Goal: Find contact information: Find contact information

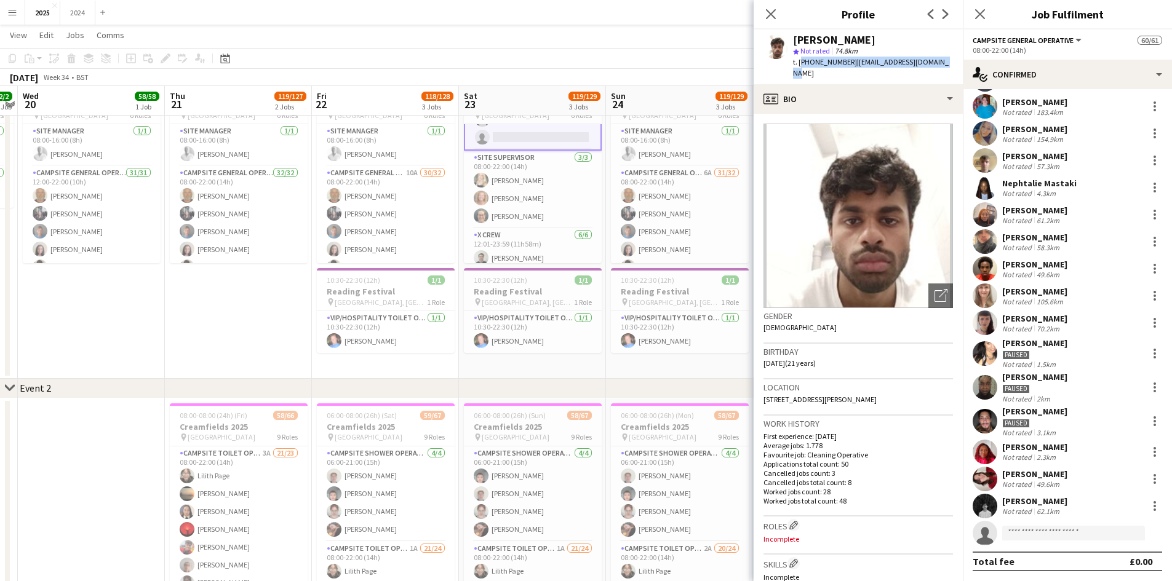
scroll to position [678, 0]
click at [522, 195] on app-card-role "X Crew [DATE] 12:01-23:59 (11h58m) [PERSON_NAME] [PERSON_NAME] [PERSON_NAME] Bi…" at bounding box center [533, 232] width 138 height 131
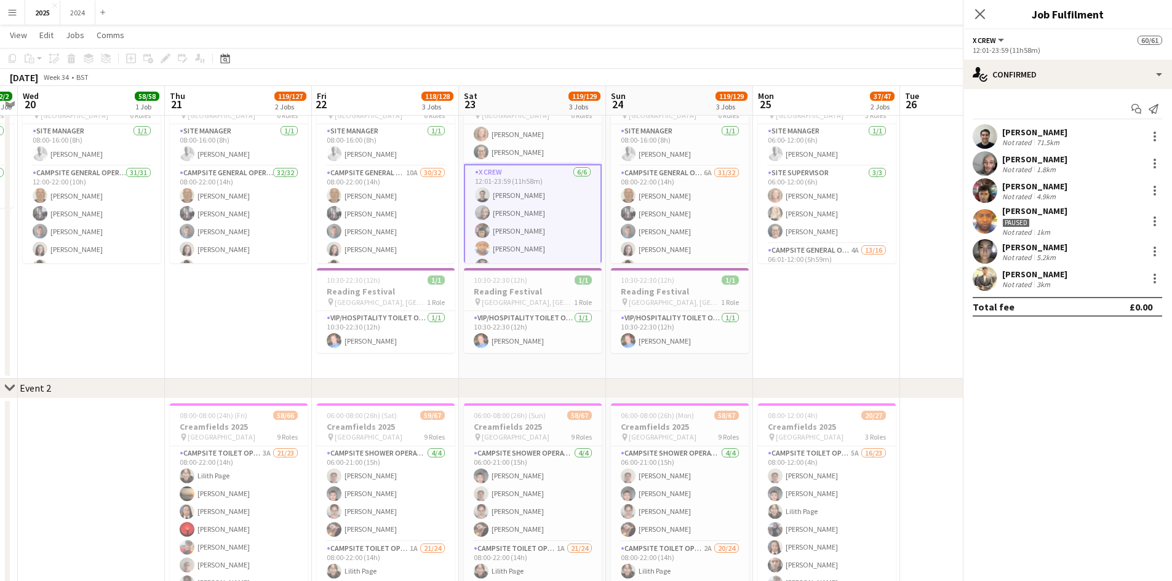
scroll to position [675, 0]
click at [1028, 142] on div "Not rated" at bounding box center [1018, 142] width 32 height 9
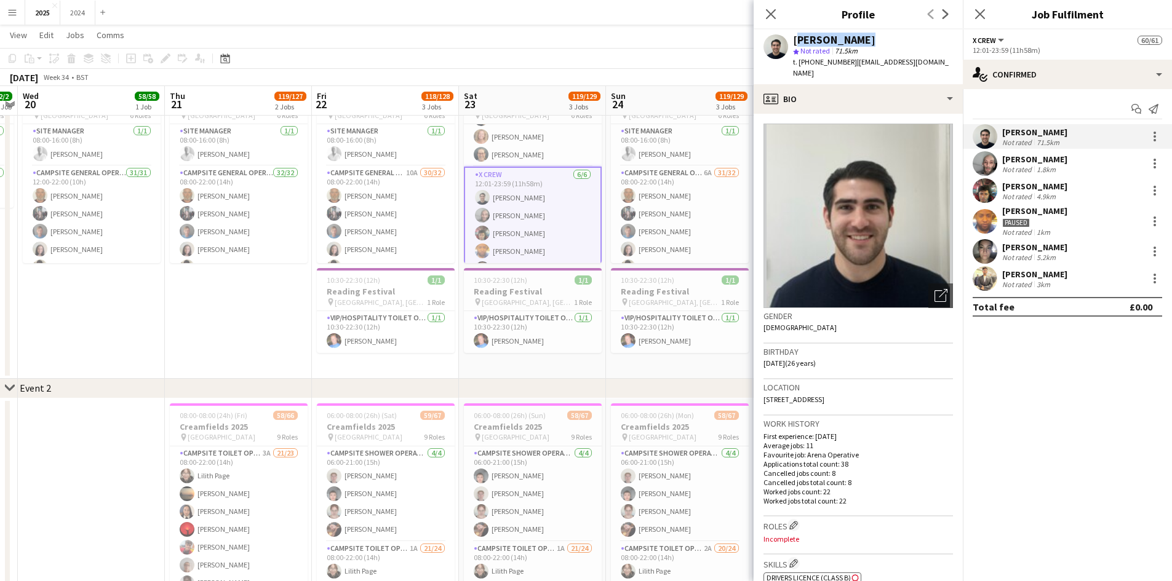
drag, startPoint x: 861, startPoint y: 41, endPoint x: 794, endPoint y: 44, distance: 67.1
click at [794, 44] on div "[PERSON_NAME]" at bounding box center [873, 39] width 160 height 11
copy div "[PERSON_NAME]"
drag, startPoint x: 947, startPoint y: 63, endPoint x: 799, endPoint y: 61, distance: 147.6
click at [799, 61] on div "t. [PHONE_NUMBER] | [EMAIL_ADDRESS][DOMAIN_NAME]" at bounding box center [873, 68] width 160 height 22
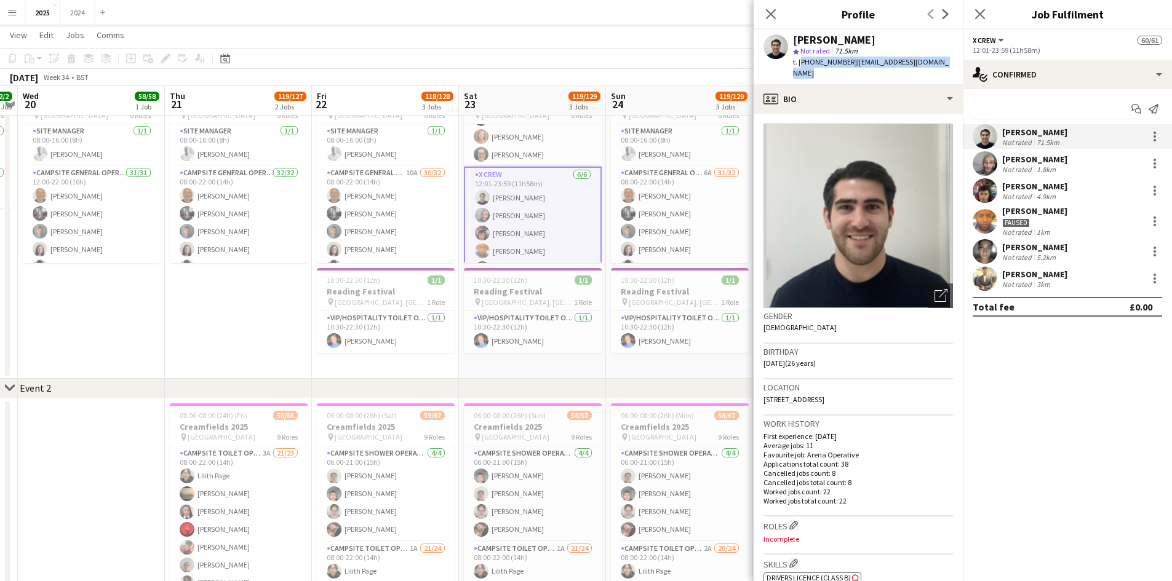
copy div "[PHONE_NUMBER] | [EMAIL_ADDRESS][DOMAIN_NAME]"
click at [1058, 212] on div "[PERSON_NAME]" at bounding box center [1034, 210] width 65 height 11
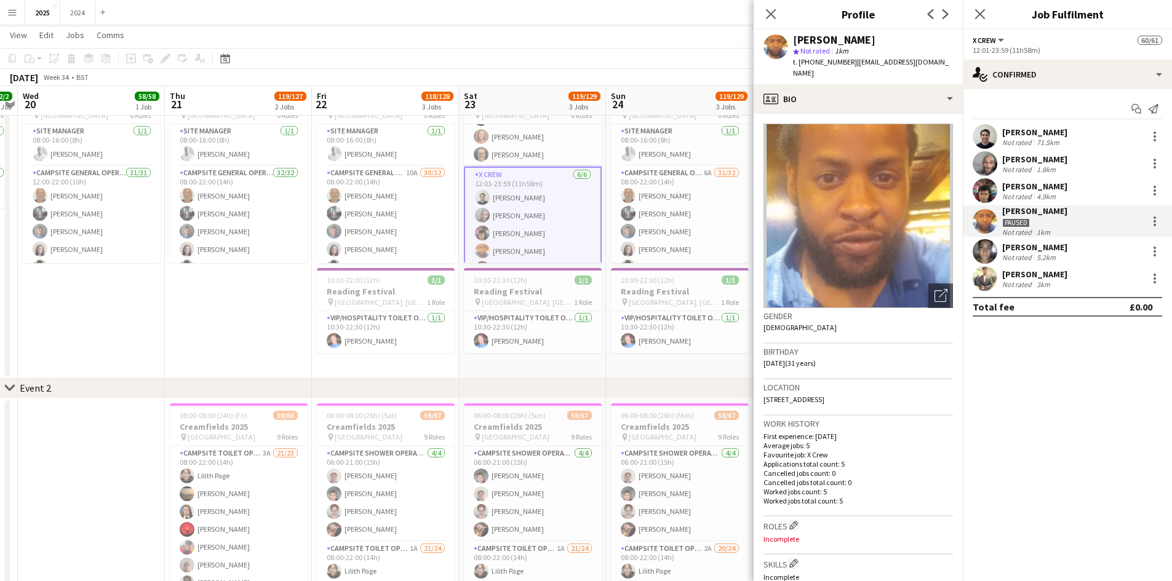
drag, startPoint x: 889, startPoint y: 41, endPoint x: 794, endPoint y: 44, distance: 95.4
click at [794, 44] on div "[PERSON_NAME]" at bounding box center [834, 39] width 82 height 11
copy div "[PERSON_NAME]"
drag, startPoint x: 950, startPoint y: 63, endPoint x: 797, endPoint y: 63, distance: 153.2
click at [797, 63] on div "t. [PHONE_NUMBER] | [EMAIL_ADDRESS][DOMAIN_NAME]" at bounding box center [873, 68] width 160 height 22
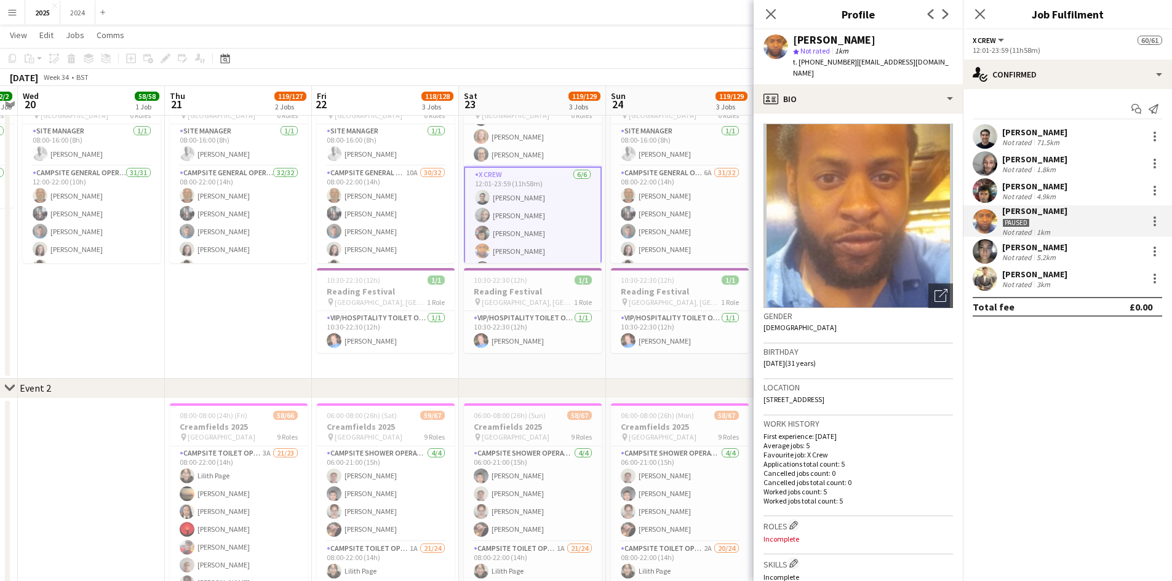
click at [808, 62] on span "t. [PHONE_NUMBER]" at bounding box center [825, 61] width 64 height 9
drag, startPoint x: 953, startPoint y: 62, endPoint x: 800, endPoint y: 65, distance: 153.8
click at [800, 65] on div "[PERSON_NAME] star Not rated 1km t. [PHONE_NUMBER] | [EMAIL_ADDRESS][DOMAIN_NAM…" at bounding box center [857, 57] width 209 height 55
copy div "[PHONE_NUMBER] | [EMAIL_ADDRESS][DOMAIN_NAME]"
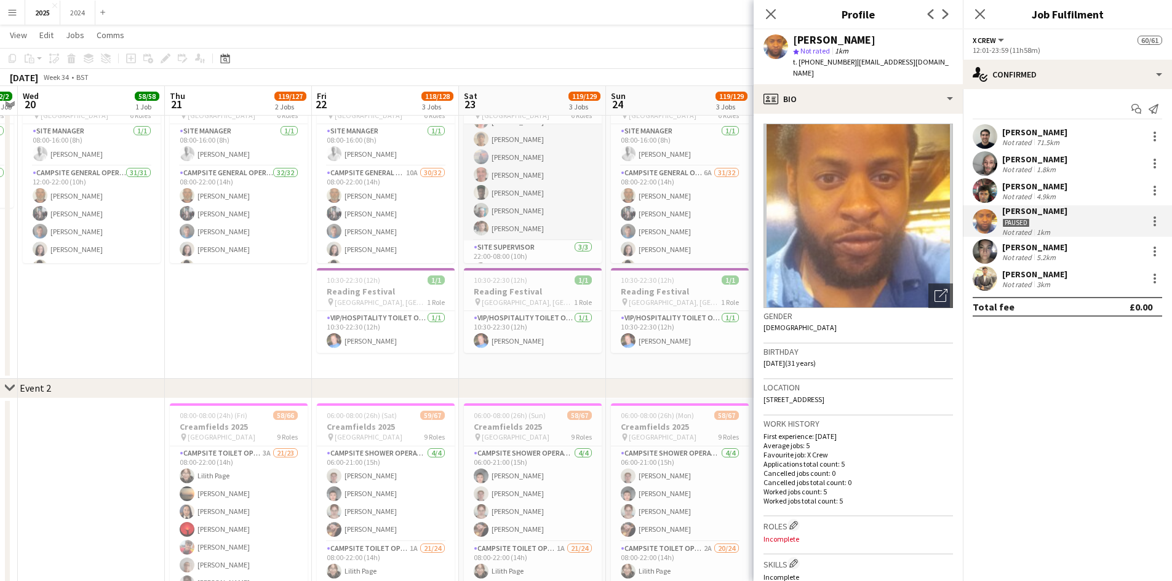
click at [541, 202] on app-card-role "Cleaning Operative (NIGHT) 16/16 22:00-08:00 (10h) [PERSON_NAME]-[PERSON_NAME] …" at bounding box center [533, 85] width 138 height 309
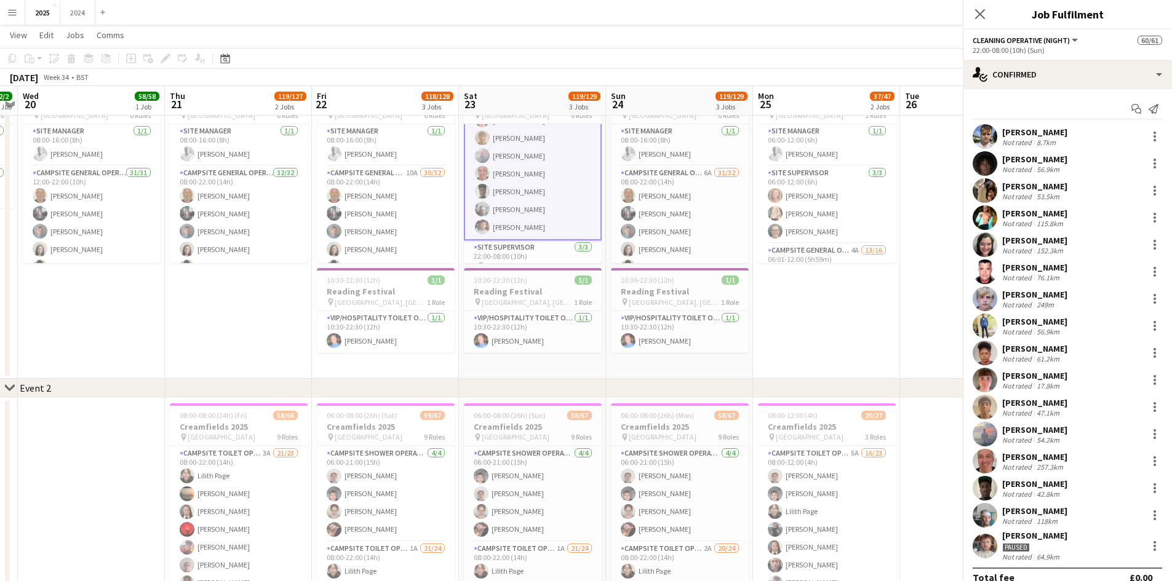
scroll to position [1043, 0]
click at [1047, 509] on div "[PERSON_NAME]" at bounding box center [1034, 511] width 65 height 11
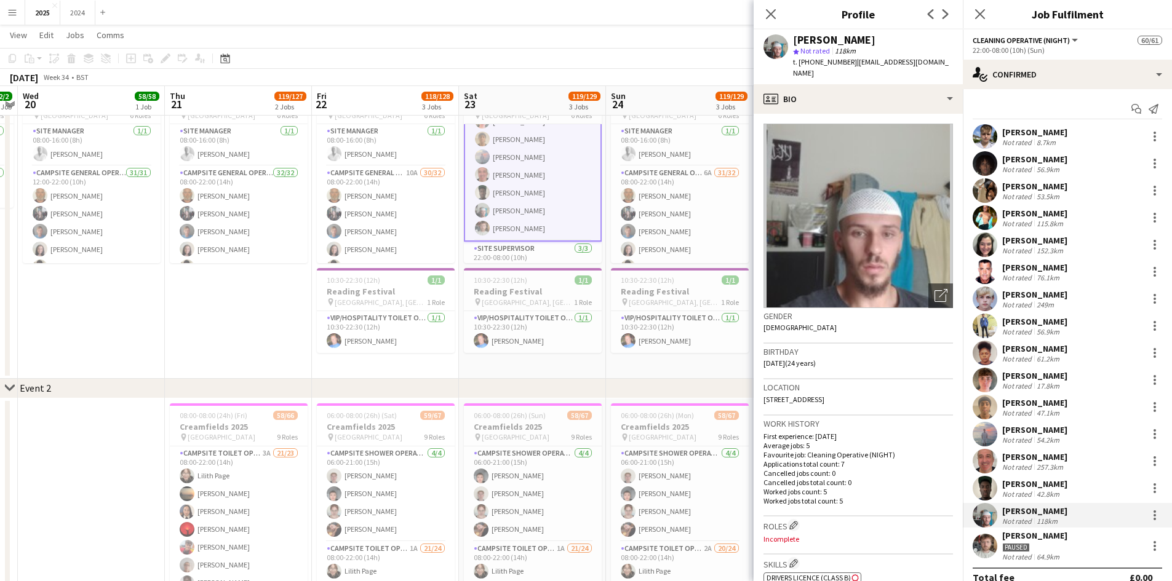
drag, startPoint x: 875, startPoint y: 37, endPoint x: 795, endPoint y: 41, distance: 80.0
click at [795, 41] on div "[PERSON_NAME]" at bounding box center [873, 39] width 160 height 11
copy div "[PERSON_NAME]"
drag, startPoint x: 802, startPoint y: 71, endPoint x: 798, endPoint y: 65, distance: 8.0
click at [798, 65] on div "t. [PHONE_NUMBER] | [EMAIL_ADDRESS][DOMAIN_NAME]" at bounding box center [873, 68] width 160 height 22
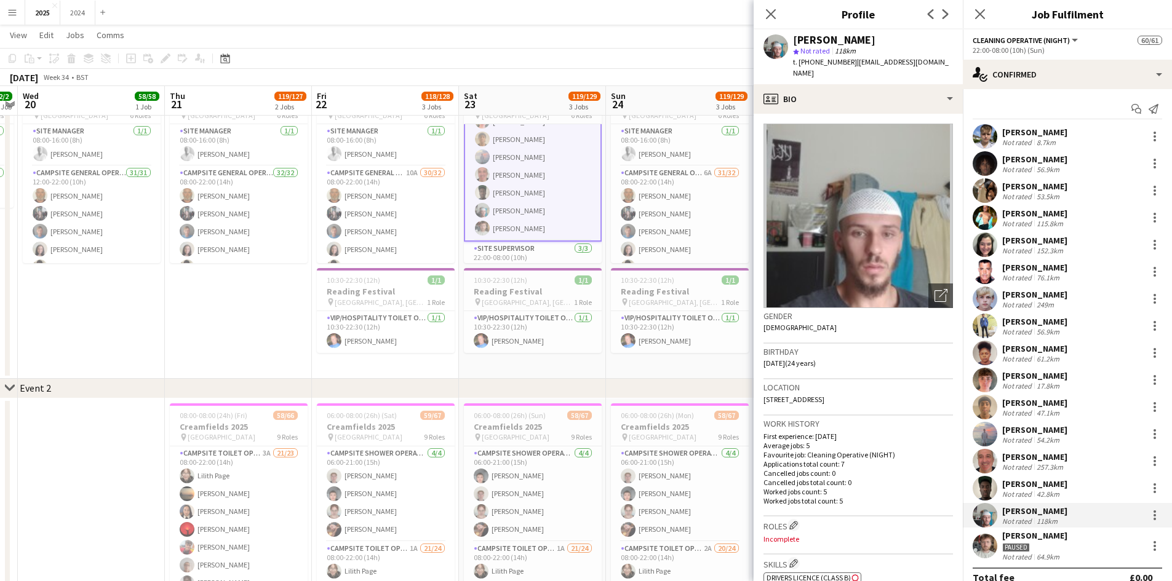
copy div "[PHONE_NUMBER] | [EMAIL_ADDRESS][DOMAIN_NAME]"
click at [1049, 429] on div "[PERSON_NAME]" at bounding box center [1034, 429] width 65 height 11
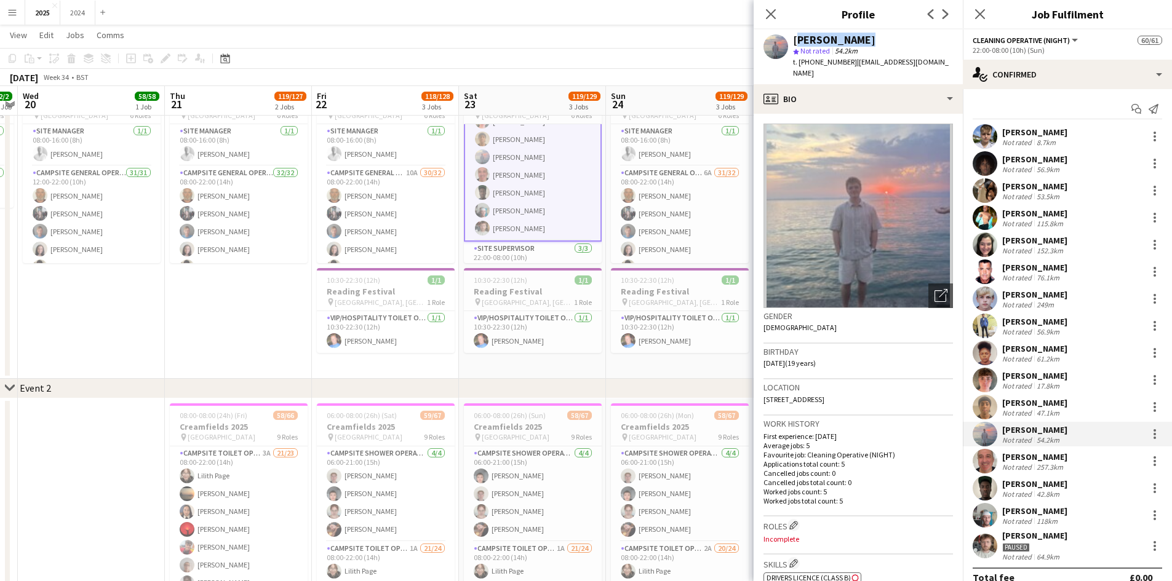
drag, startPoint x: 863, startPoint y: 40, endPoint x: 795, endPoint y: 39, distance: 67.7
click at [795, 39] on div "[PERSON_NAME]" at bounding box center [873, 39] width 160 height 11
copy div "[PERSON_NAME]"
drag, startPoint x: 949, startPoint y: 62, endPoint x: 798, endPoint y: 64, distance: 150.7
click at [798, 64] on div "[PERSON_NAME] star Not rated 54.2km t. [PHONE_NUMBER] | [EMAIL_ADDRESS][DOMAIN_…" at bounding box center [857, 57] width 209 height 55
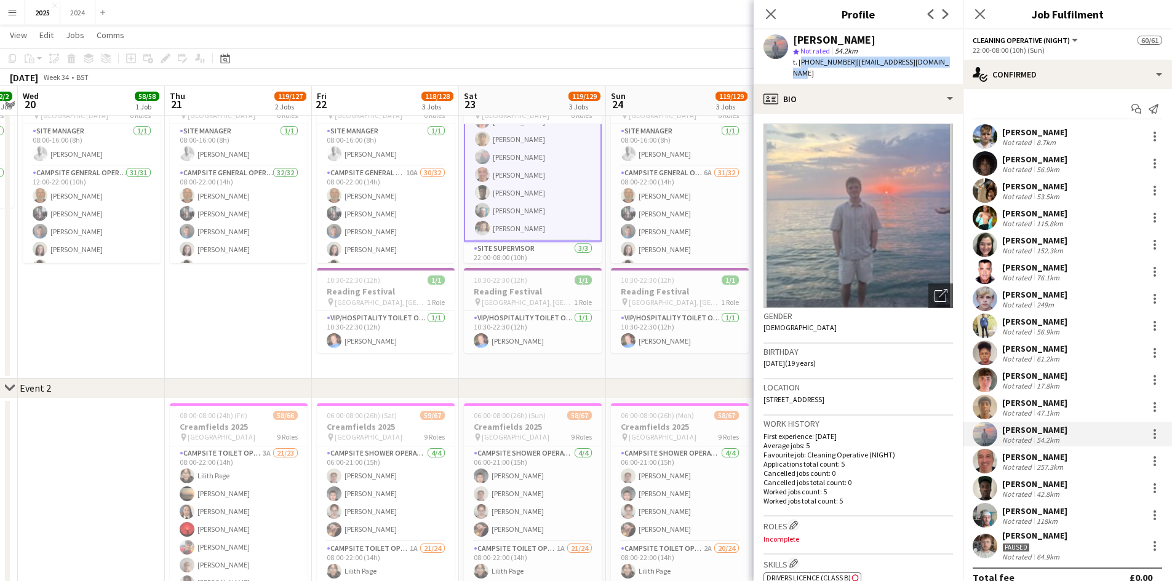
copy div "[PHONE_NUMBER] | [EMAIL_ADDRESS][DOMAIN_NAME]"
click at [1047, 457] on div "[PERSON_NAME]" at bounding box center [1034, 456] width 65 height 11
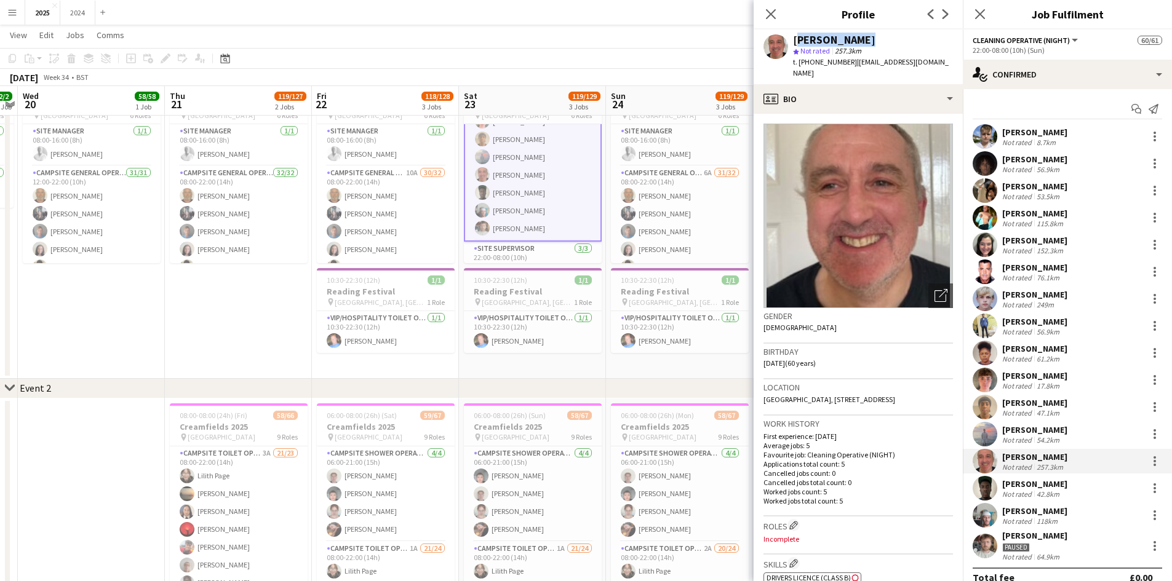
drag, startPoint x: 862, startPoint y: 36, endPoint x: 791, endPoint y: 45, distance: 71.9
click at [791, 45] on div "[PERSON_NAME] star Not rated 257.3km t. [PHONE_NUMBER] | [EMAIL_ADDRESS][DOMAIN…" at bounding box center [857, 57] width 209 height 55
copy div "[PERSON_NAME]"
drag, startPoint x: 929, startPoint y: 60, endPoint x: 800, endPoint y: 62, distance: 128.6
click at [800, 62] on div "[PERSON_NAME] star Not rated 257.3km t. [PHONE_NUMBER] | [EMAIL_ADDRESS][DOMAIN…" at bounding box center [857, 57] width 209 height 55
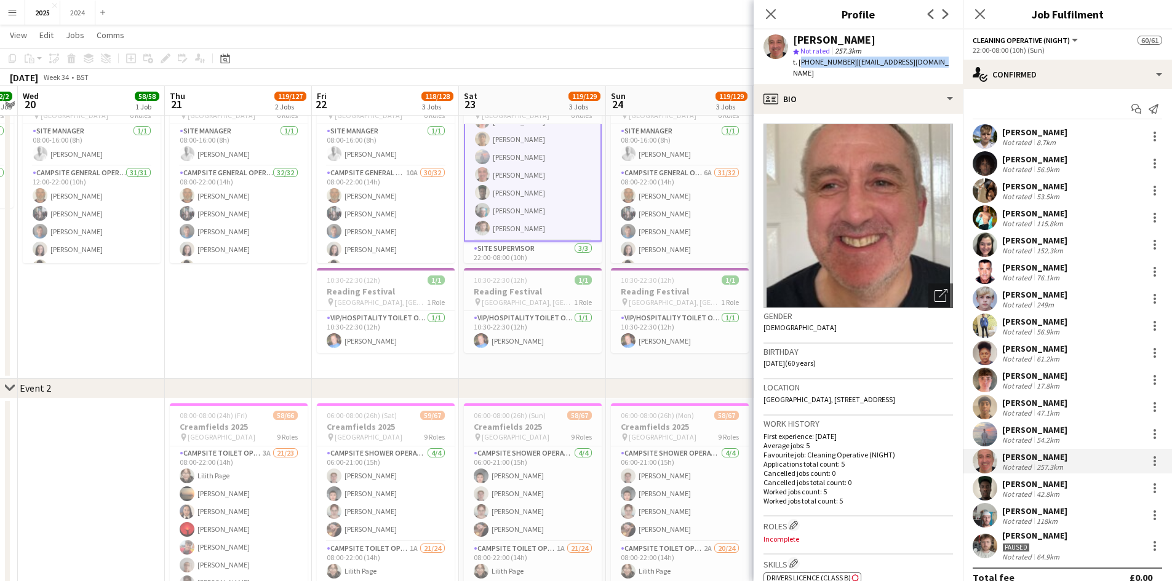
copy div "[PHONE_NUMBER] | [EMAIL_ADDRESS][DOMAIN_NAME]"
click at [1030, 135] on div "[PERSON_NAME]" at bounding box center [1034, 132] width 65 height 11
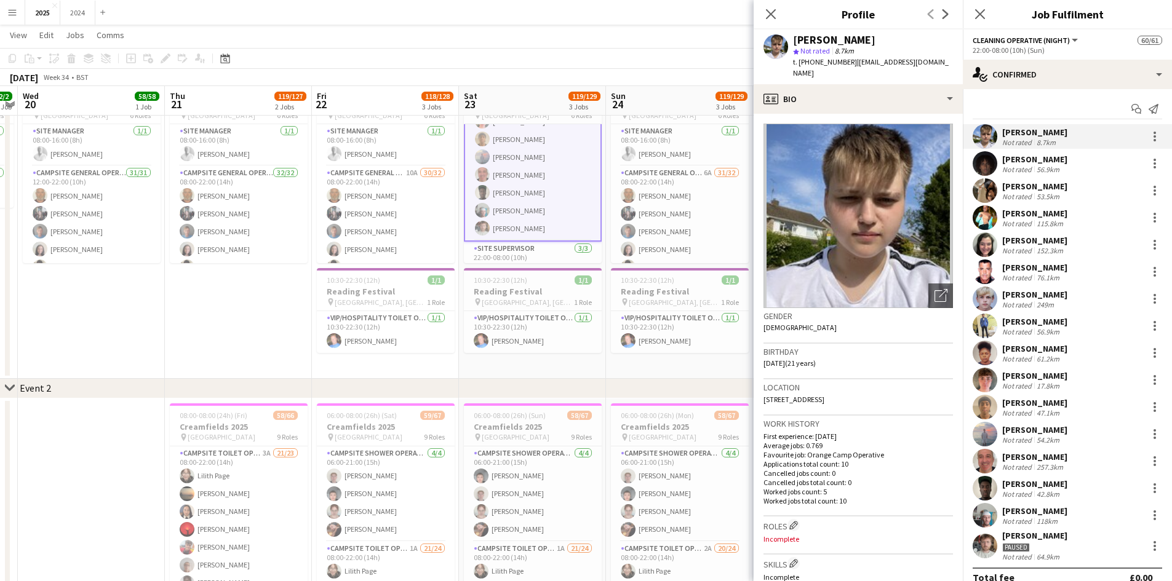
drag, startPoint x: 891, startPoint y: 35, endPoint x: 793, endPoint y: 42, distance: 97.4
click at [793, 42] on div "[PERSON_NAME]" at bounding box center [873, 39] width 160 height 11
drag, startPoint x: 923, startPoint y: 60, endPoint x: 798, endPoint y: 60, distance: 125.5
click at [798, 60] on div "[PERSON_NAME] Not rated 8.7km t. [PHONE_NUMBER] | [EMAIL_ADDRESS][DOMAIN_NAME]" at bounding box center [857, 57] width 209 height 55
click at [801, 62] on span "t. [PHONE_NUMBER]" at bounding box center [825, 61] width 64 height 9
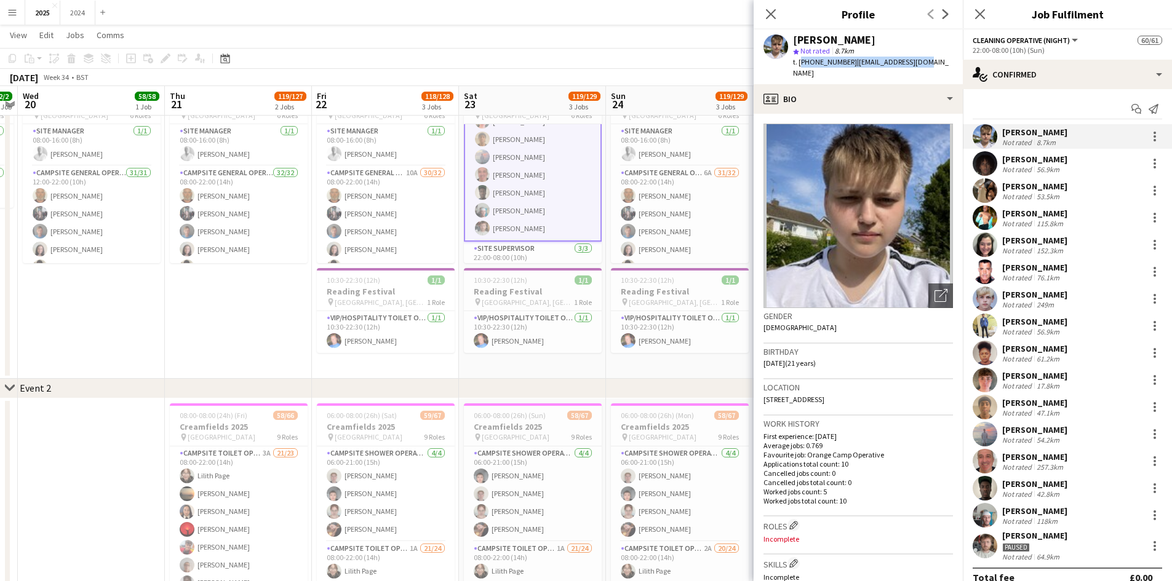
drag, startPoint x: 921, startPoint y: 64, endPoint x: 800, endPoint y: 62, distance: 121.8
click at [800, 62] on div "t. [PHONE_NUMBER] | [EMAIL_ADDRESS][DOMAIN_NAME]" at bounding box center [873, 68] width 160 height 22
click at [1042, 295] on div "[PERSON_NAME]" at bounding box center [1034, 294] width 65 height 11
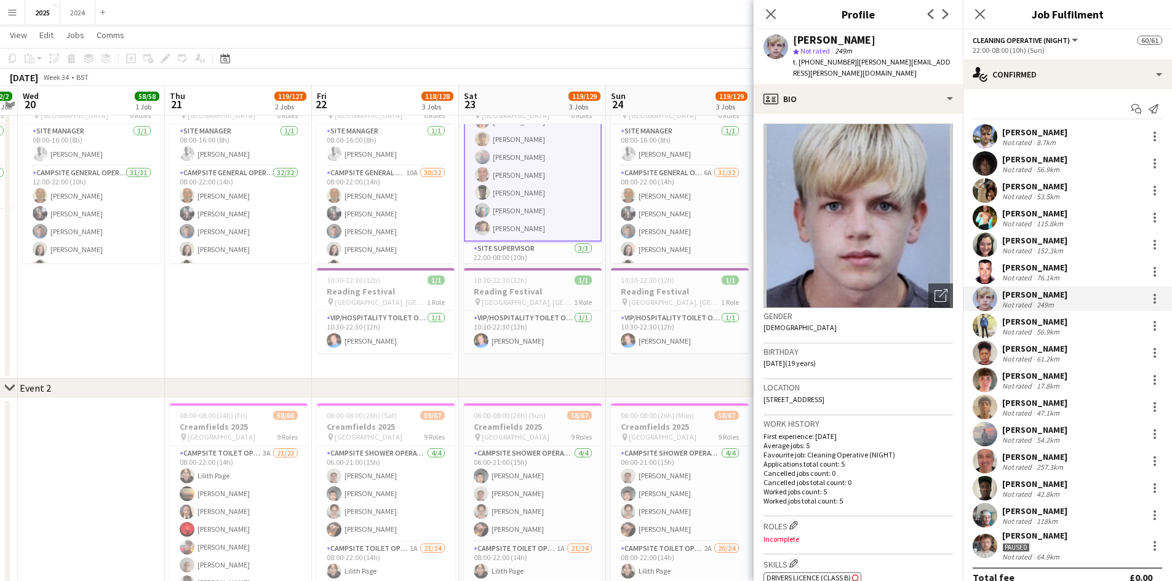
drag, startPoint x: 859, startPoint y: 38, endPoint x: 793, endPoint y: 42, distance: 65.4
click at [793, 42] on div "[PERSON_NAME]" at bounding box center [873, 39] width 160 height 11
drag, startPoint x: 930, startPoint y: 58, endPoint x: 800, endPoint y: 66, distance: 130.7
click at [800, 66] on div "[PERSON_NAME] star Not rated 249m t. [PHONE_NUMBER] | [PERSON_NAME][EMAIL_ADDRE…" at bounding box center [857, 57] width 209 height 55
click at [1045, 359] on div "61.2km" at bounding box center [1048, 358] width 28 height 9
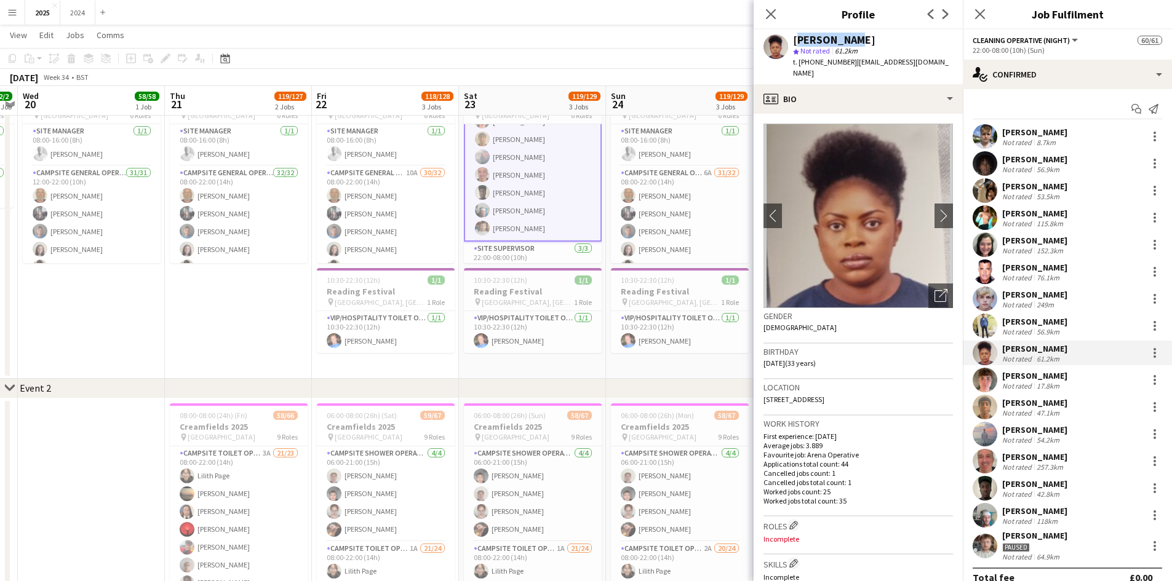
drag, startPoint x: 856, startPoint y: 41, endPoint x: 792, endPoint y: 44, distance: 64.7
click at [792, 44] on div "[PERSON_NAME] star Not rated 61.2km t. [PHONE_NUMBER] | [EMAIL_ADDRESS][DOMAIN_…" at bounding box center [857, 57] width 209 height 55
drag, startPoint x: 936, startPoint y: 61, endPoint x: 798, endPoint y: 63, distance: 137.8
click at [798, 63] on div "[PERSON_NAME] star Not rated 61.2km t. [PHONE_NUMBER] | [EMAIL_ADDRESS][DOMAIN_…" at bounding box center [857, 57] width 209 height 55
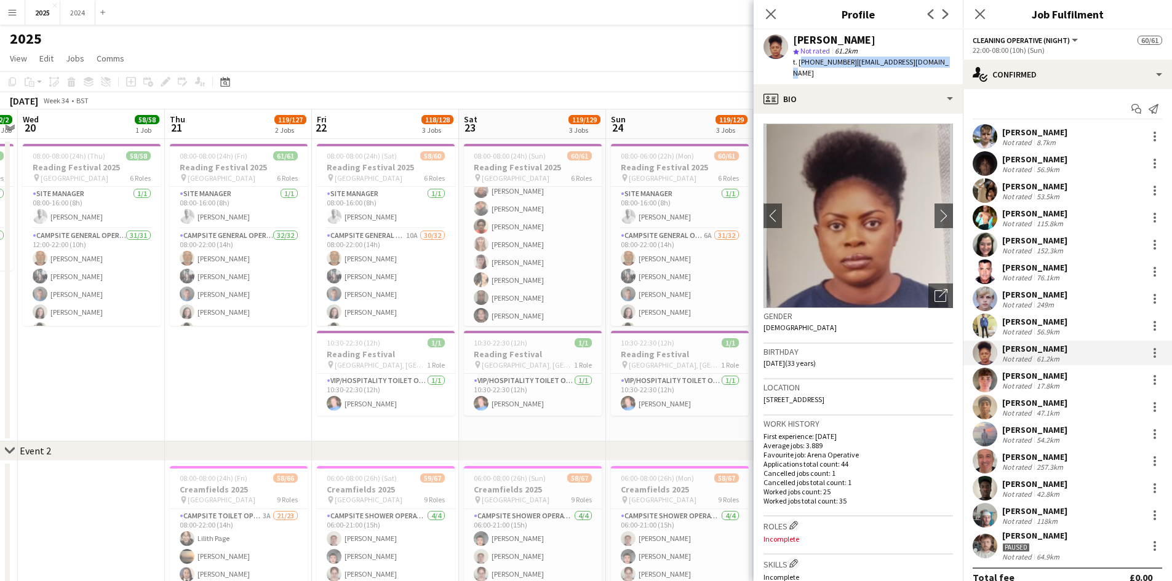
scroll to position [367, 0]
click at [549, 248] on app-card-role "Campsite General Operative 6A 31/32 08:00-22:00 (14h) [PERSON_NAME] [PERSON_NAM…" at bounding box center [533, 161] width 138 height 598
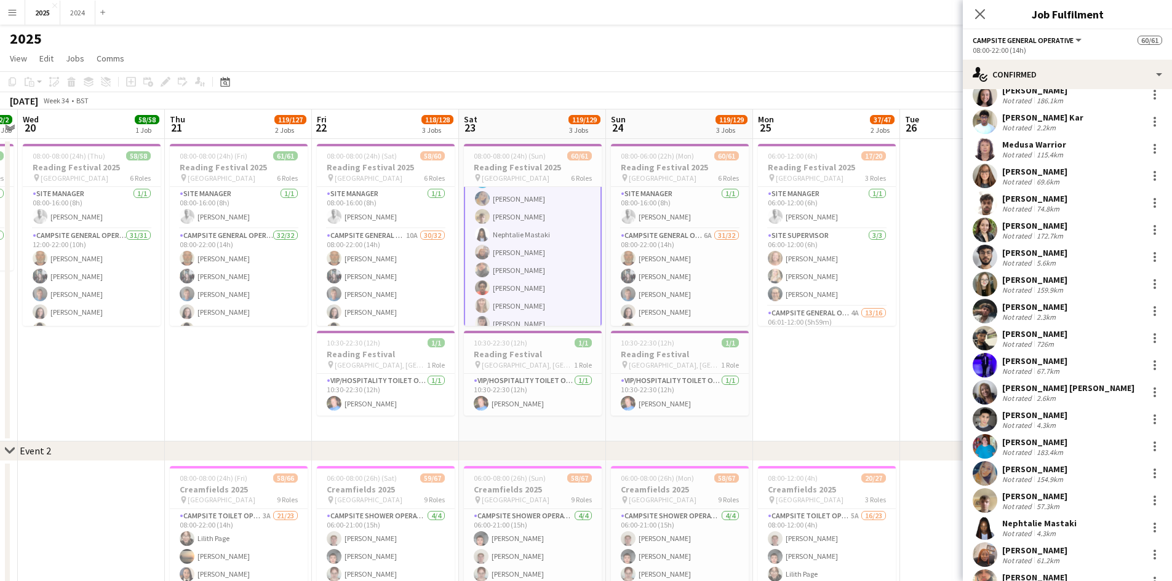
scroll to position [246, 0]
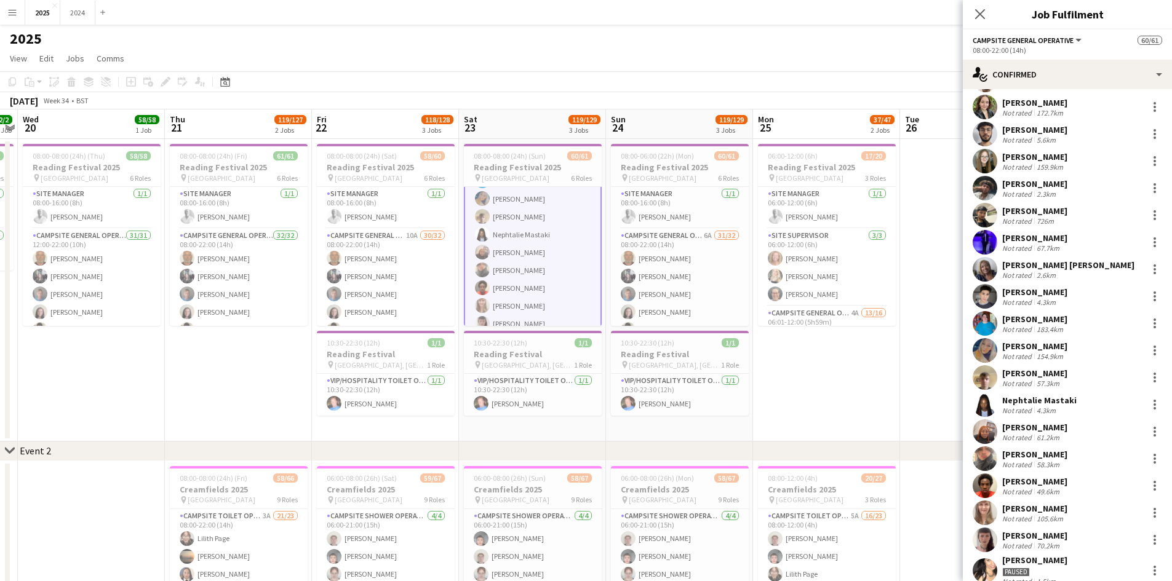
click at [1062, 435] on div "Not rated 61.2km" at bounding box center [1034, 437] width 65 height 9
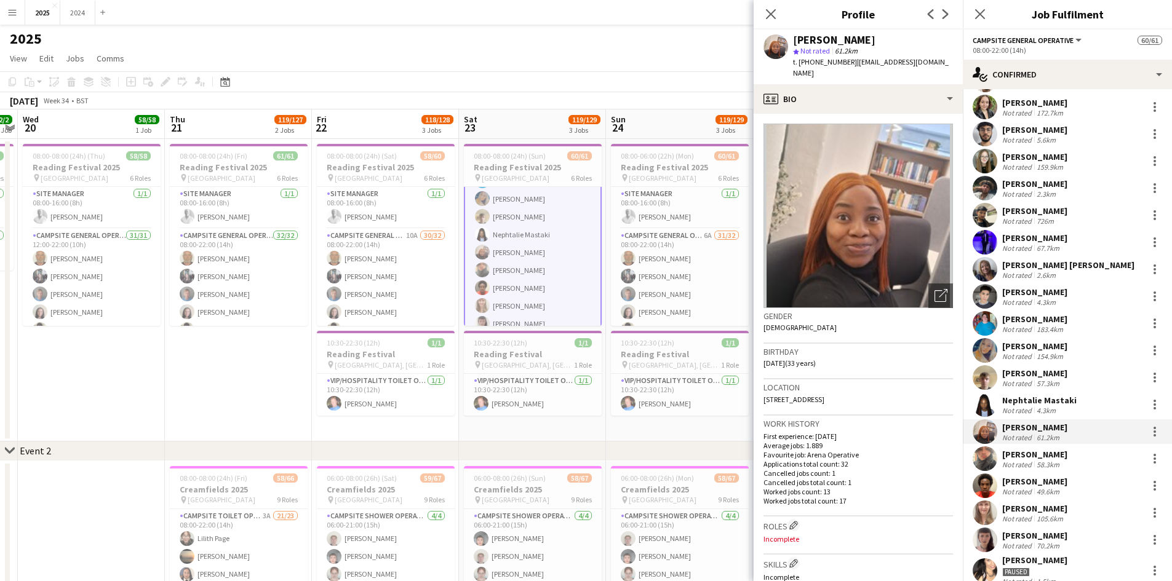
drag, startPoint x: 937, startPoint y: 39, endPoint x: 795, endPoint y: 42, distance: 142.1
click at [795, 42] on div "[PERSON_NAME] star Not rated 61.2km t. [PHONE_NUMBER] | [EMAIL_ADDRESS][DOMAIN_…" at bounding box center [857, 57] width 209 height 55
drag, startPoint x: 938, startPoint y: 58, endPoint x: 799, endPoint y: 62, distance: 139.1
click at [799, 62] on div "[PERSON_NAME] star Not rated 61.2km t. [PHONE_NUMBER] | [EMAIL_ADDRESS][DOMAIN_…" at bounding box center [857, 57] width 209 height 55
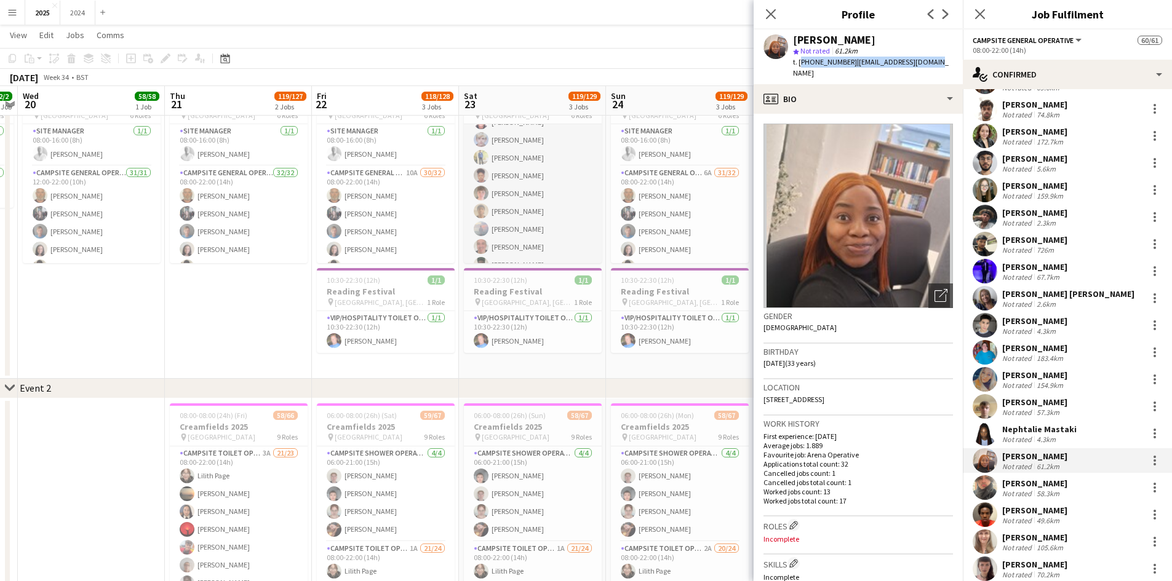
scroll to position [911, 0]
click at [544, 216] on app-card-role "Cleaning Operative (NIGHT) 16/16 22:00-08:00 (10h) [PERSON_NAME]-[PERSON_NAME] …" at bounding box center [533, 219] width 138 height 309
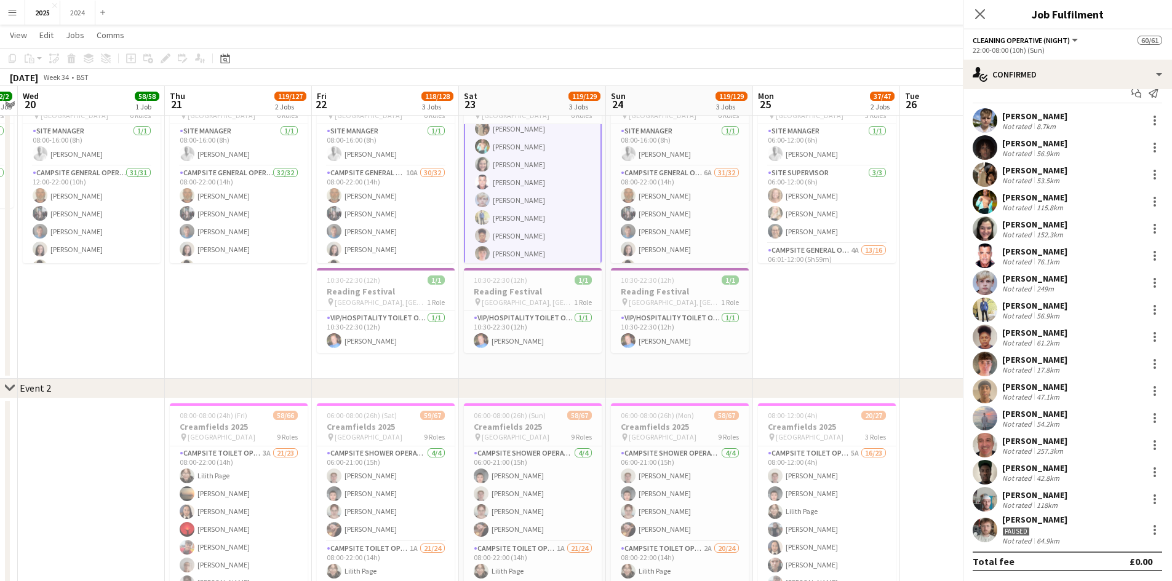
scroll to position [910, 0]
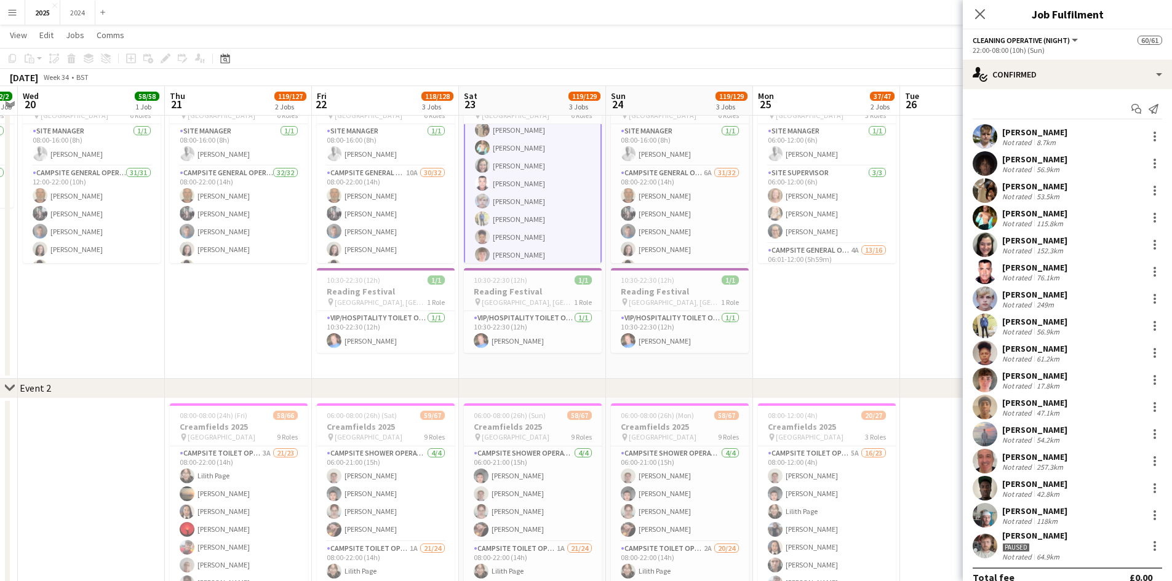
click at [1051, 320] on div "[PERSON_NAME]" at bounding box center [1034, 321] width 65 height 11
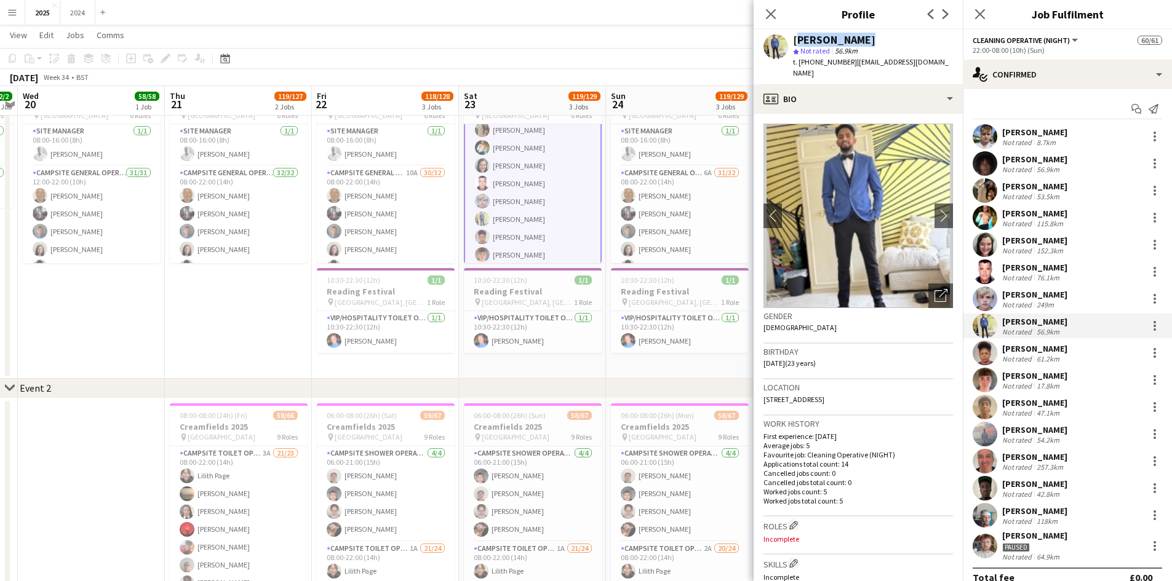
drag, startPoint x: 873, startPoint y: 38, endPoint x: 791, endPoint y: 37, distance: 81.8
click at [791, 37] on div "[PERSON_NAME] Not rated 56.9km t. [PHONE_NUMBER] | [EMAIL_ADDRESS][DOMAIN_NAME]" at bounding box center [857, 57] width 209 height 55
drag, startPoint x: 810, startPoint y: 71, endPoint x: 800, endPoint y: 65, distance: 12.5
click at [800, 65] on div "t. [PHONE_NUMBER] | [EMAIL_ADDRESS][DOMAIN_NAME]" at bounding box center [873, 68] width 160 height 22
click at [1055, 383] on div "17.8km" at bounding box center [1048, 385] width 28 height 9
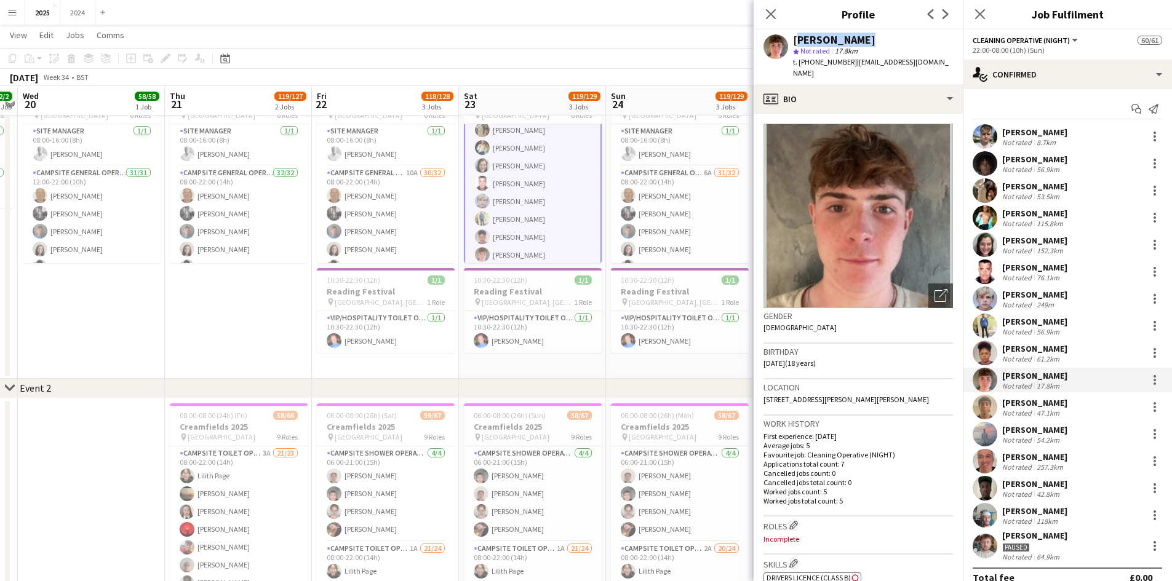
drag, startPoint x: 859, startPoint y: 35, endPoint x: 791, endPoint y: 39, distance: 68.4
click at [791, 39] on div "[PERSON_NAME] star Not rated 17.8km t. [PHONE_NUMBER] | [EMAIL_ADDRESS][DOMAIN_…" at bounding box center [857, 57] width 209 height 55
drag, startPoint x: 941, startPoint y: 62, endPoint x: 799, endPoint y: 64, distance: 142.1
click at [799, 64] on div "[PERSON_NAME] star Not rated 17.8km t. [PHONE_NUMBER] | [EMAIL_ADDRESS][DOMAIN_…" at bounding box center [857, 57] width 209 height 55
click at [1095, 411] on div "[PERSON_NAME] Not rated 47.1km" at bounding box center [1067, 407] width 209 height 25
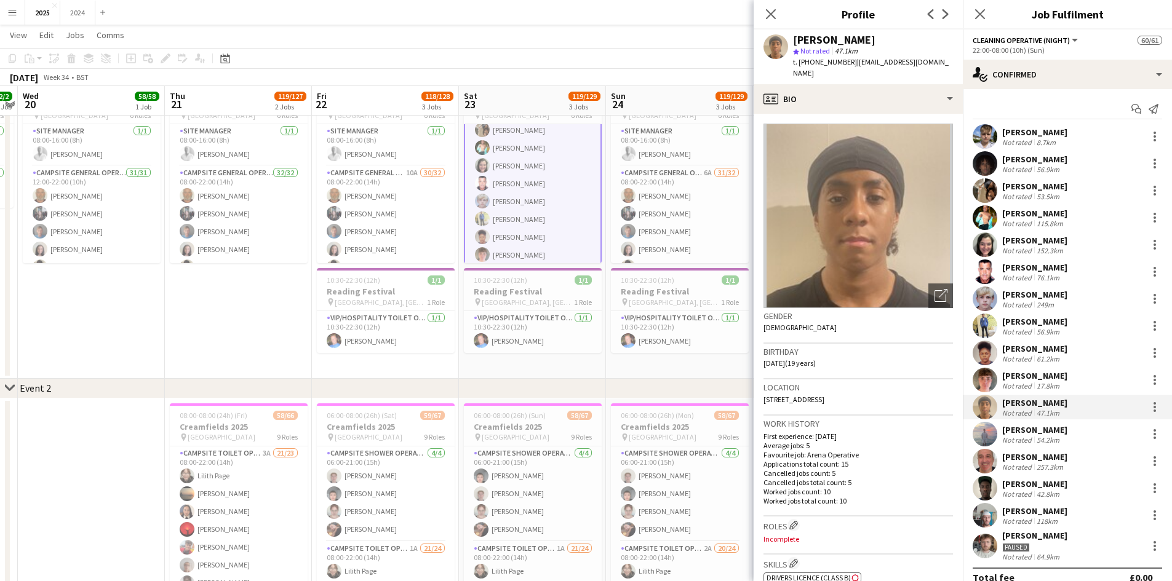
drag, startPoint x: 883, startPoint y: 38, endPoint x: 795, endPoint y: 38, distance: 88.6
click at [795, 38] on div "[PERSON_NAME]" at bounding box center [873, 39] width 160 height 11
drag, startPoint x: 940, startPoint y: 62, endPoint x: 800, endPoint y: 65, distance: 140.3
click at [800, 65] on div "t. [PHONE_NUMBER] | [EMAIL_ADDRESS][DOMAIN_NAME]" at bounding box center [873, 68] width 160 height 22
click at [1059, 217] on div "[PERSON_NAME]" at bounding box center [1034, 213] width 65 height 11
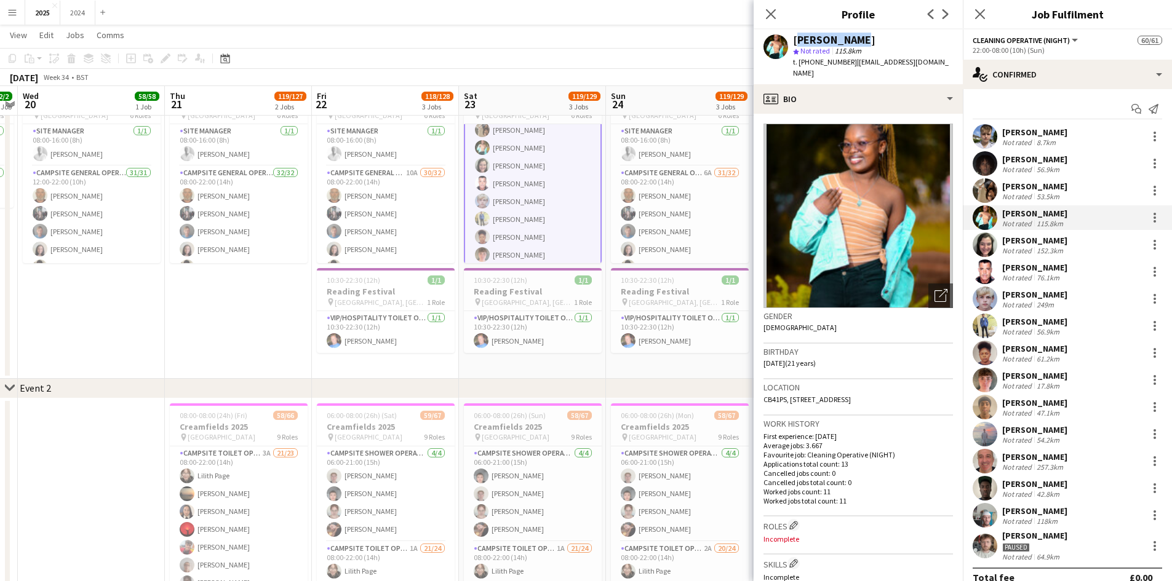
drag, startPoint x: 849, startPoint y: 39, endPoint x: 796, endPoint y: 40, distance: 52.9
click at [796, 40] on div "[PERSON_NAME]" at bounding box center [873, 39] width 160 height 11
drag, startPoint x: 934, startPoint y: 62, endPoint x: 800, endPoint y: 62, distance: 133.5
click at [800, 62] on div "Bilha Kotut star Not rated 115.8km t. [PHONE_NUMBER] | [EMAIL_ADDRESS][DOMAIN_N…" at bounding box center [857, 57] width 209 height 55
click at [1057, 275] on div "76.1km" at bounding box center [1048, 277] width 28 height 9
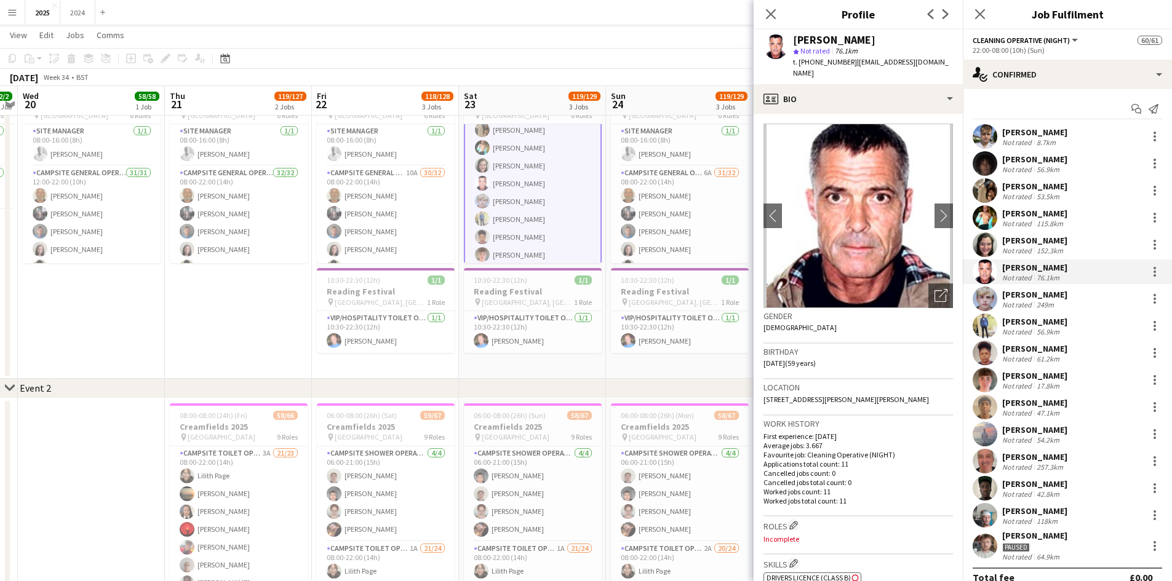
drag, startPoint x: 867, startPoint y: 41, endPoint x: 792, endPoint y: 39, distance: 75.1
click at [792, 39] on div "[PERSON_NAME] star Not rated 76.1km t. [PHONE_NUMBER] | [EMAIL_ADDRESS][DOMAIN_…" at bounding box center [857, 57] width 209 height 55
drag, startPoint x: 928, startPoint y: 63, endPoint x: 799, endPoint y: 64, distance: 128.6
click at [799, 64] on div "[PERSON_NAME] star Not rated 76.1km t. [PHONE_NUMBER] | [EMAIL_ADDRESS][DOMAIN_…" at bounding box center [857, 57] width 209 height 55
click at [1058, 240] on div "[PERSON_NAME]" at bounding box center [1034, 240] width 65 height 11
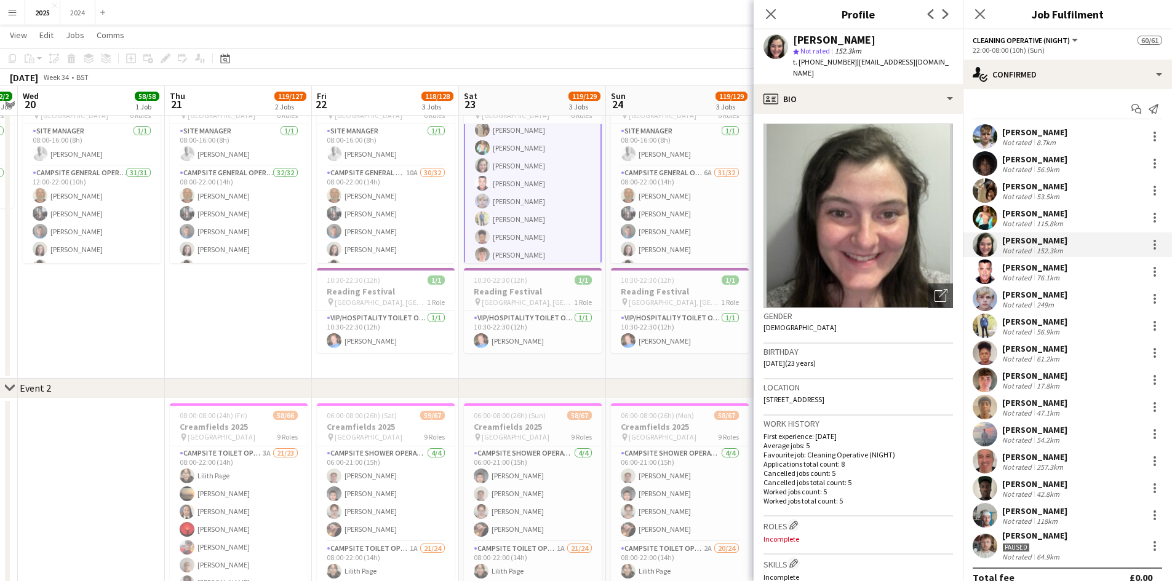
drag, startPoint x: 888, startPoint y: 43, endPoint x: 781, endPoint y: 45, distance: 107.0
click at [781, 45] on div "[PERSON_NAME] star Not rated 152.3km t. [PHONE_NUMBER] | [EMAIL_ADDRESS][DOMAIN…" at bounding box center [857, 57] width 209 height 55
click at [923, 36] on div "[PERSON_NAME]" at bounding box center [873, 39] width 160 height 11
drag, startPoint x: 919, startPoint y: 39, endPoint x: 795, endPoint y: 39, distance: 123.6
click at [795, 39] on div "[PERSON_NAME]" at bounding box center [873, 39] width 160 height 11
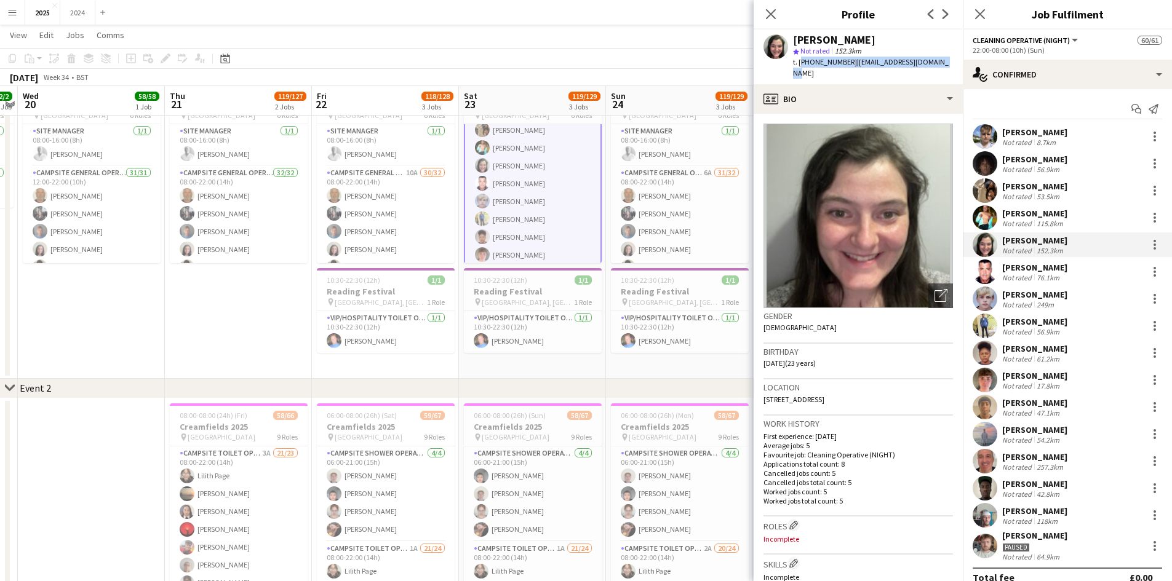
drag, startPoint x: 936, startPoint y: 64, endPoint x: 799, endPoint y: 70, distance: 136.7
click at [799, 70] on div "[PERSON_NAME] star Not rated 152.3km t. [PHONE_NUMBER] | [EMAIL_ADDRESS][DOMAIN…" at bounding box center [857, 57] width 209 height 55
click at [1027, 490] on div "Not rated" at bounding box center [1018, 494] width 32 height 9
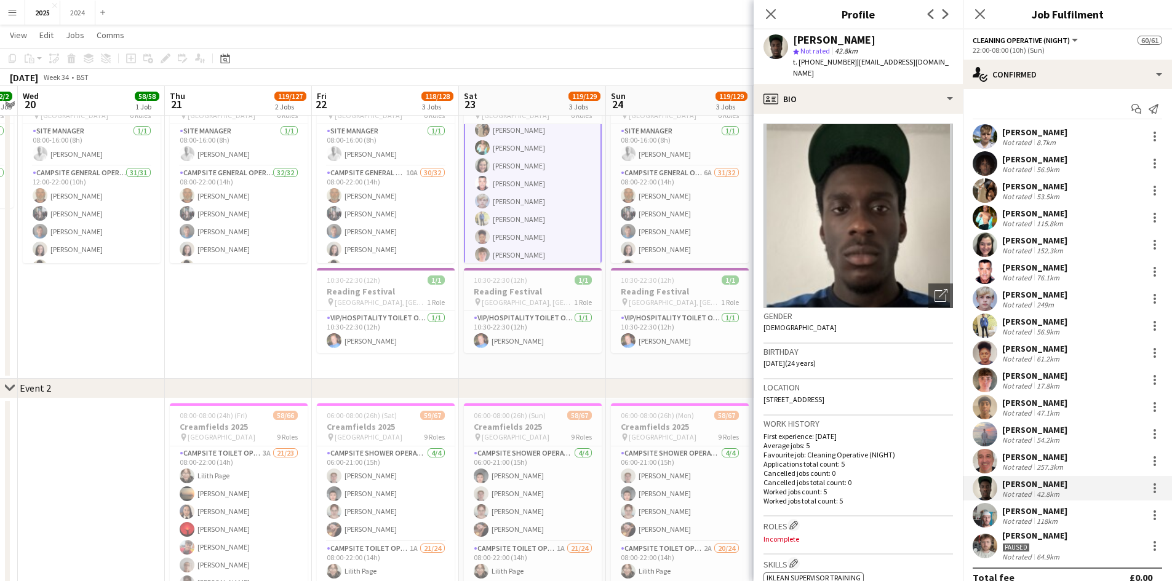
drag, startPoint x: 883, startPoint y: 37, endPoint x: 792, endPoint y: 39, distance: 91.1
click at [792, 39] on div "[PERSON_NAME] star Not rated 42.8km t. [PHONE_NUMBER] | [EMAIL_ADDRESS][DOMAIN_…" at bounding box center [857, 57] width 209 height 55
drag, startPoint x: 944, startPoint y: 63, endPoint x: 799, endPoint y: 59, distance: 144.6
click at [799, 59] on div "t. [PHONE_NUMBER] | [EMAIL_ADDRESS][DOMAIN_NAME]" at bounding box center [873, 68] width 160 height 22
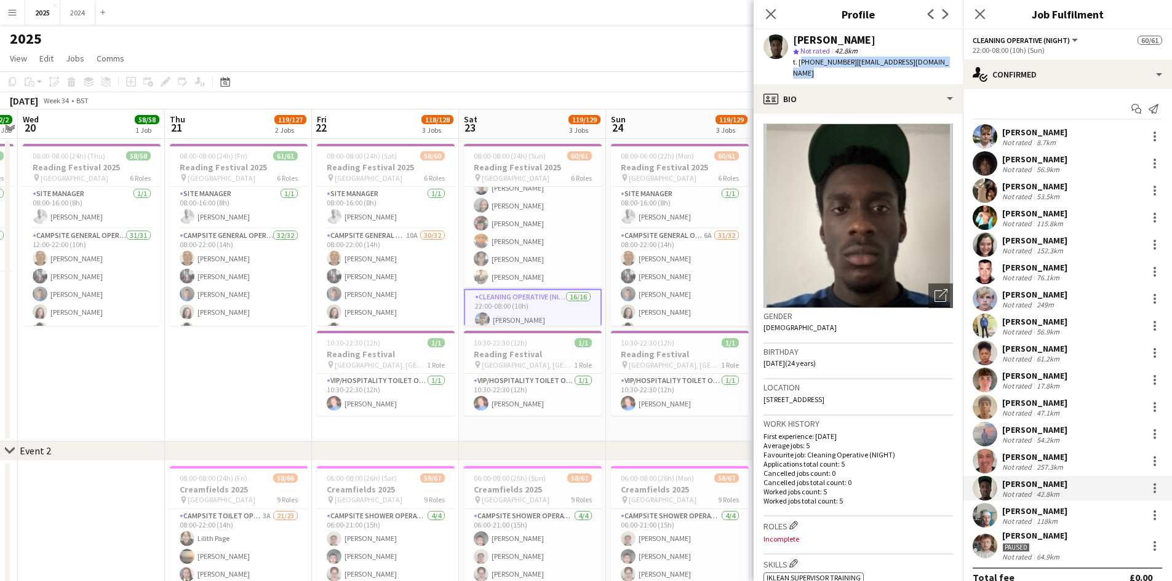
scroll to position [725, 0]
click at [539, 240] on app-card-role "X Crew [DATE] 12:01-23:59 (11h58m) [PERSON_NAME] [PERSON_NAME] [PERSON_NAME] Bi…" at bounding box center [533, 245] width 138 height 131
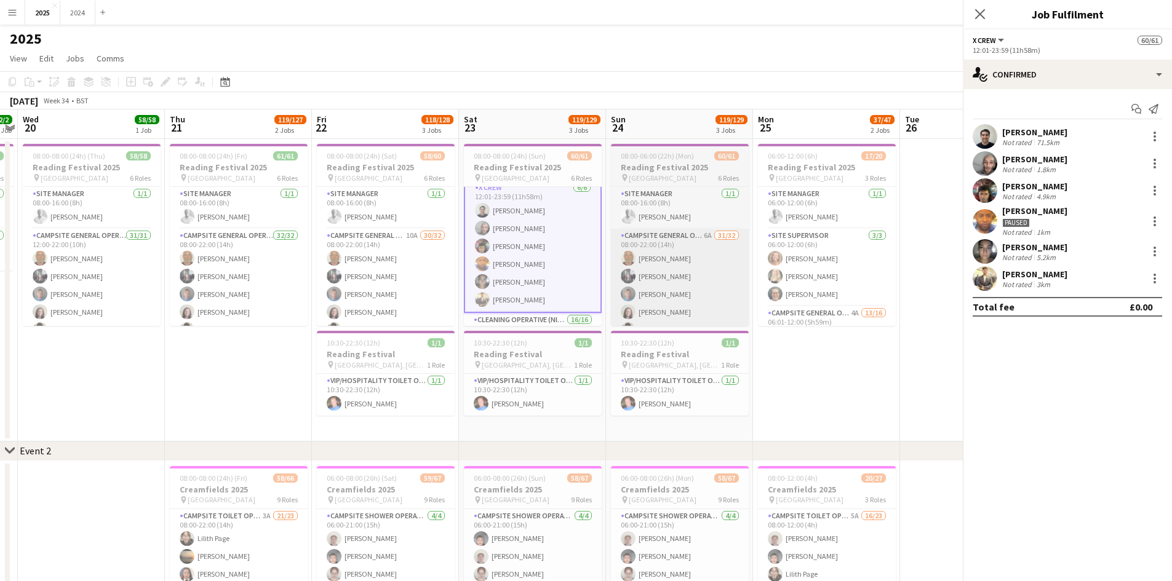
scroll to position [726, 0]
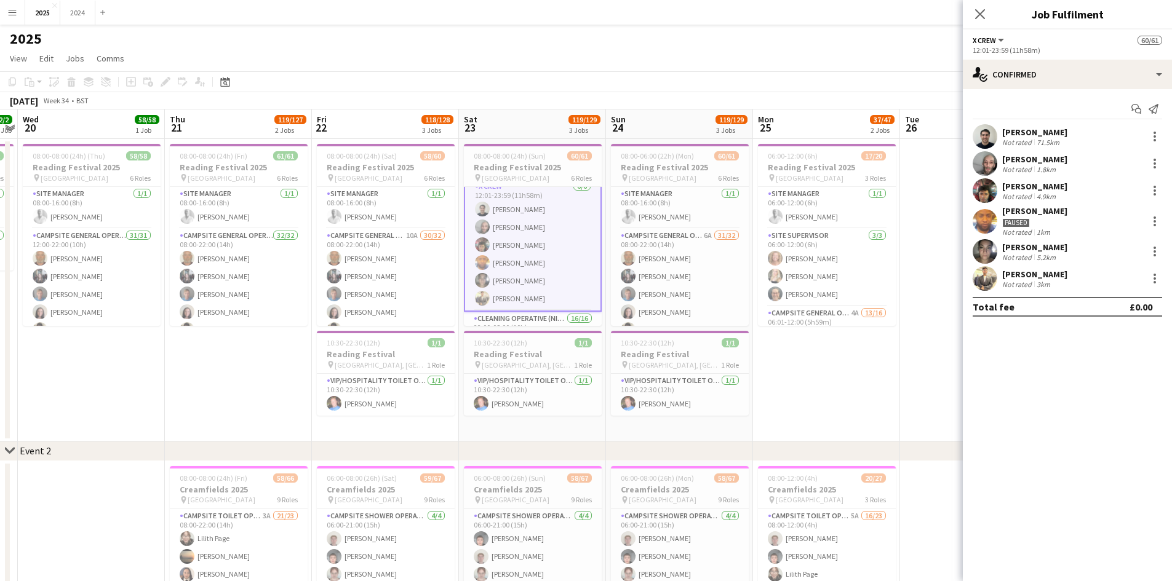
click at [1040, 254] on div "5.2km" at bounding box center [1046, 257] width 24 height 9
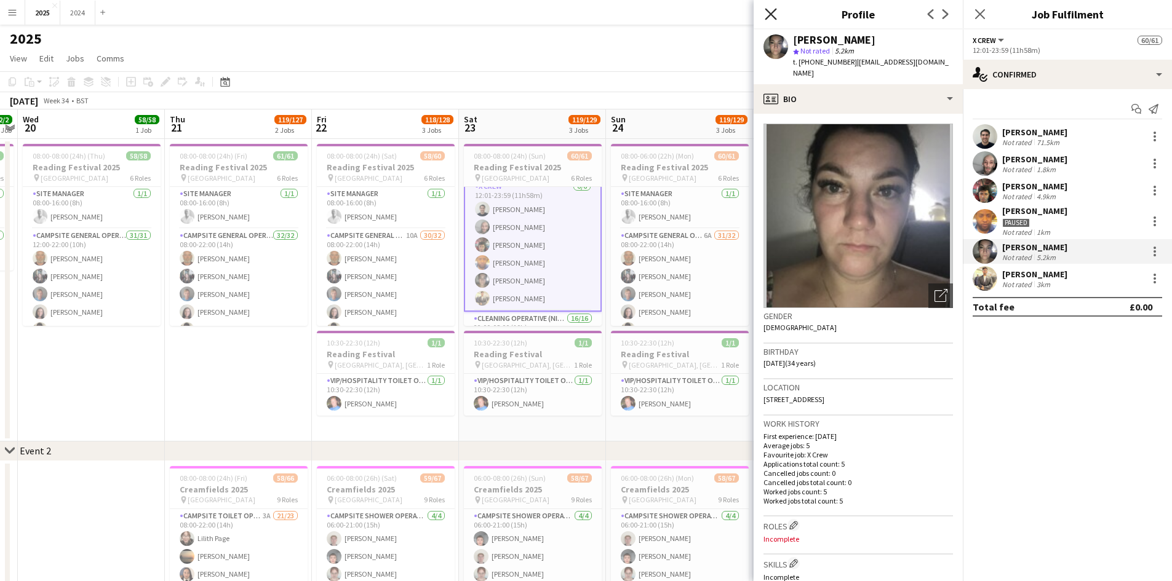
click at [765, 15] on icon "Close pop-in" at bounding box center [771, 14] width 12 height 12
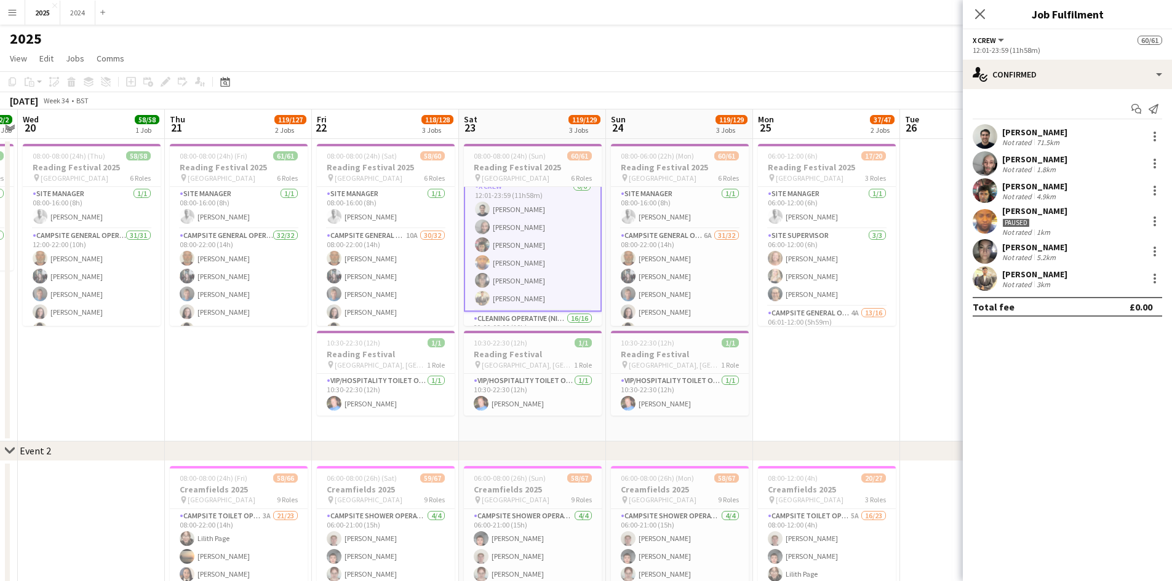
click at [1071, 165] on div "[PERSON_NAME] Not rated 1.8km" at bounding box center [1067, 163] width 209 height 25
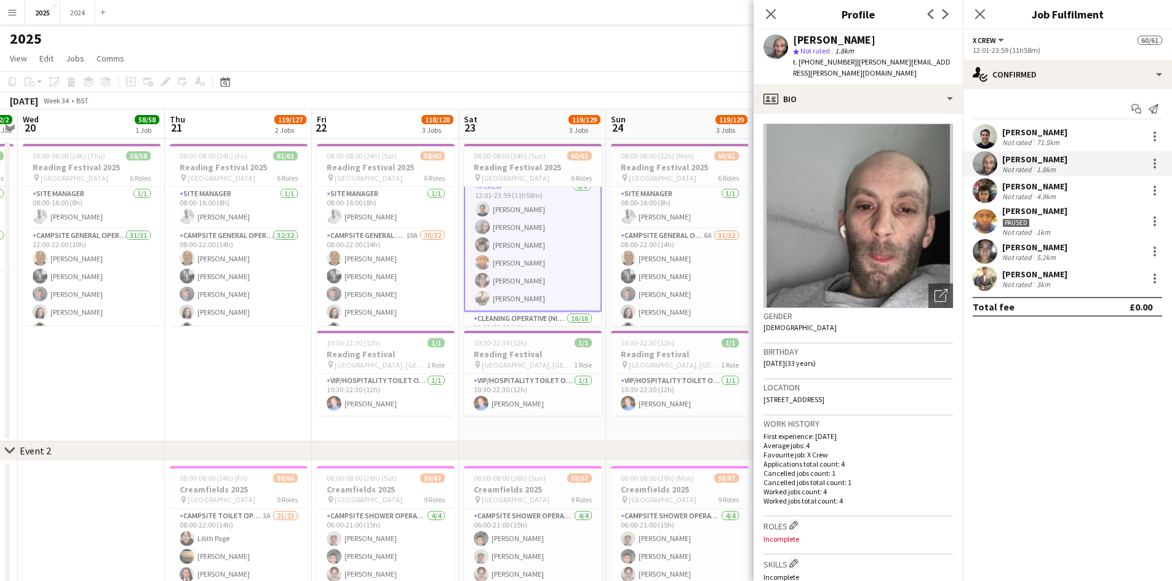
drag, startPoint x: 862, startPoint y: 39, endPoint x: 793, endPoint y: 39, distance: 68.3
click at [793, 39] on div "[PERSON_NAME]" at bounding box center [834, 39] width 82 height 11
drag, startPoint x: 944, startPoint y: 60, endPoint x: 800, endPoint y: 60, distance: 144.5
click at [800, 60] on div "[PERSON_NAME] star Not rated 1.8km t. [PHONE_NUMBER] | [PERSON_NAME][EMAIL_ADDR…" at bounding box center [857, 57] width 209 height 55
click at [906, 50] on div "star Not rated 1.8km" at bounding box center [873, 51] width 160 height 11
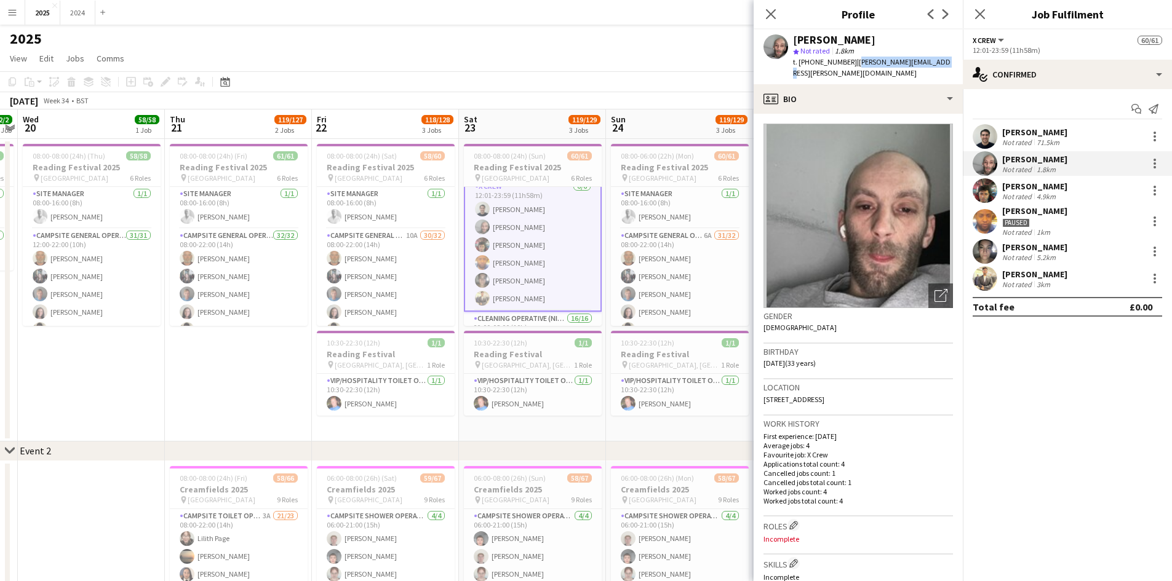
drag, startPoint x: 929, startPoint y: 63, endPoint x: 852, endPoint y: 61, distance: 77.5
click at [852, 61] on span "| [PERSON_NAME][EMAIL_ADDRESS][PERSON_NAME][DOMAIN_NAME]" at bounding box center [871, 67] width 157 height 20
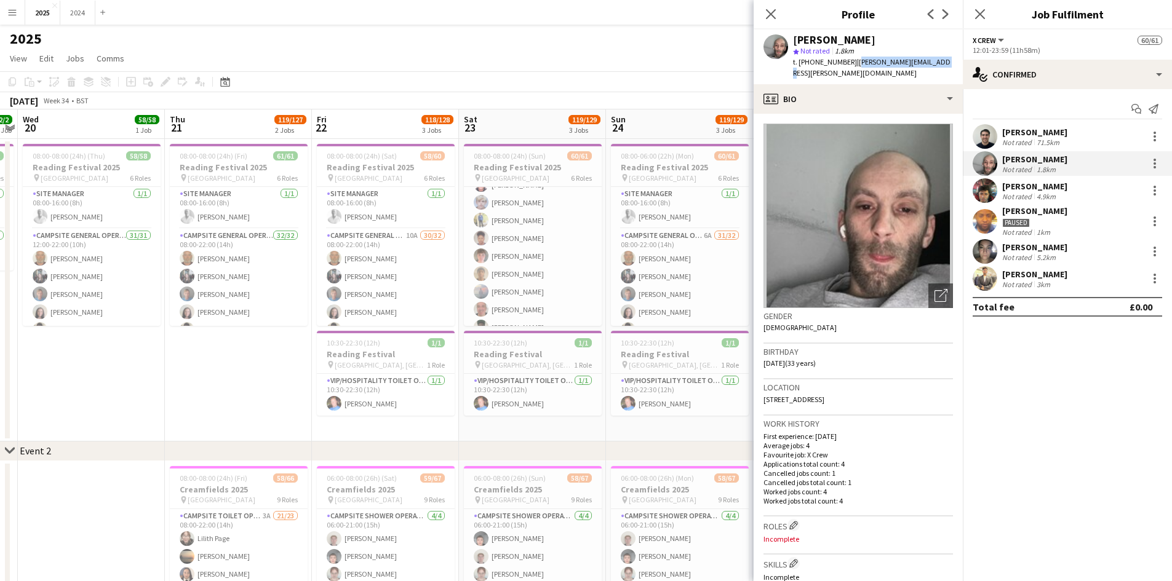
drag, startPoint x: 530, startPoint y: 279, endPoint x: 597, endPoint y: 292, distance: 68.3
click at [530, 279] on app-card-role "Cleaning Operative (NIGHT) 16/16 22:00-08:00 (10h) [PERSON_NAME]-[PERSON_NAME] …" at bounding box center [533, 220] width 138 height 309
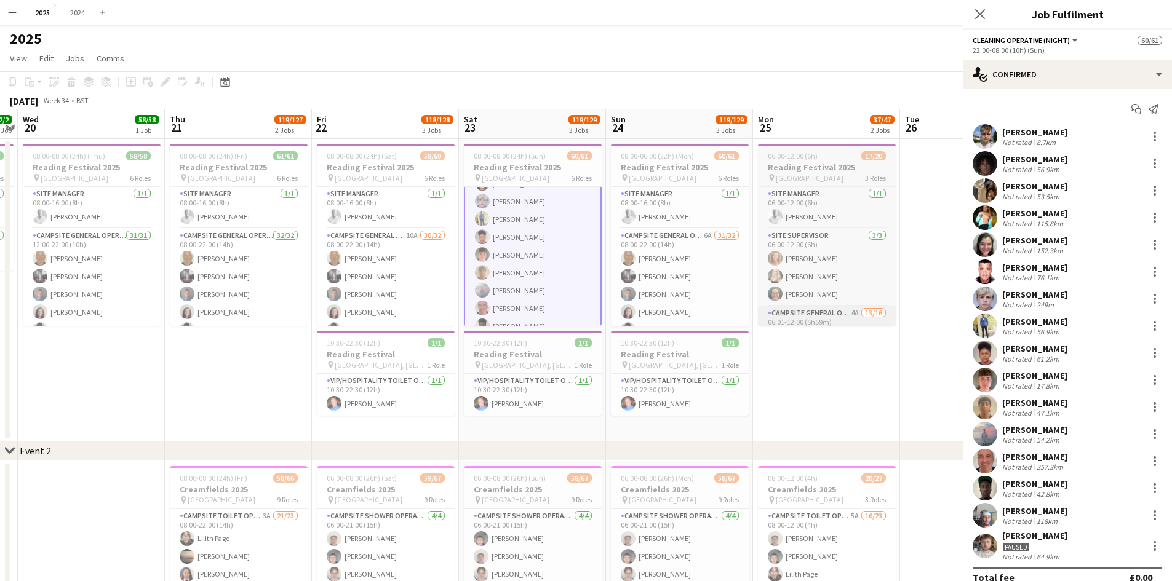
scroll to position [971, 0]
click at [1025, 483] on div "[PERSON_NAME]" at bounding box center [1034, 484] width 65 height 11
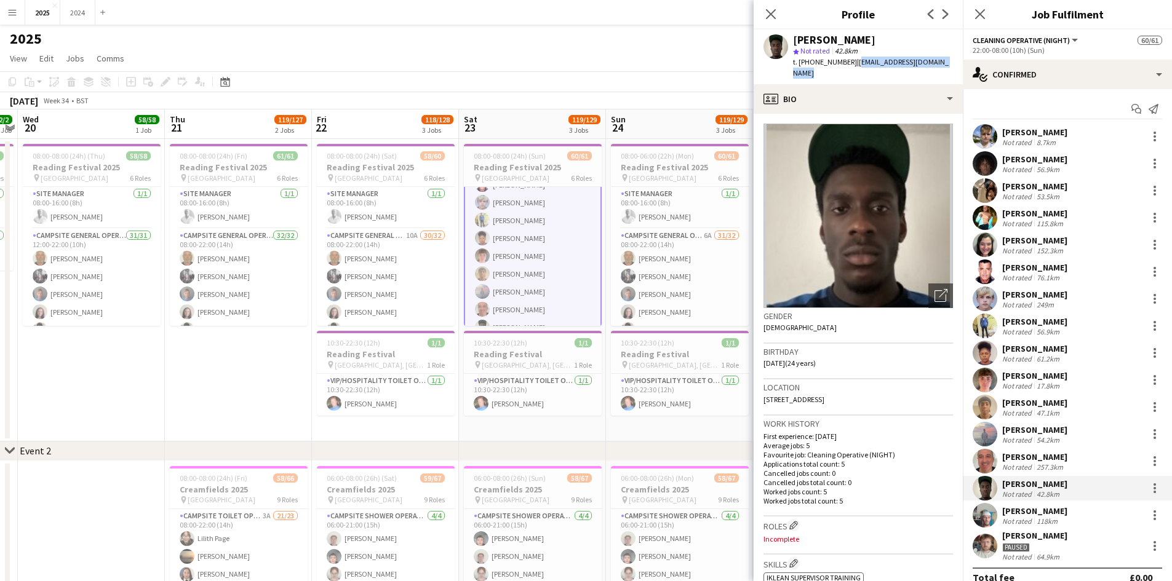
drag, startPoint x: 947, startPoint y: 62, endPoint x: 852, endPoint y: 63, distance: 95.3
click at [852, 63] on div "[PERSON_NAME] star Not rated 42.8km t. [PHONE_NUMBER] | [EMAIL_ADDRESS][DOMAIN_…" at bounding box center [857, 57] width 209 height 55
click at [1067, 242] on div "[PERSON_NAME]" at bounding box center [1034, 240] width 65 height 11
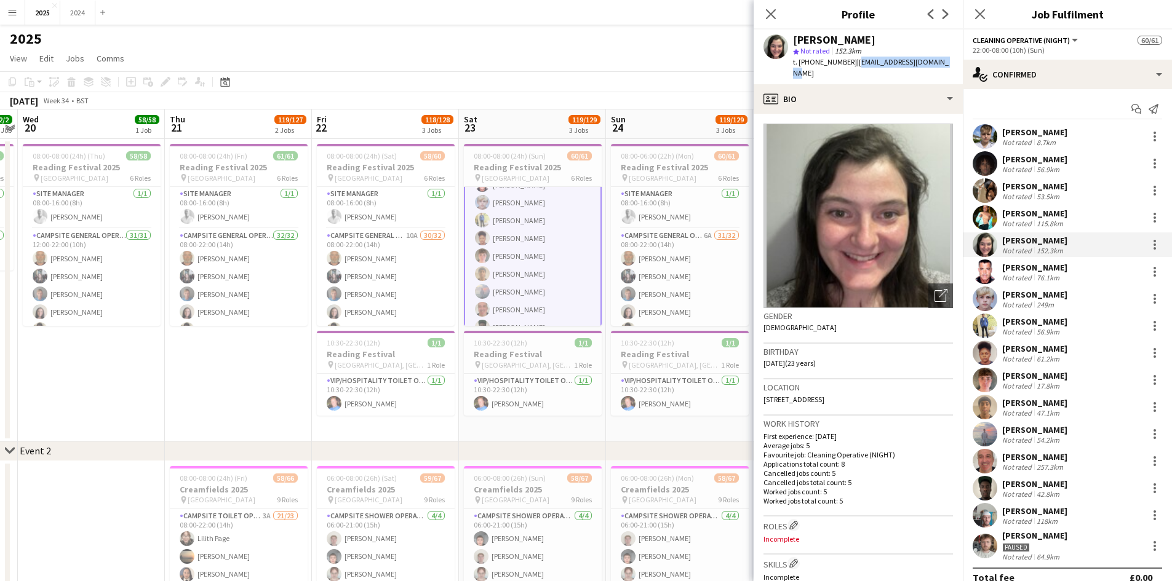
drag, startPoint x: 923, startPoint y: 62, endPoint x: 851, endPoint y: 62, distance: 71.4
click at [851, 62] on div "[PERSON_NAME] star Not rated 152.3km t. [PHONE_NUMBER] | [EMAIL_ADDRESS][DOMAIN…" at bounding box center [857, 57] width 209 height 55
click at [1055, 273] on div "76.1km" at bounding box center [1048, 277] width 28 height 9
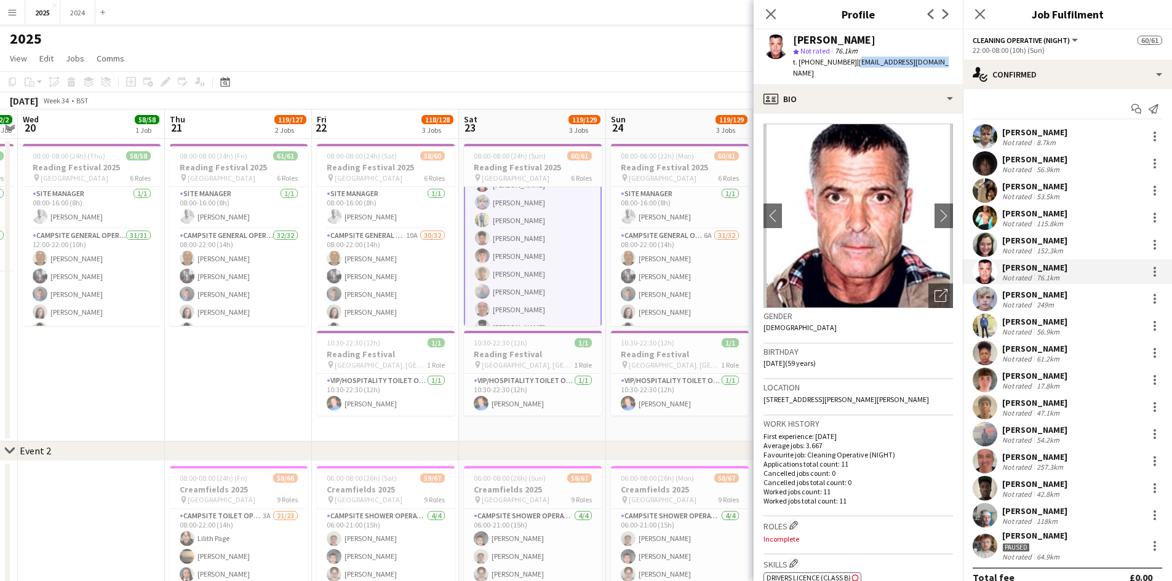
drag, startPoint x: 927, startPoint y: 62, endPoint x: 851, endPoint y: 62, distance: 75.7
click at [851, 62] on div "[PERSON_NAME] star Not rated 76.1km t. [PHONE_NUMBER] | [EMAIL_ADDRESS][DOMAIN_…" at bounding box center [857, 57] width 209 height 55
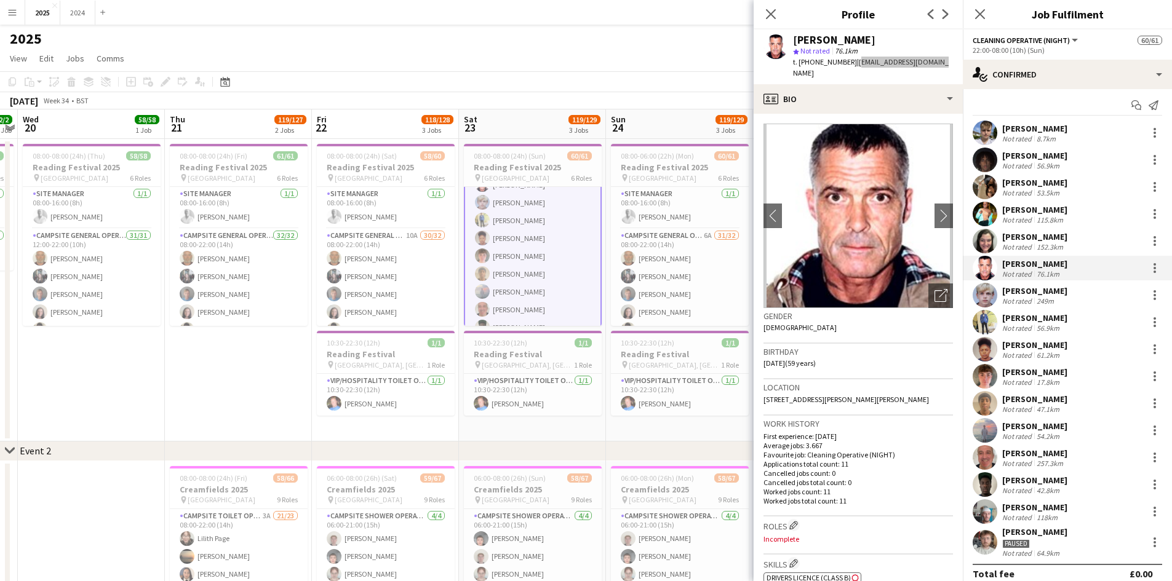
scroll to position [0, 0]
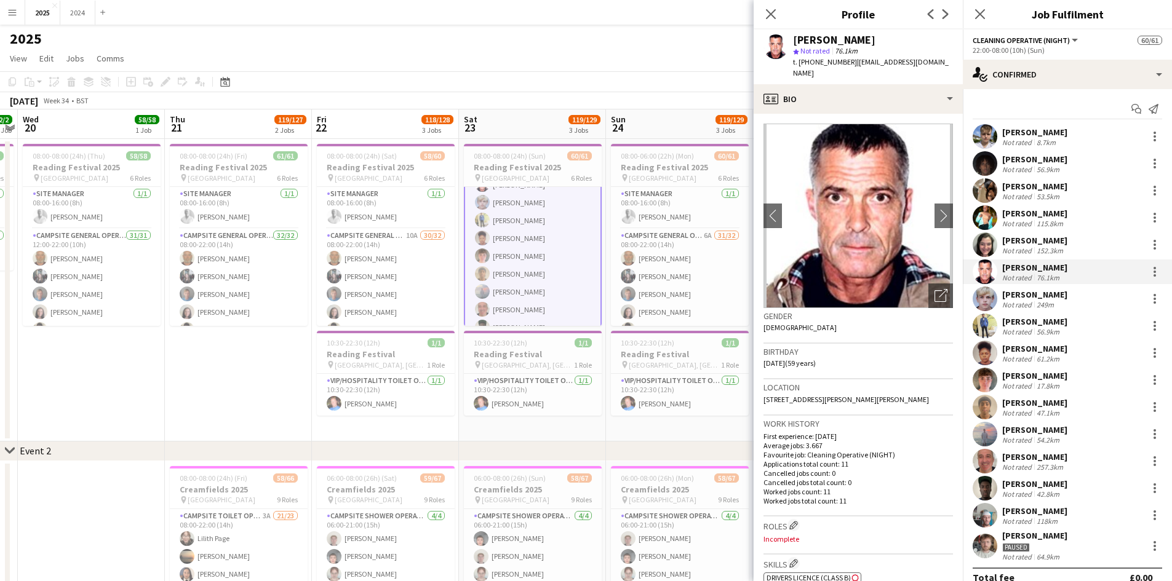
drag, startPoint x: 1049, startPoint y: 221, endPoint x: 1022, endPoint y: 194, distance: 39.1
click at [1049, 221] on div "115.8km" at bounding box center [1049, 223] width 31 height 9
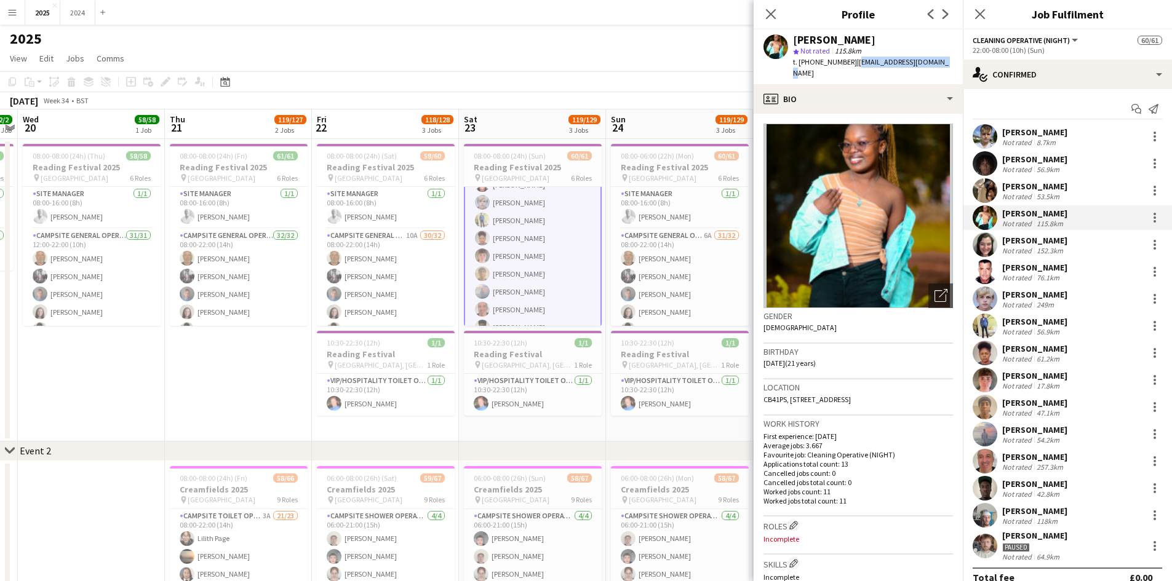
drag, startPoint x: 933, startPoint y: 63, endPoint x: 852, endPoint y: 66, distance: 80.6
click at [852, 66] on app-profile-header "Bilha Kotut star Not rated 115.8km t. [PHONE_NUMBER] | [EMAIL_ADDRESS][DOMAIN_N…" at bounding box center [857, 57] width 209 height 55
click at [1047, 408] on div "47.1km" at bounding box center [1048, 412] width 28 height 9
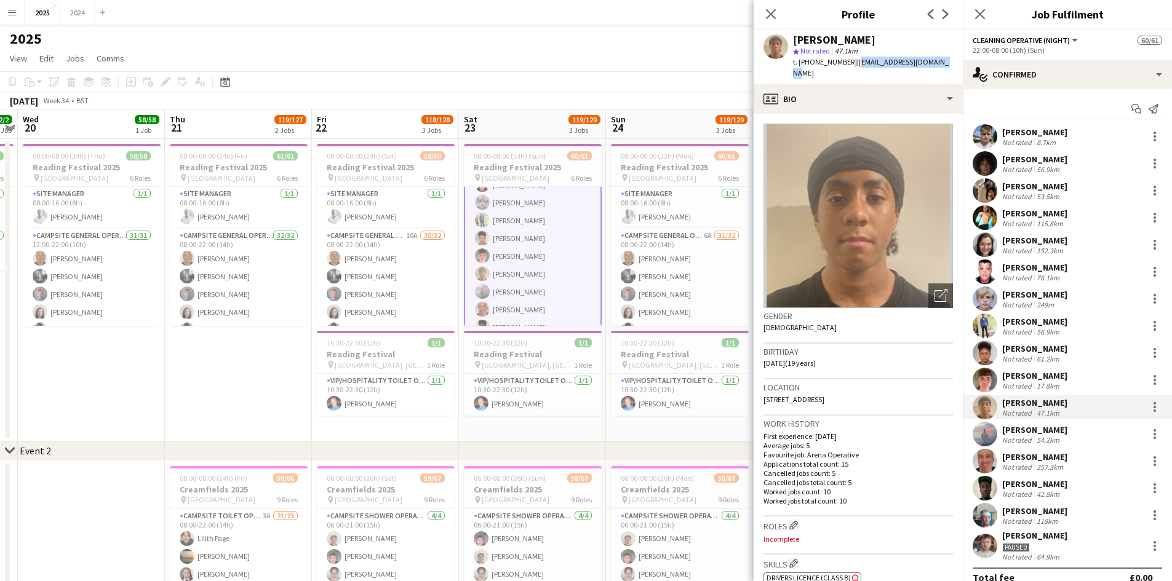
drag, startPoint x: 949, startPoint y: 62, endPoint x: 856, endPoint y: 62, distance: 92.9
click at [856, 62] on div "[PERSON_NAME] star Not rated 47.1km t. [PHONE_NUMBER] | [EMAIL_ADDRESS][DOMAIN_…" at bounding box center [857, 57] width 209 height 55
drag, startPoint x: 1046, startPoint y: 378, endPoint x: 953, endPoint y: 343, distance: 99.3
click at [1046, 378] on div "[PERSON_NAME]" at bounding box center [1034, 375] width 65 height 11
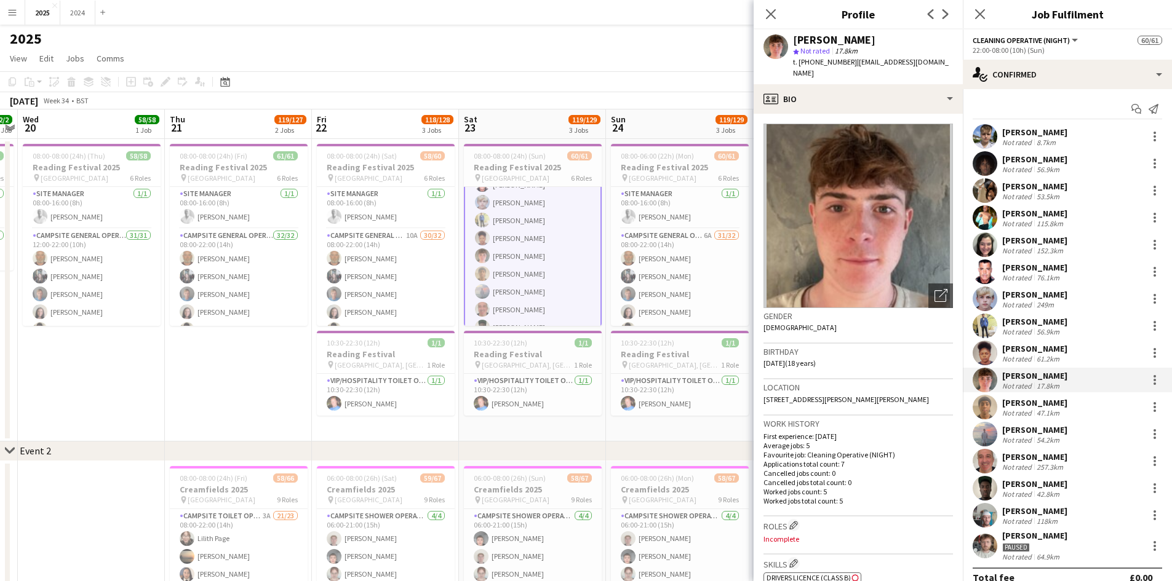
drag, startPoint x: 948, startPoint y: 62, endPoint x: 850, endPoint y: 65, distance: 98.4
click at [850, 65] on app-profile-header "[PERSON_NAME] star Not rated 17.8km t. [PHONE_NUMBER] | [EMAIL_ADDRESS][DOMAIN_…" at bounding box center [857, 57] width 209 height 55
click at [929, 62] on span "| [EMAIL_ADDRESS][DOMAIN_NAME]" at bounding box center [871, 67] width 156 height 20
drag, startPoint x: 934, startPoint y: 62, endPoint x: 852, endPoint y: 61, distance: 82.4
click at [852, 61] on span "| [EMAIL_ADDRESS][DOMAIN_NAME]" at bounding box center [871, 67] width 156 height 20
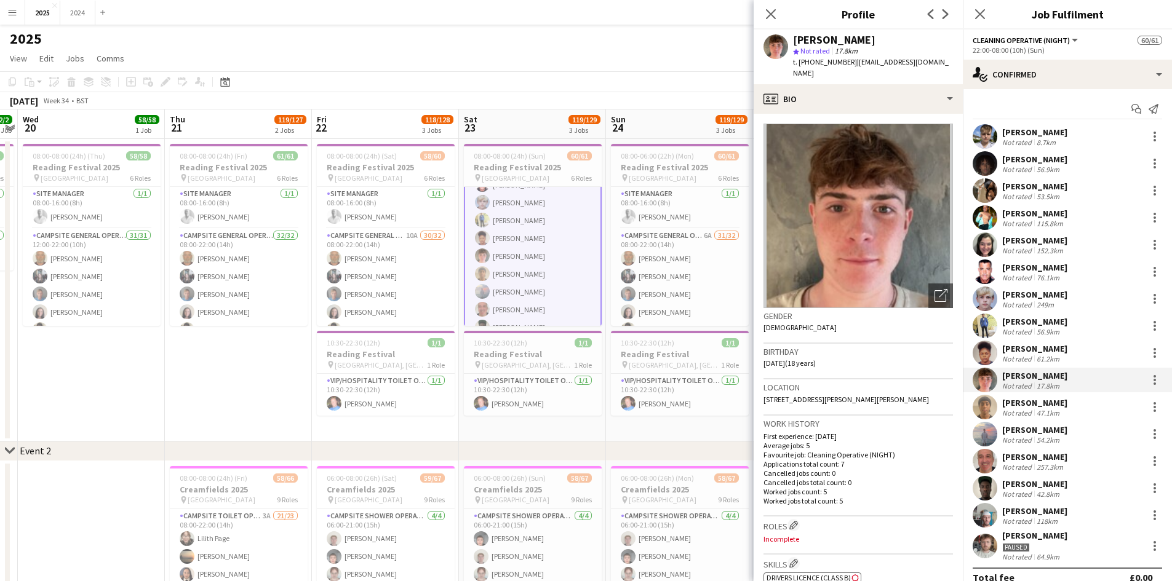
click at [1051, 323] on div "[PERSON_NAME]" at bounding box center [1034, 321] width 65 height 11
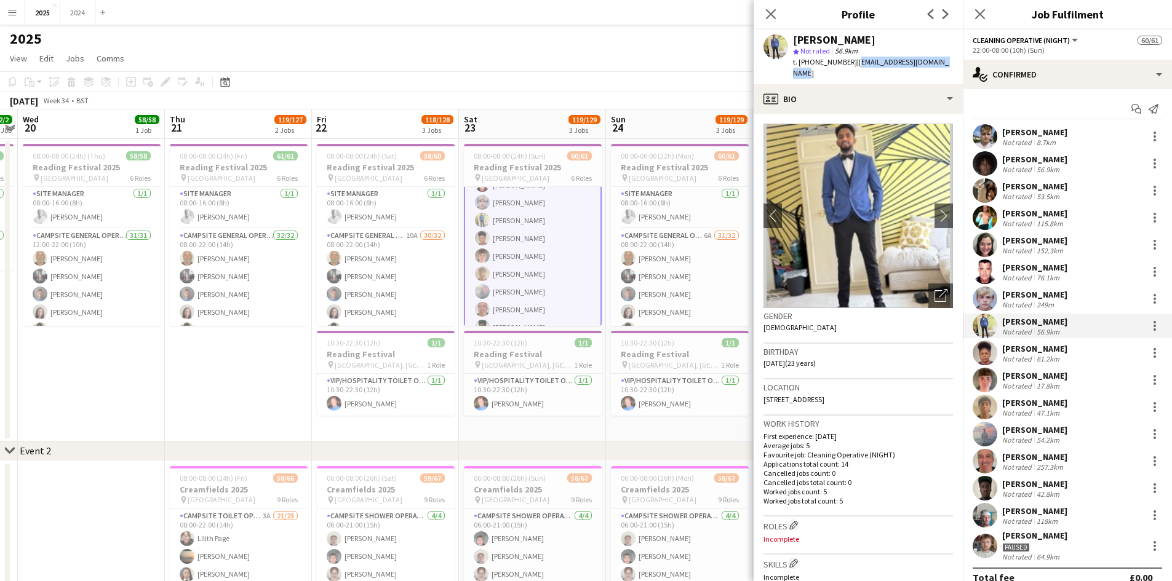
drag, startPoint x: 845, startPoint y: 72, endPoint x: 851, endPoint y: 61, distance: 12.4
click at [851, 61] on div "t. [PHONE_NUMBER] | [EMAIL_ADDRESS][DOMAIN_NAME]" at bounding box center [873, 68] width 160 height 22
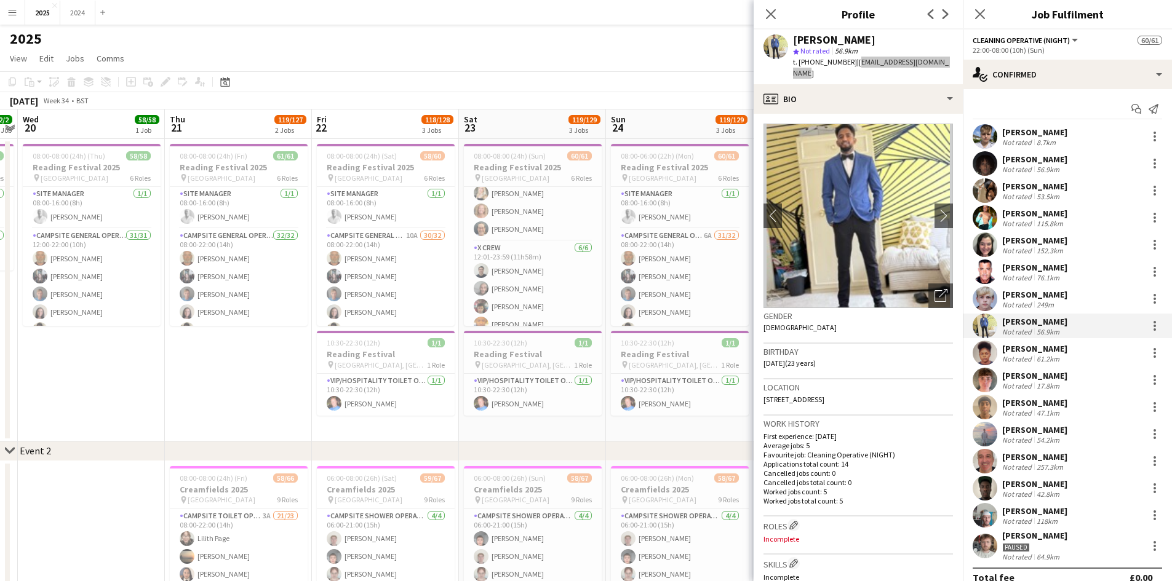
scroll to position [479, 0]
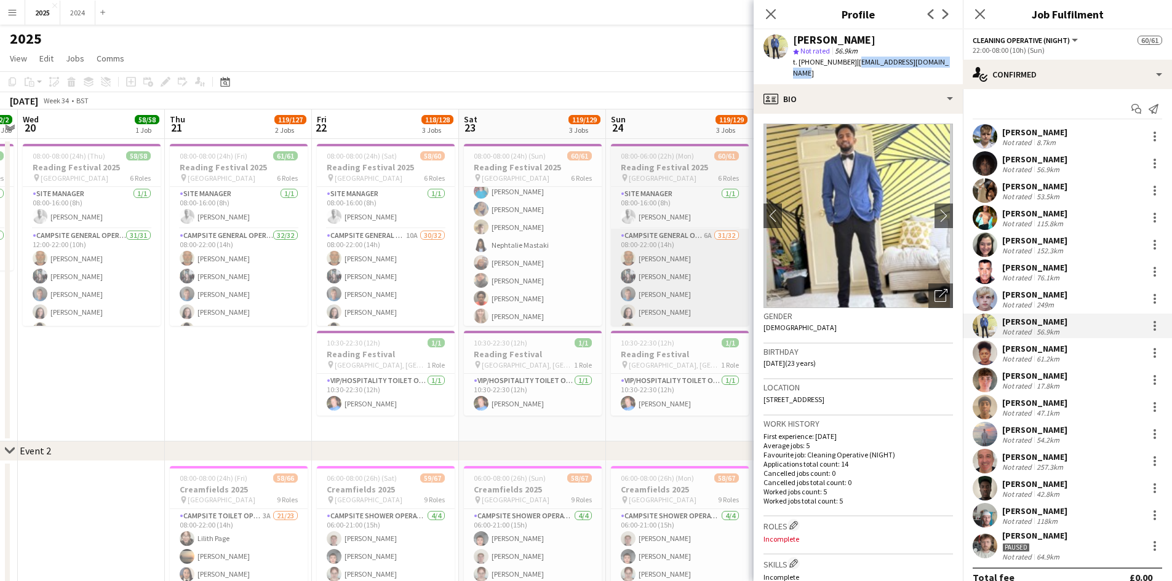
drag, startPoint x: 555, startPoint y: 266, endPoint x: 656, endPoint y: 270, distance: 101.6
click at [555, 266] on app-card-role "Campsite General Operative 6A 31/32 08:00-22:00 (14h) [PERSON_NAME] [PERSON_NAM…" at bounding box center [533, 172] width 138 height 598
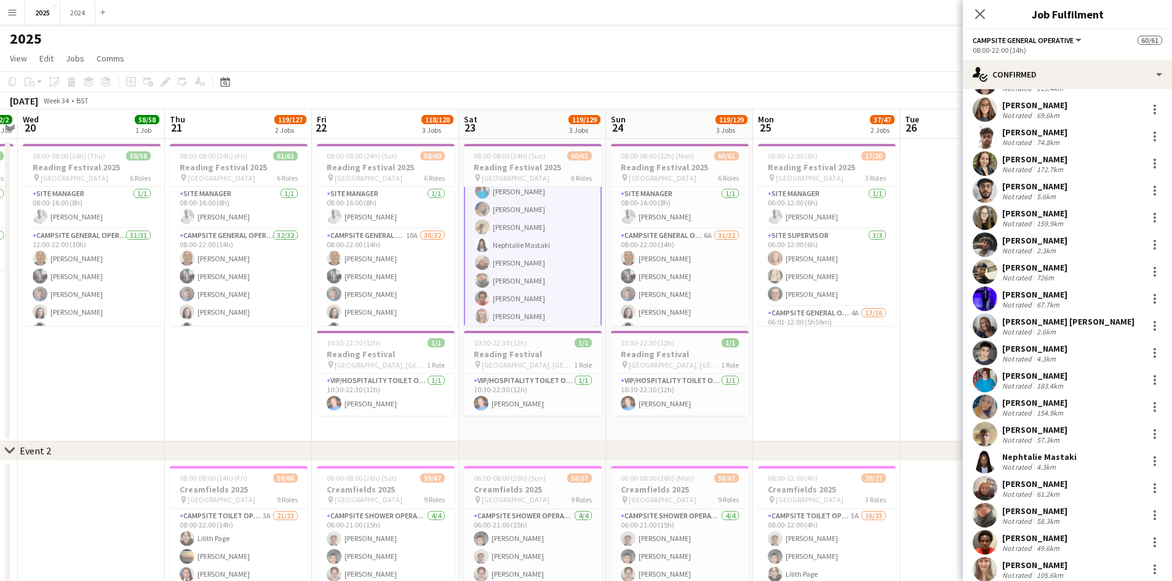
scroll to position [246, 0]
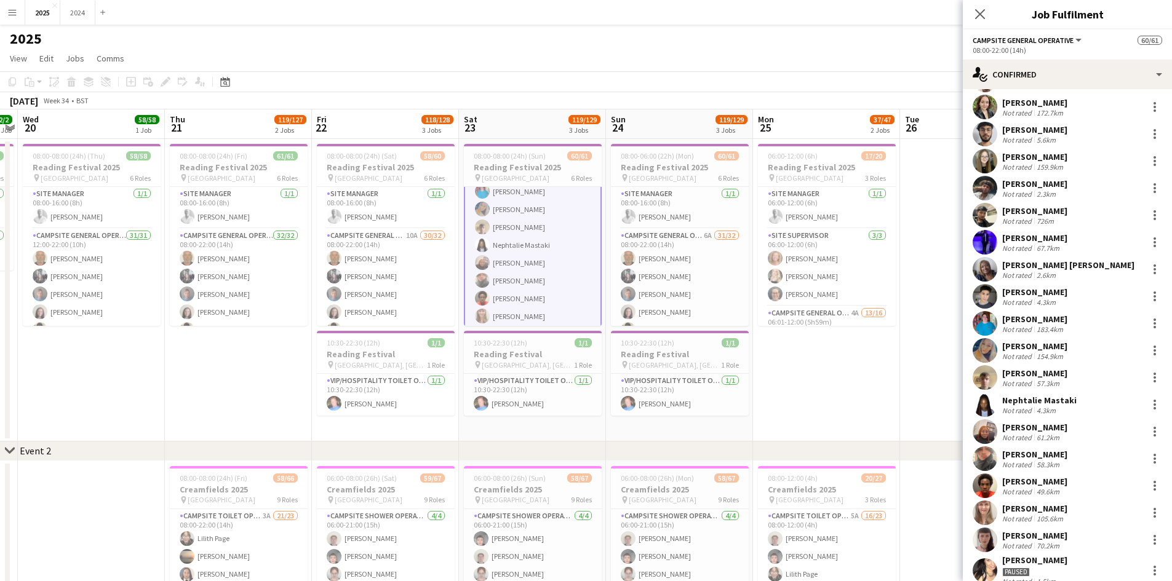
click at [1067, 433] on div "Not rated 61.2km" at bounding box center [1034, 437] width 65 height 9
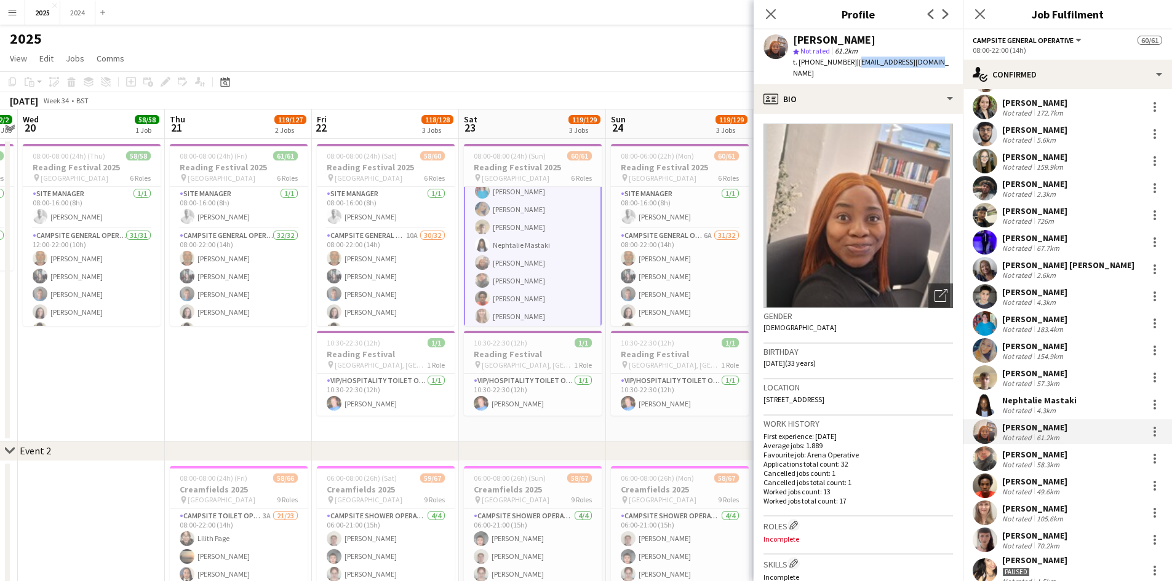
drag, startPoint x: 924, startPoint y: 60, endPoint x: 851, endPoint y: 59, distance: 73.2
click at [851, 59] on div "[PERSON_NAME] star Not rated 61.2km t. [PHONE_NUMBER] | [EMAIL_ADDRESS][DOMAIN_…" at bounding box center [857, 57] width 209 height 55
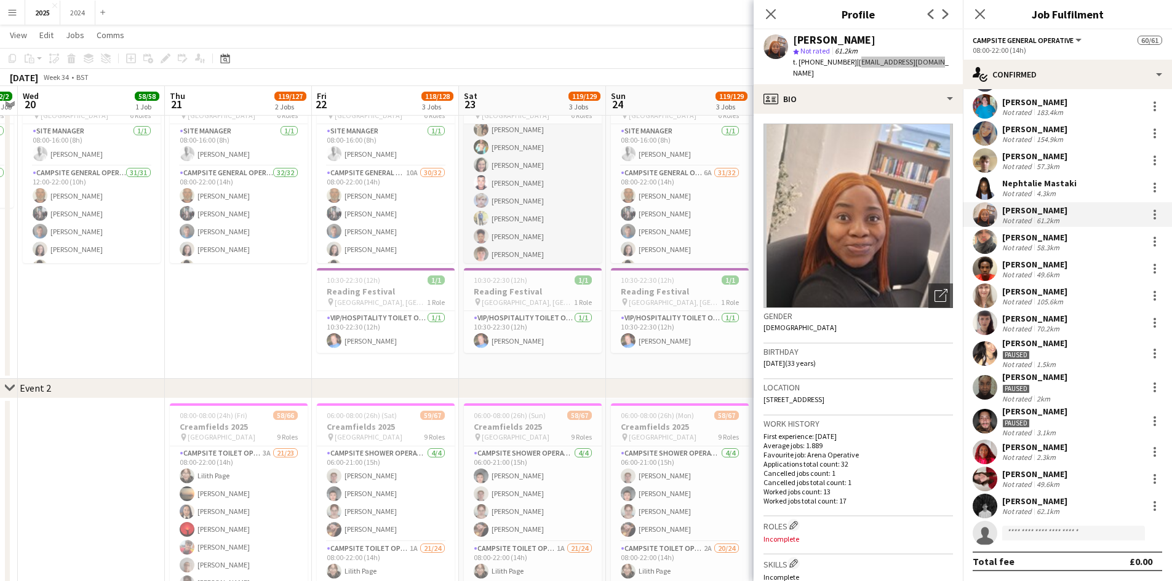
scroll to position [911, 0]
drag, startPoint x: 538, startPoint y: 226, endPoint x: 752, endPoint y: 241, distance: 214.0
click at [538, 226] on app-card-role "Cleaning Operative (NIGHT) 16/16 22:00-08:00 (10h) [PERSON_NAME]-[PERSON_NAME] …" at bounding box center [533, 219] width 138 height 309
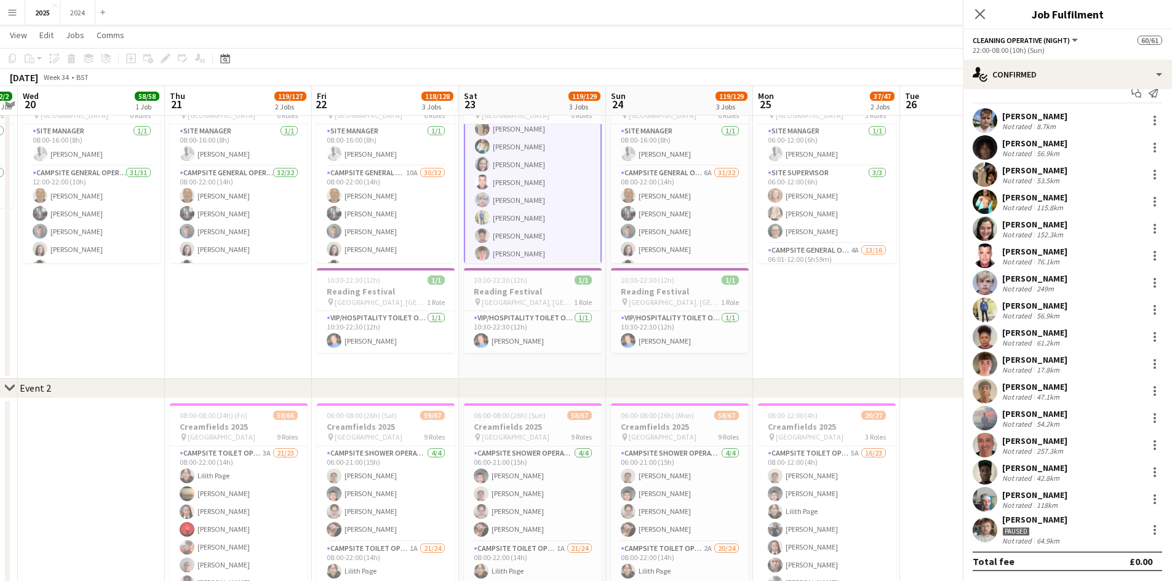
scroll to position [910, 0]
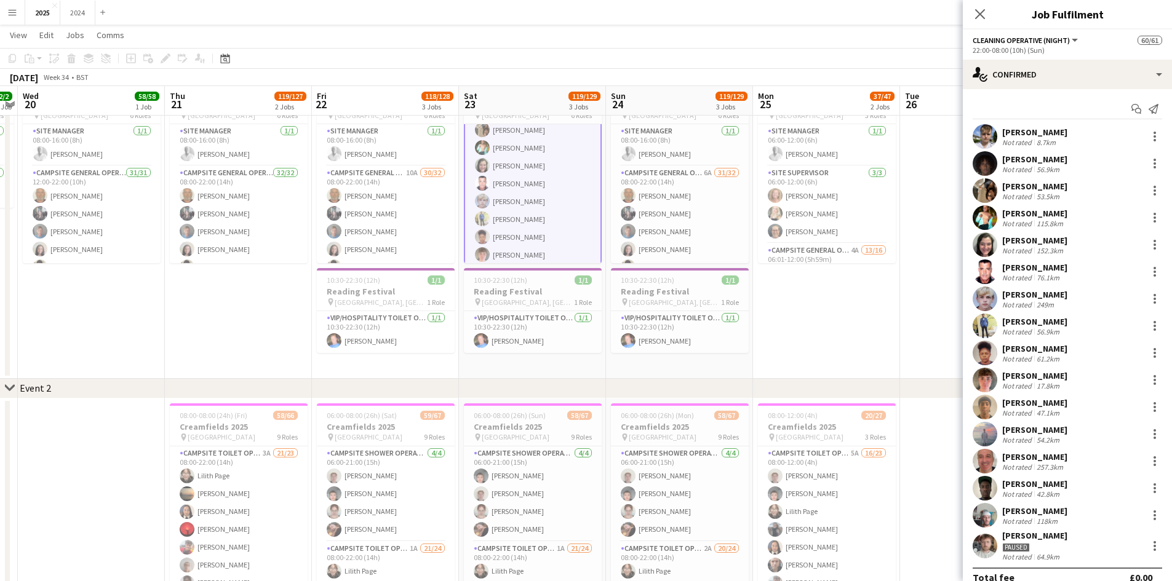
click at [1068, 364] on div "[PERSON_NAME] Not rated 61.2km" at bounding box center [1067, 353] width 209 height 25
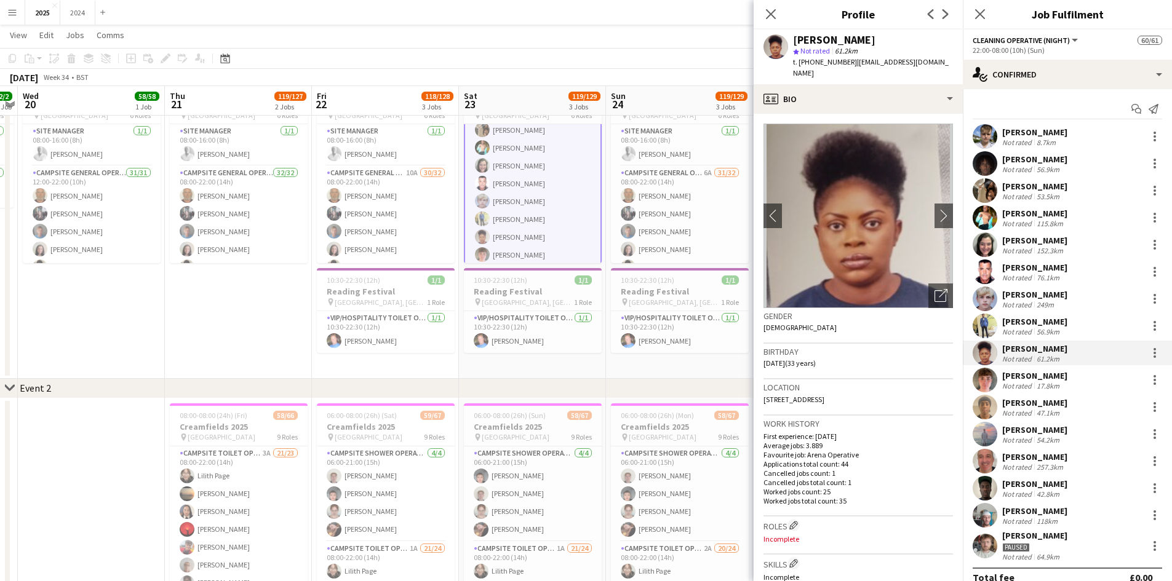
drag, startPoint x: 935, startPoint y: 63, endPoint x: 850, endPoint y: 63, distance: 84.9
click at [850, 63] on span "| [EMAIL_ADDRESS][DOMAIN_NAME]" at bounding box center [871, 67] width 156 height 20
click at [859, 65] on span "| [EMAIL_ADDRESS][DOMAIN_NAME]" at bounding box center [871, 67] width 156 height 20
drag, startPoint x: 931, startPoint y: 62, endPoint x: 852, endPoint y: 65, distance: 78.8
click at [852, 65] on div "[PERSON_NAME] star Not rated 61.2km t. [PHONE_NUMBER] | [EMAIL_ADDRESS][DOMAIN_…" at bounding box center [857, 57] width 209 height 55
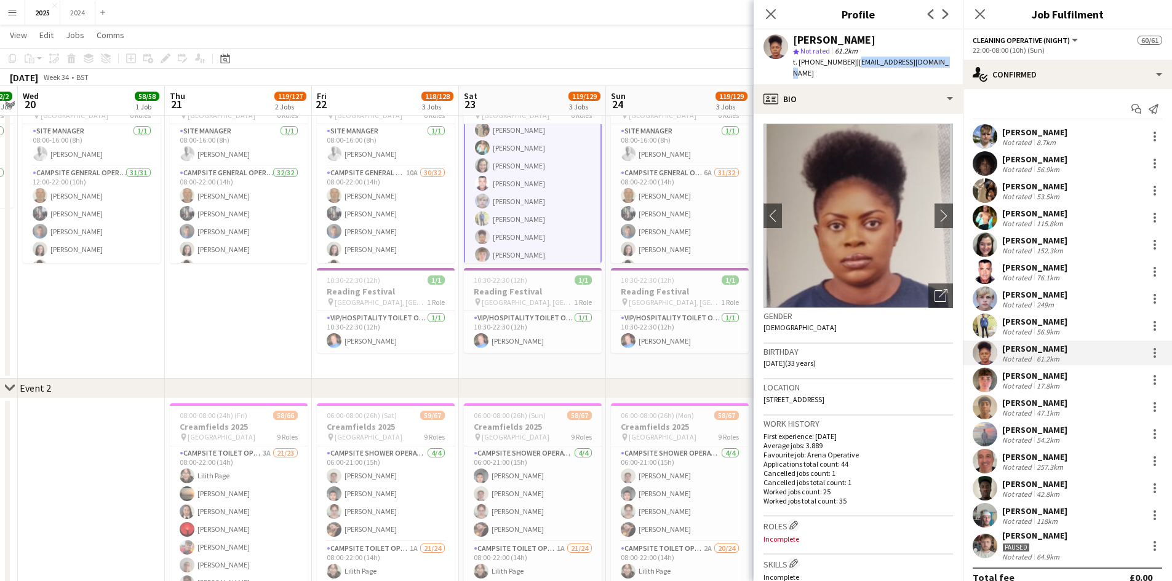
click at [1033, 293] on div "[PERSON_NAME]" at bounding box center [1034, 294] width 65 height 11
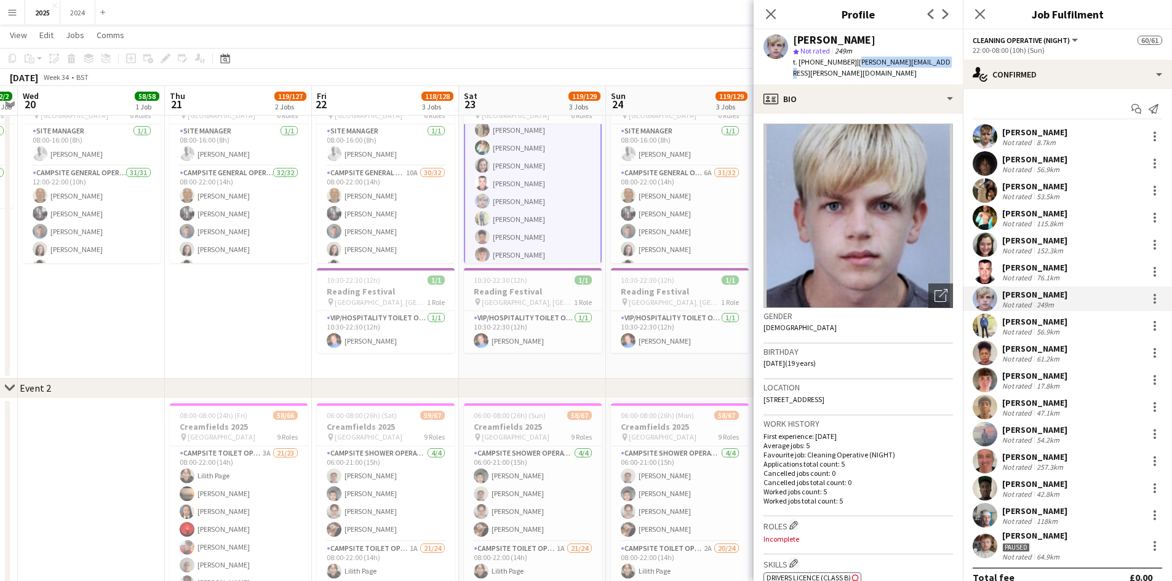
drag, startPoint x: 936, startPoint y: 61, endPoint x: 851, endPoint y: 57, distance: 85.0
click at [851, 57] on div "[PERSON_NAME] star Not rated 249m t. [PHONE_NUMBER] | [PERSON_NAME][EMAIL_ADDRE…" at bounding box center [857, 57] width 209 height 55
click at [1014, 139] on div "Not rated" at bounding box center [1018, 142] width 32 height 9
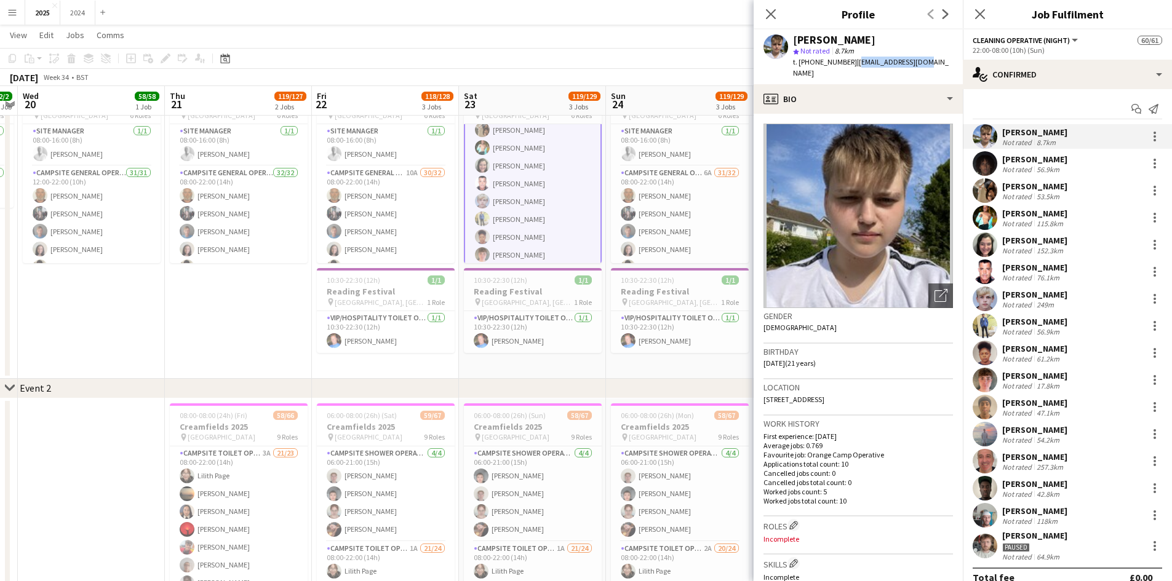
drag, startPoint x: 921, startPoint y: 64, endPoint x: 853, endPoint y: 65, distance: 68.3
click at [853, 65] on span "| [EMAIL_ADDRESS][DOMAIN_NAME]" at bounding box center [871, 67] width 156 height 20
click at [1025, 453] on div "[PERSON_NAME]" at bounding box center [1034, 456] width 65 height 11
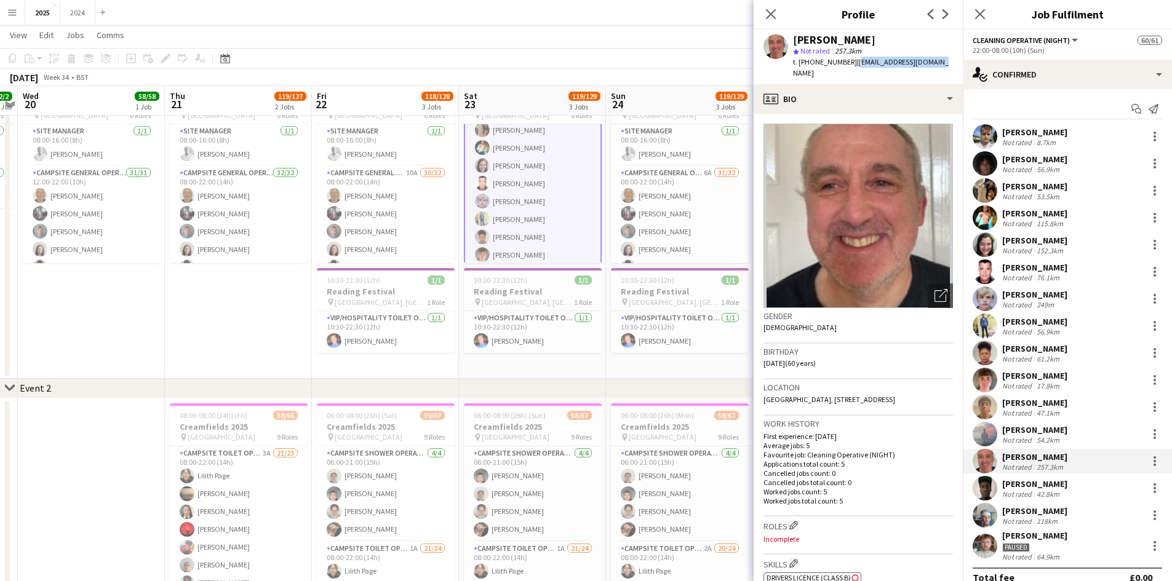
drag, startPoint x: 886, startPoint y: 58, endPoint x: 852, endPoint y: 61, distance: 34.5
click at [852, 61] on div "[PERSON_NAME] star Not rated 257.3km t. [PHONE_NUMBER] | [EMAIL_ADDRESS][DOMAIN…" at bounding box center [857, 57] width 209 height 55
click at [1057, 432] on div "[PERSON_NAME]" at bounding box center [1034, 429] width 65 height 11
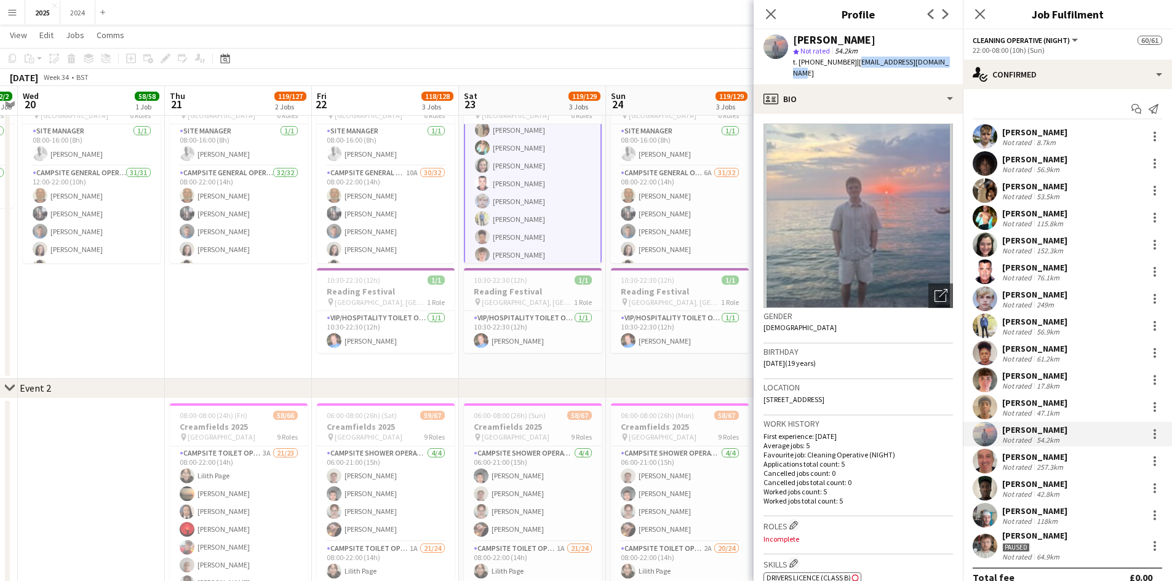
drag, startPoint x: 944, startPoint y: 62, endPoint x: 853, endPoint y: 68, distance: 91.2
click at [853, 68] on div "[PERSON_NAME] star Not rated 54.2km t. [PHONE_NUMBER] | [EMAIL_ADDRESS][DOMAIN_…" at bounding box center [857, 57] width 209 height 55
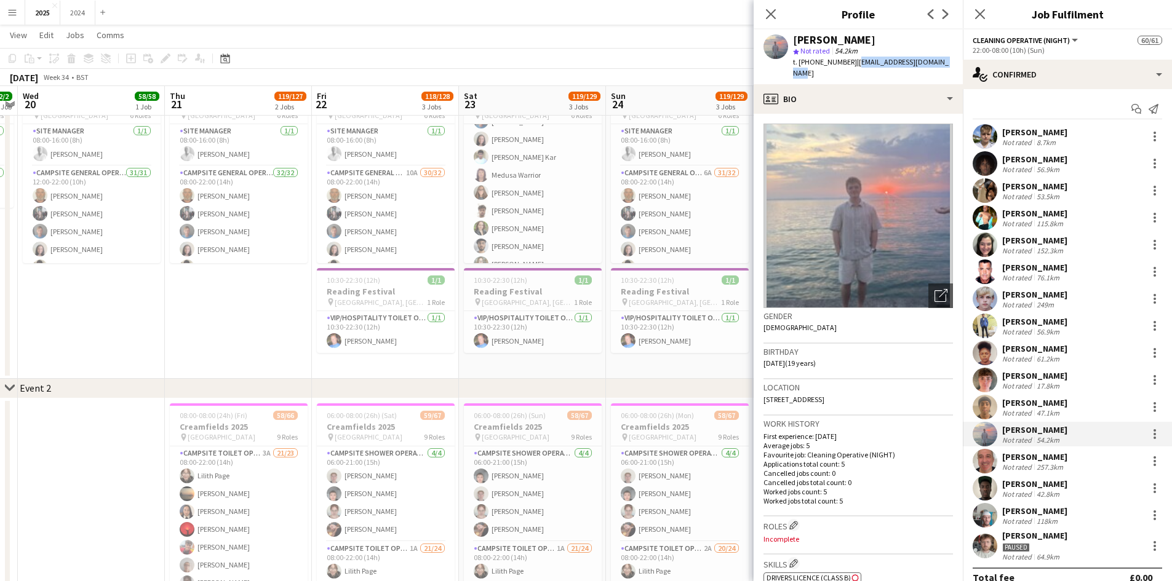
scroll to position [0, 0]
drag, startPoint x: 1058, startPoint y: 510, endPoint x: 985, endPoint y: 362, distance: 164.8
click at [1058, 510] on div "[PERSON_NAME]" at bounding box center [1034, 511] width 65 height 11
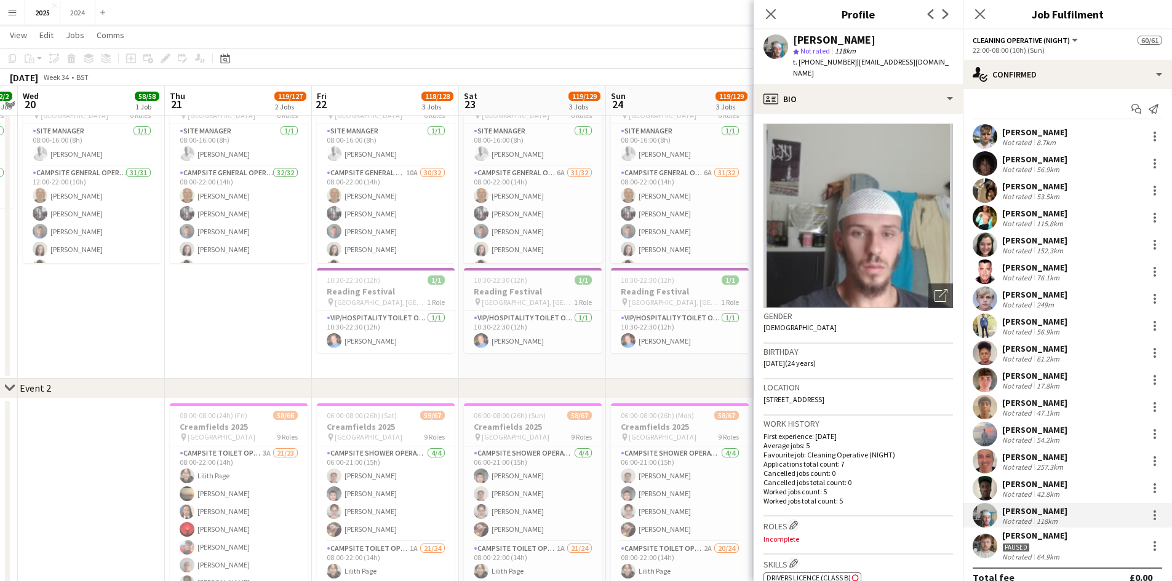
drag, startPoint x: 865, startPoint y: 81, endPoint x: 852, endPoint y: 62, distance: 23.5
click at [852, 62] on div "[PERSON_NAME] star Not rated 118km t. [PHONE_NUMBER] | [EMAIL_ADDRESS][DOMAIN_N…" at bounding box center [857, 57] width 209 height 55
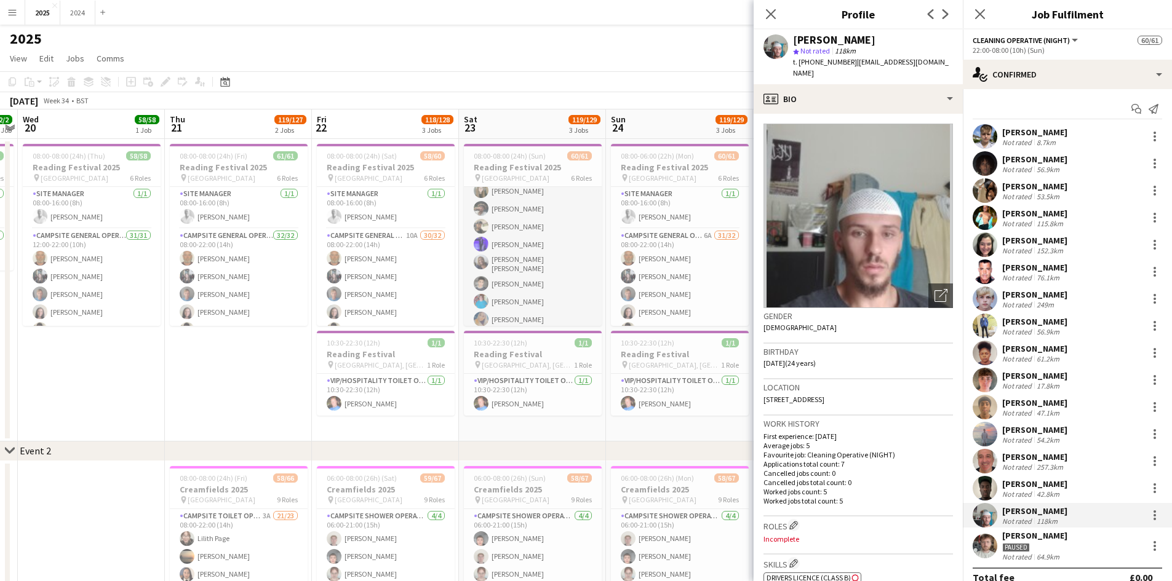
scroll to position [308, 0]
click at [539, 246] on app-card-role "X Crew [DATE] 12:01-23:59 (11h58m) [PERSON_NAME] [PERSON_NAME] [PERSON_NAME] Bi…" at bounding box center [533, 232] width 138 height 131
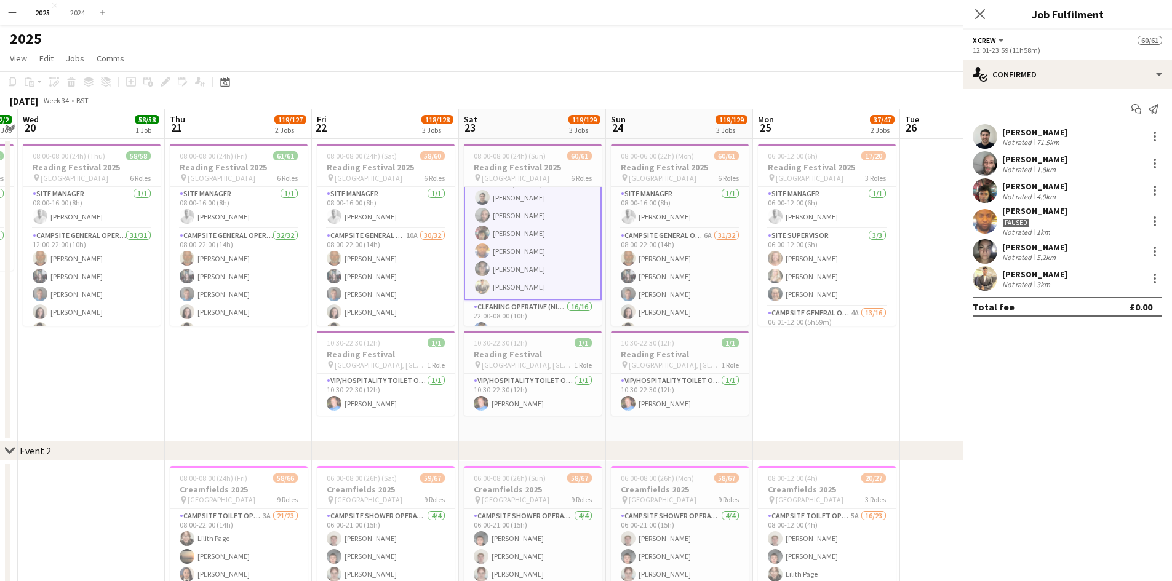
scroll to position [739, 0]
click at [1049, 219] on div "Paused" at bounding box center [1034, 222] width 65 height 11
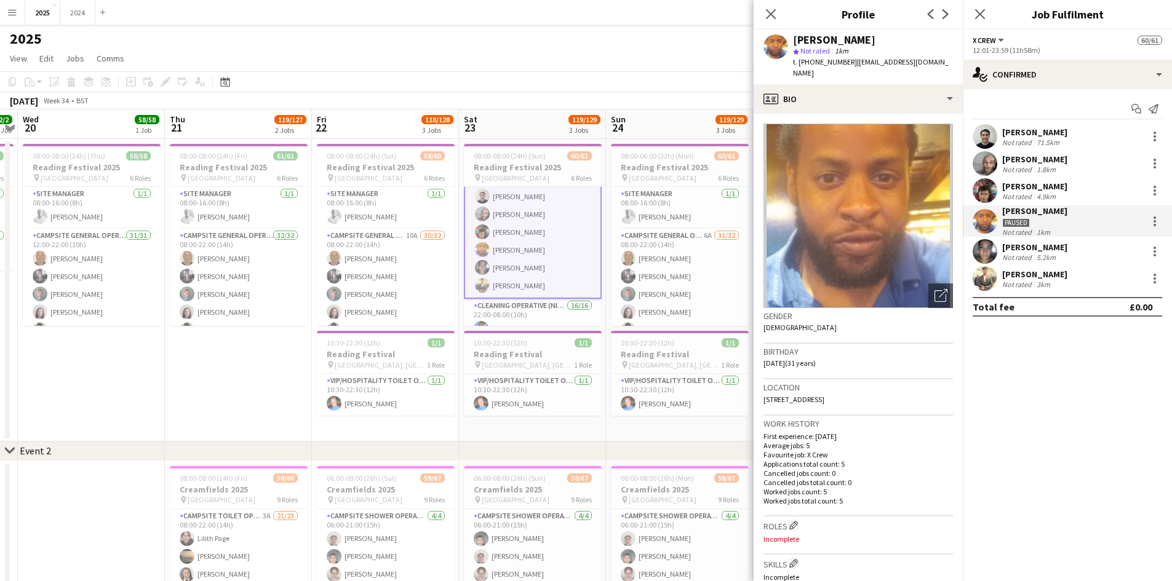
drag, startPoint x: 956, startPoint y: 62, endPoint x: 851, endPoint y: 65, distance: 104.6
click at [851, 65] on div "[PERSON_NAME] star Not rated 1km t. [PHONE_NUMBER] | [EMAIL_ADDRESS][DOMAIN_NAM…" at bounding box center [857, 57] width 209 height 55
drag, startPoint x: 1065, startPoint y: 140, endPoint x: 1053, endPoint y: 133, distance: 13.8
click at [1065, 140] on div "[PERSON_NAME] Not rated 71.5km" at bounding box center [1067, 136] width 209 height 25
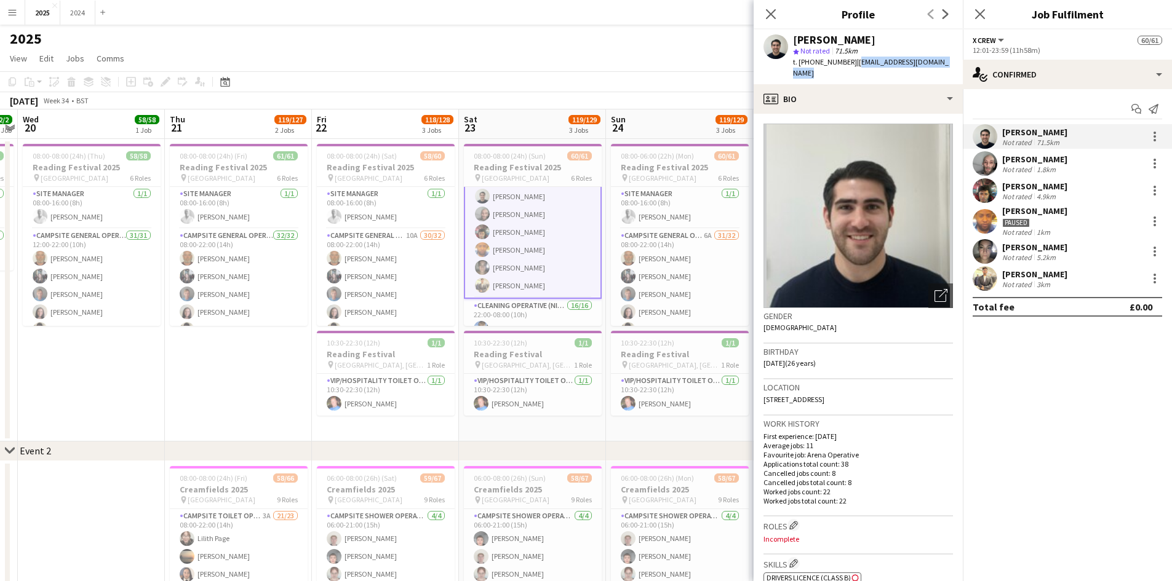
drag, startPoint x: 948, startPoint y: 63, endPoint x: 851, endPoint y: 62, distance: 97.2
click at [851, 62] on div "[PERSON_NAME] star Not rated 71.5km t. [PHONE_NUMBER] | [EMAIL_ADDRESS][DOMAIN_…" at bounding box center [857, 57] width 209 height 55
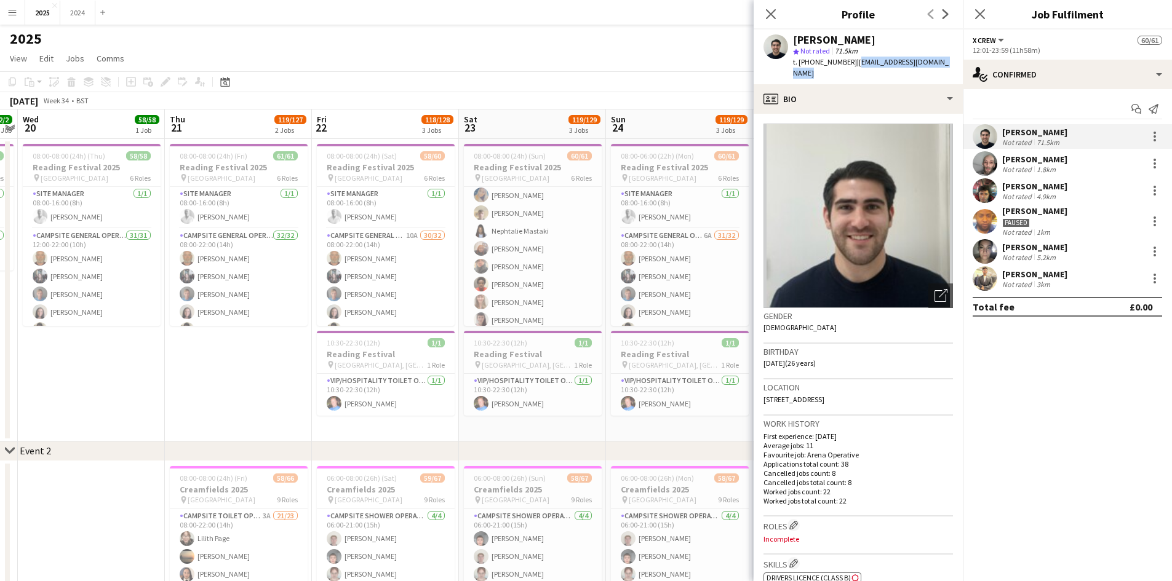
drag, startPoint x: 550, startPoint y: 245, endPoint x: 829, endPoint y: 213, distance: 280.5
click at [550, 245] on app-card-role "Campsite General Operative 6A 31/32 08:00-22:00 (14h) [PERSON_NAME] [PERSON_NAM…" at bounding box center [533, 158] width 138 height 598
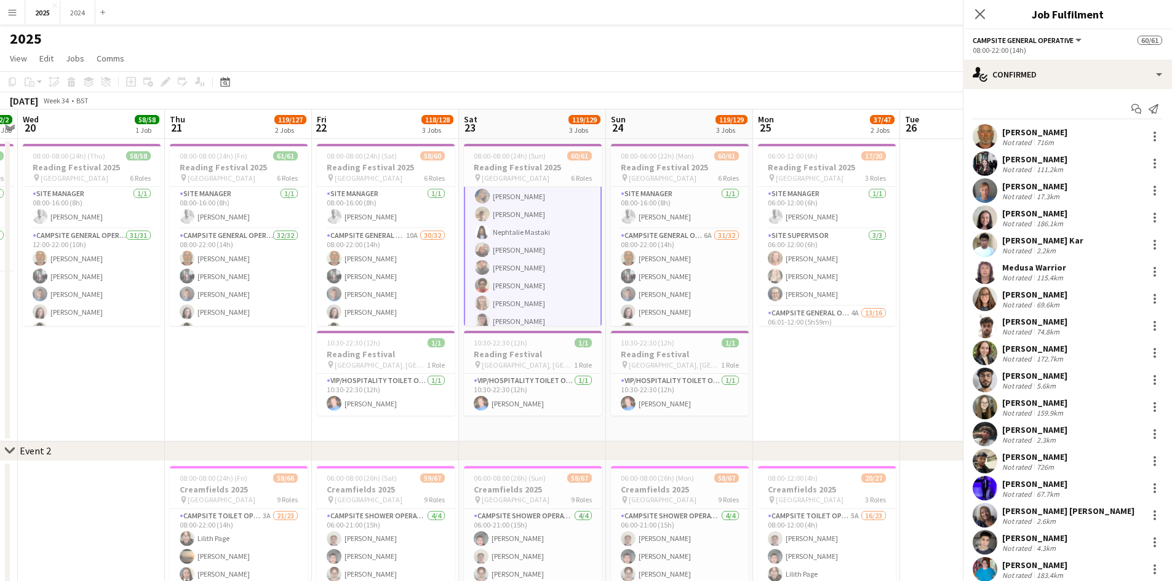
scroll to position [372, 0]
click at [1051, 320] on div "[PERSON_NAME]" at bounding box center [1034, 321] width 65 height 11
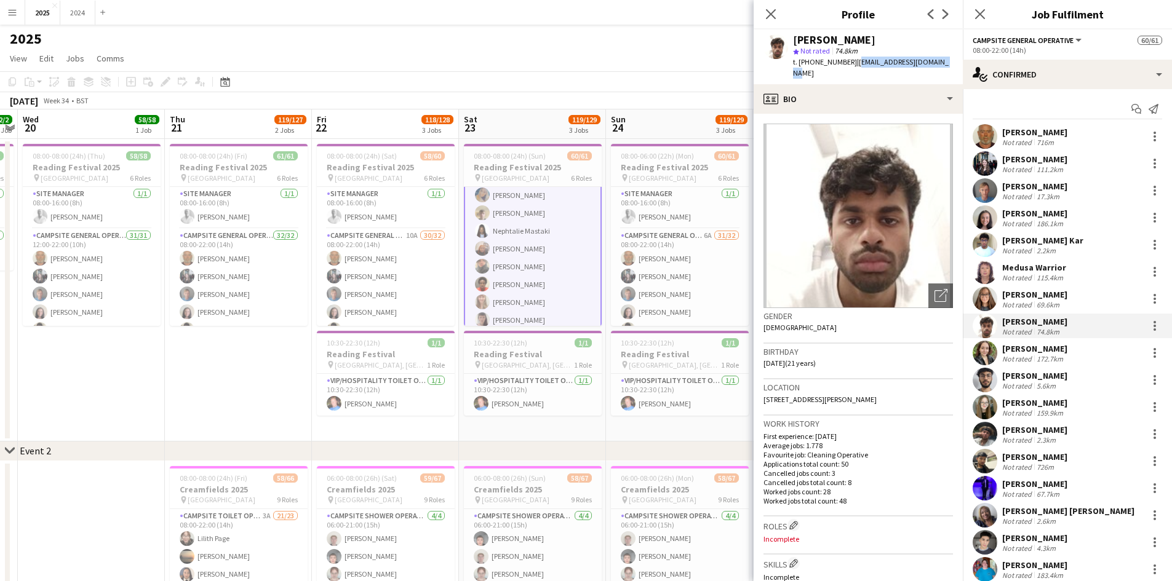
drag, startPoint x: 923, startPoint y: 60, endPoint x: 851, endPoint y: 66, distance: 71.7
click at [851, 66] on app-profile-header "[PERSON_NAME] star Not rated 74.8km t. [PHONE_NUMBER] | [EMAIL_ADDRESS][DOMAIN_…" at bounding box center [857, 57] width 209 height 55
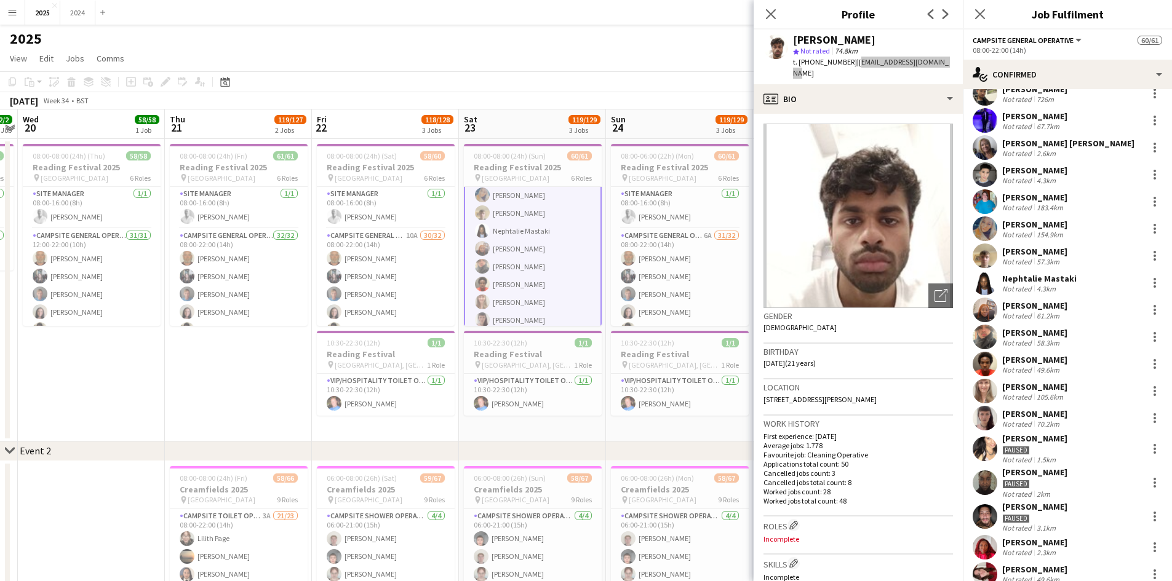
scroll to position [369, 0]
click at [1068, 383] on div "[PERSON_NAME] Not rated 105.6km" at bounding box center [1067, 390] width 209 height 25
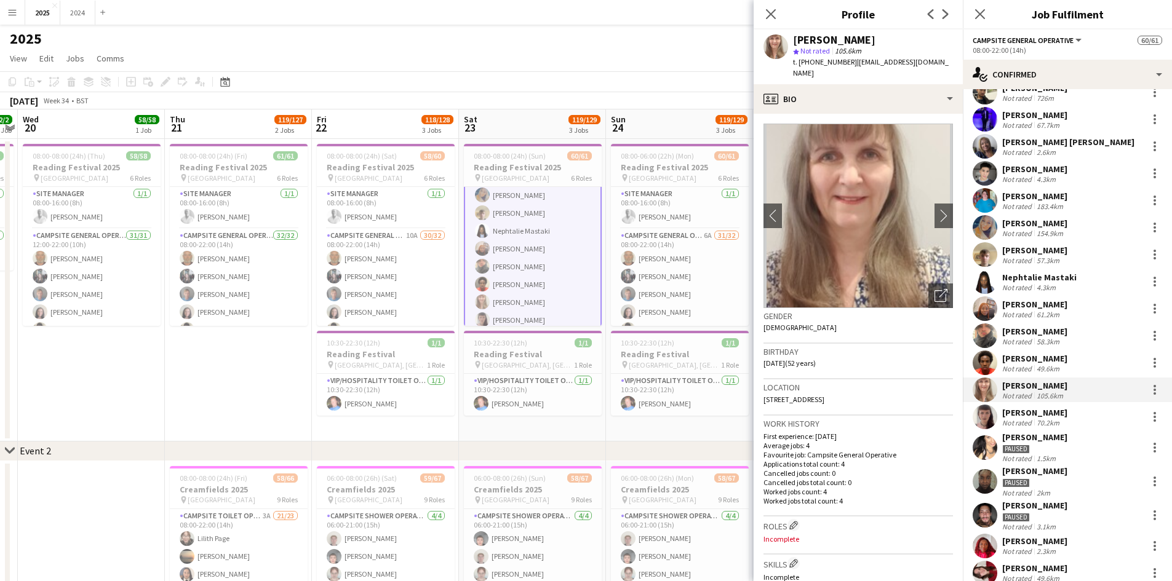
drag, startPoint x: 852, startPoint y: 81, endPoint x: 854, endPoint y: 61, distance: 19.8
click at [854, 61] on div "[PERSON_NAME] star Not rated 105.6km t. [PHONE_NUMBER] | [EMAIL_ADDRESS][DOMAIN…" at bounding box center [857, 57] width 209 height 55
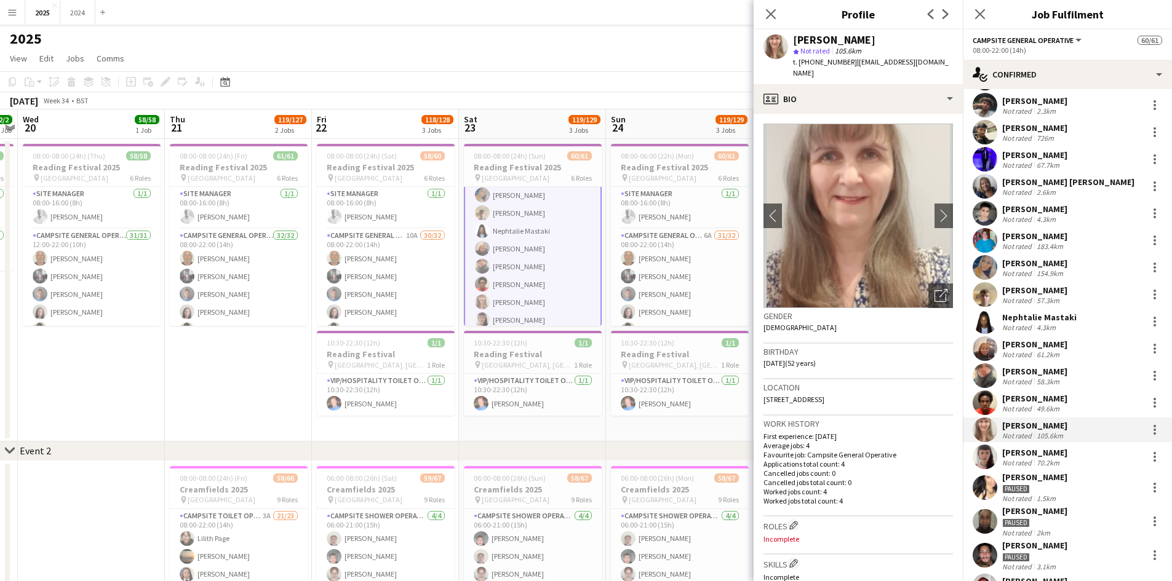
scroll to position [308, 0]
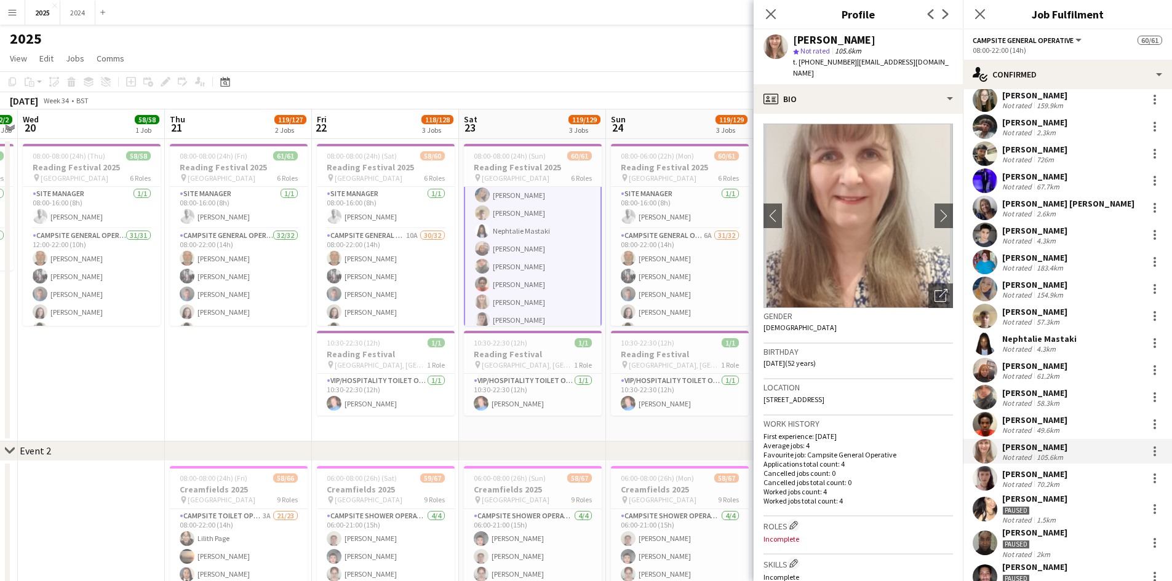
click at [1061, 301] on div "[PERSON_NAME] Not rated 154.9km" at bounding box center [1067, 289] width 209 height 25
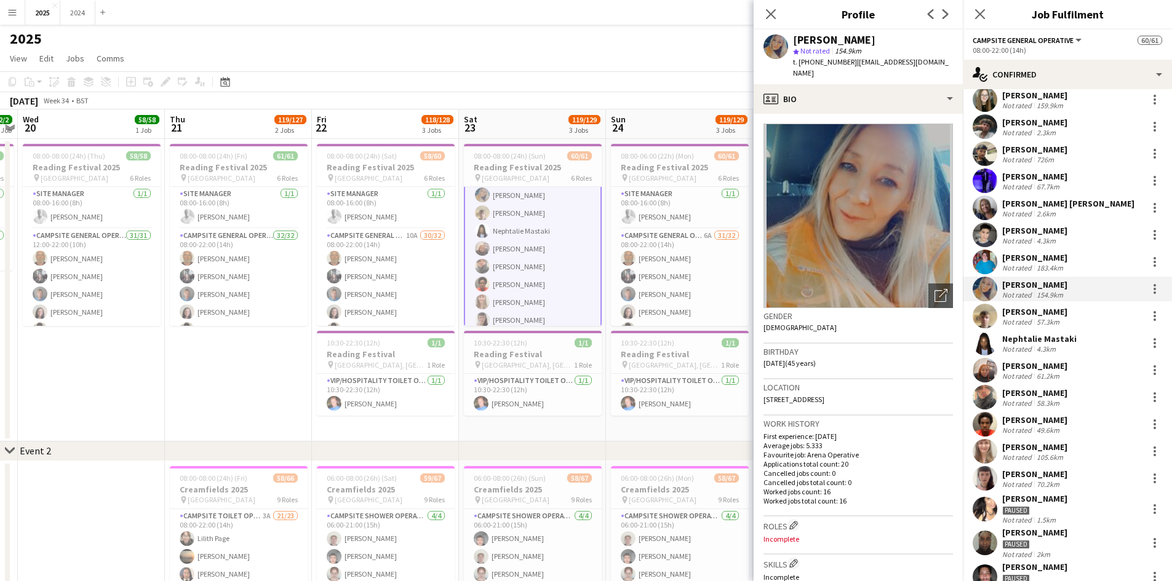
drag, startPoint x: 929, startPoint y: 54, endPoint x: 865, endPoint y: 60, distance: 64.2
click at [865, 60] on div "[PERSON_NAME] star Not rated 154.9km t. [PHONE_NUMBER] | [EMAIL_ADDRESS][DOMAIN…" at bounding box center [857, 57] width 209 height 55
click at [933, 61] on app-profile-header "[PERSON_NAME] star Not rated 154.9km t. [PHONE_NUMBER] | [EMAIL_ADDRESS][DOMAIN…" at bounding box center [857, 57] width 209 height 55
drag, startPoint x: 921, startPoint y: 60, endPoint x: 856, endPoint y: 66, distance: 65.4
click at [856, 66] on div "[PERSON_NAME] star Not rated 154.9km t. [PHONE_NUMBER] | [EMAIL_ADDRESS][DOMAIN…" at bounding box center [857, 57] width 209 height 55
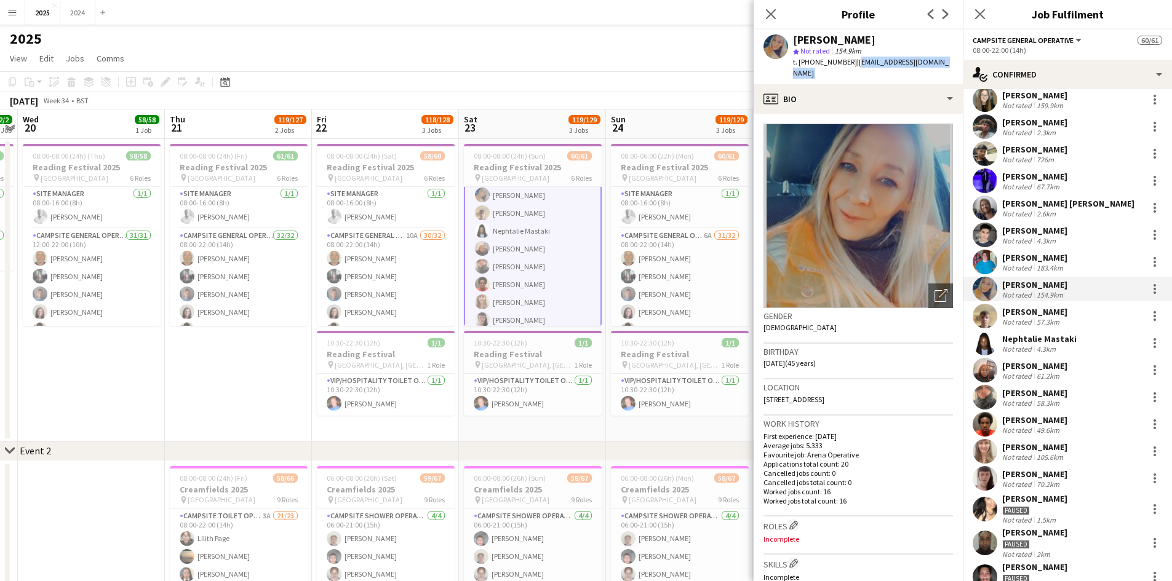
click at [1077, 266] on div "[PERSON_NAME] Not rated 183.4km" at bounding box center [1067, 262] width 209 height 25
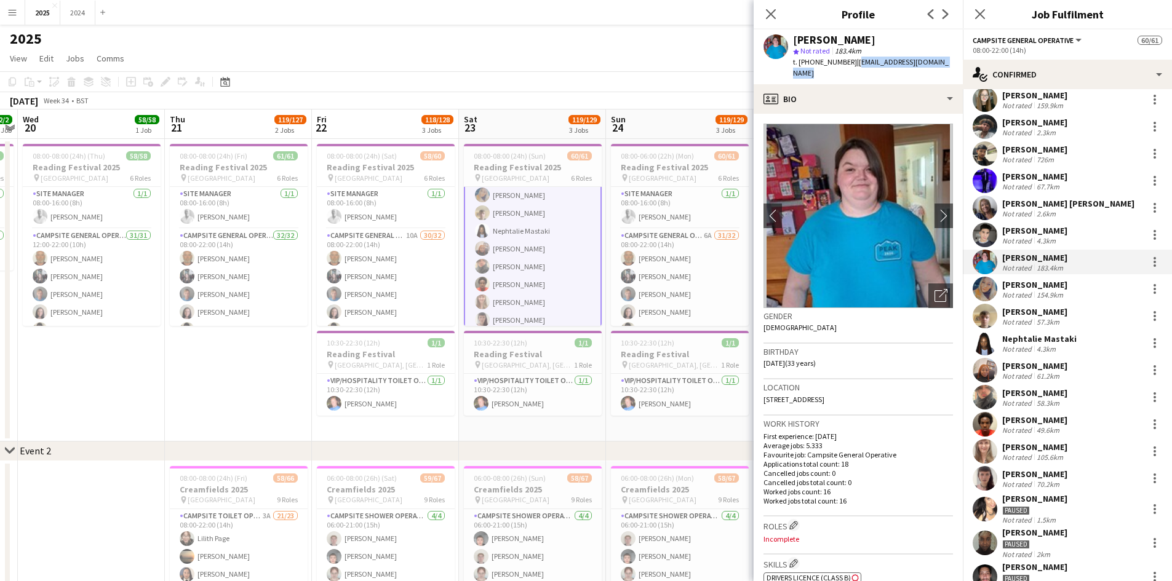
drag, startPoint x: 949, startPoint y: 63, endPoint x: 851, endPoint y: 66, distance: 98.5
click at [851, 66] on div "[PERSON_NAME] star Not rated 183.4km t. [PHONE_NUMBER] | [EMAIL_ADDRESS][DOMAIN…" at bounding box center [857, 57] width 209 height 55
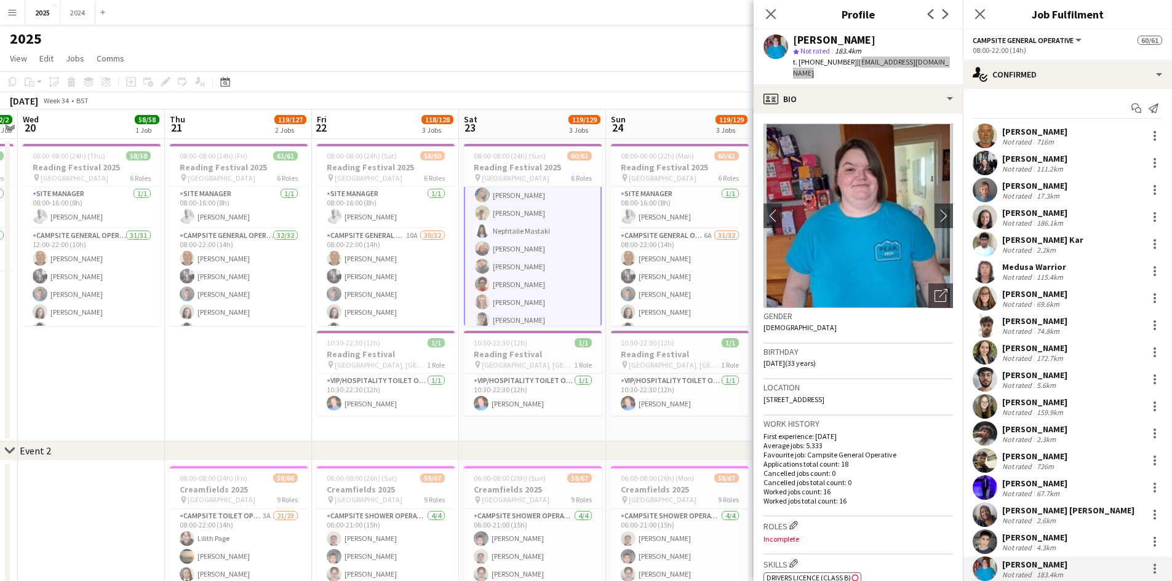
scroll to position [0, 0]
drag, startPoint x: 1094, startPoint y: 273, endPoint x: 1024, endPoint y: 216, distance: 90.0
click at [1094, 273] on div "Medusa Warrior Not rated 115.4km" at bounding box center [1067, 272] width 209 height 25
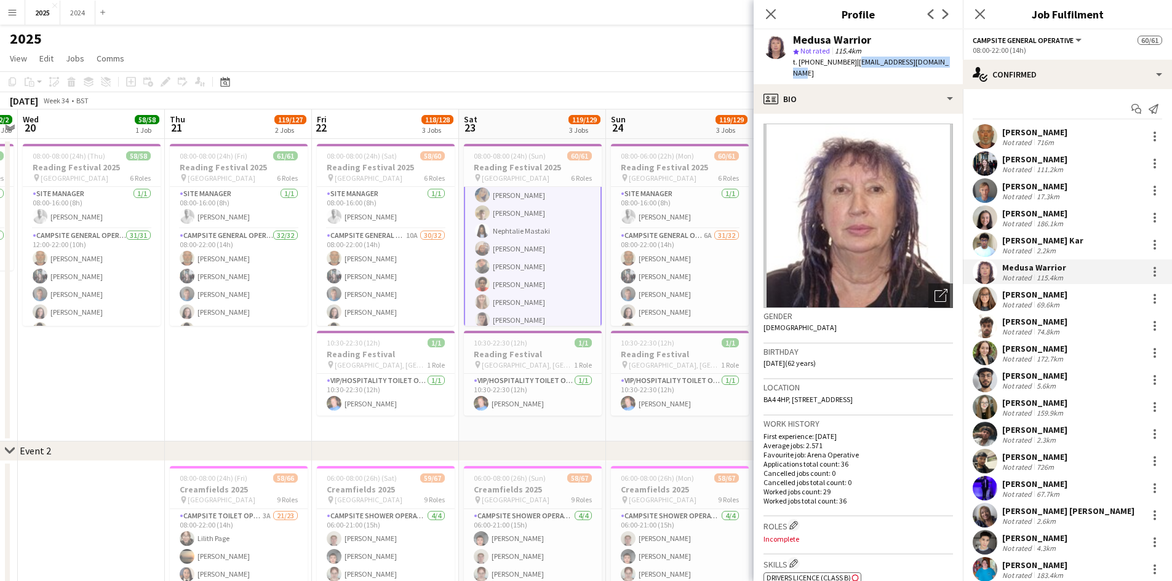
drag, startPoint x: 947, startPoint y: 60, endPoint x: 851, endPoint y: 65, distance: 95.4
click at [851, 65] on div "Medusa Warrior star Not rated 115.4km t. [PHONE_NUMBER] | [EMAIL_ADDRESS][DOMAI…" at bounding box center [857, 57] width 209 height 55
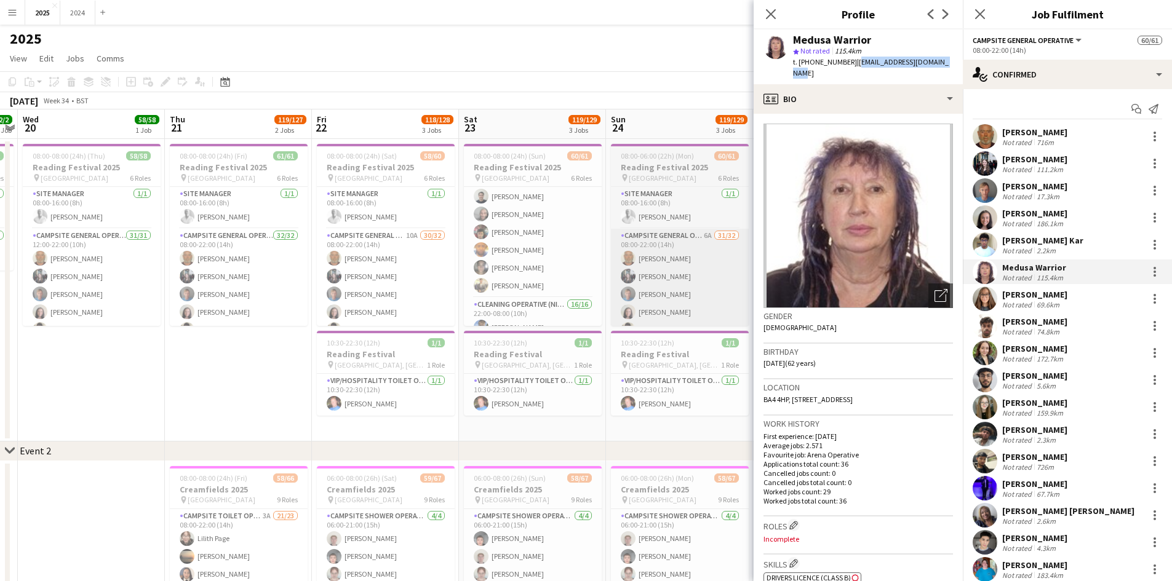
drag, startPoint x: 538, startPoint y: 274, endPoint x: 628, endPoint y: 292, distance: 92.2
click at [538, 274] on app-card-role "X Crew [DATE] 12:01-23:59 (11h58m) [PERSON_NAME] [PERSON_NAME] [PERSON_NAME] Bi…" at bounding box center [533, 232] width 138 height 131
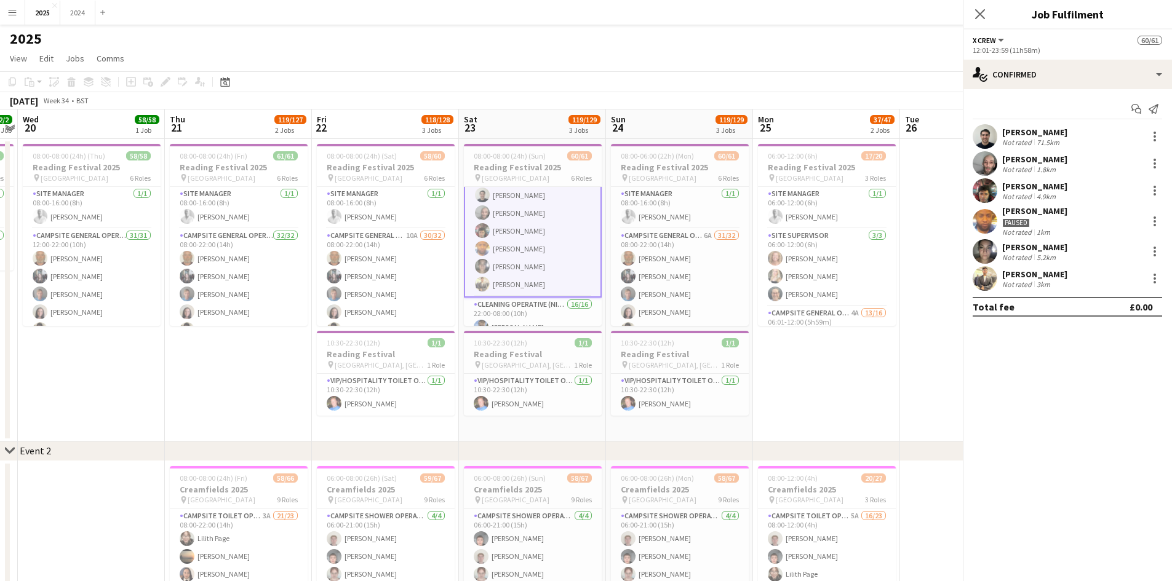
scroll to position [739, 0]
click at [1049, 284] on div "3km" at bounding box center [1043, 284] width 18 height 9
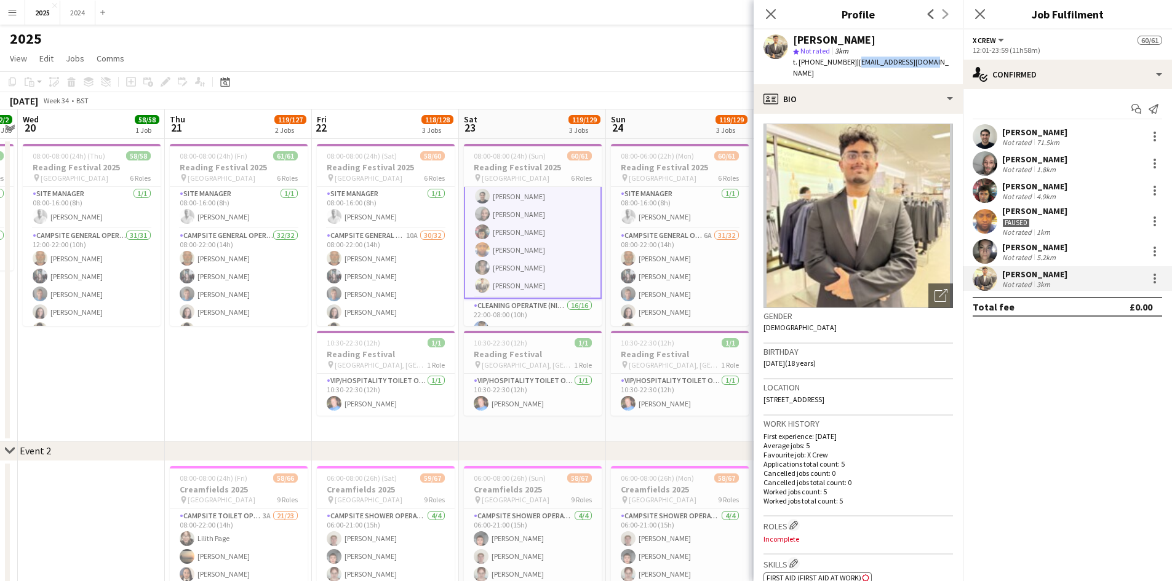
drag, startPoint x: 888, startPoint y: 58, endPoint x: 852, endPoint y: 59, distance: 35.7
click at [852, 59] on app-profile-header "[PERSON_NAME] star Not rated 3km t. [PHONE_NUMBER] | [EMAIL_ADDRESS][DOMAIN_NAM…" at bounding box center [857, 57] width 209 height 55
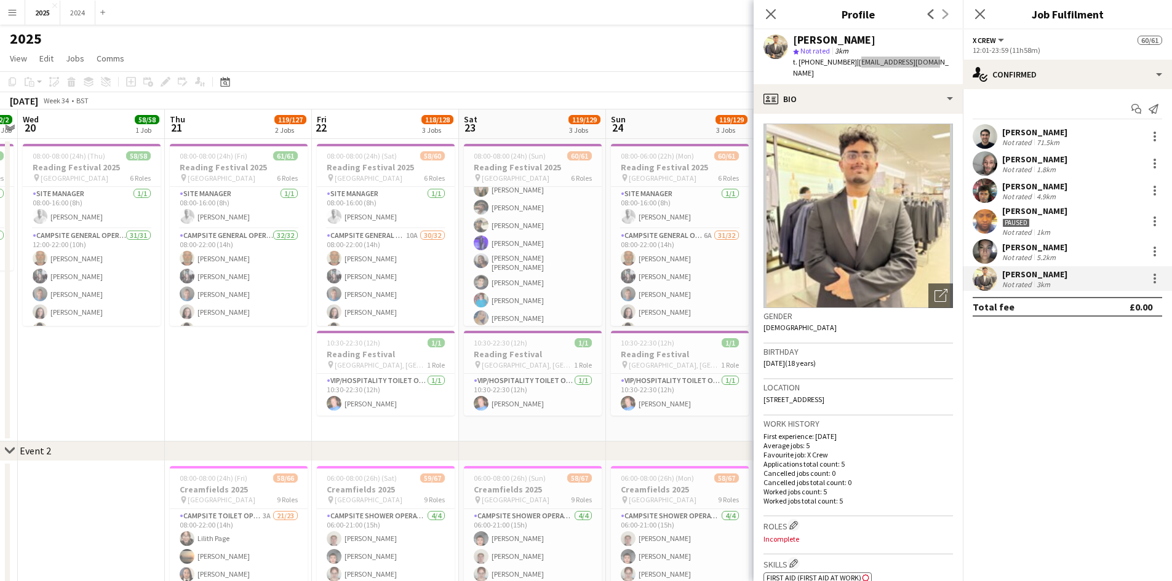
scroll to position [124, 0]
click at [527, 263] on app-card-role "Campsite General Operative 6A 31/32 08:00-22:00 (14h) [PERSON_NAME] [PERSON_NAM…" at bounding box center [533, 281] width 138 height 598
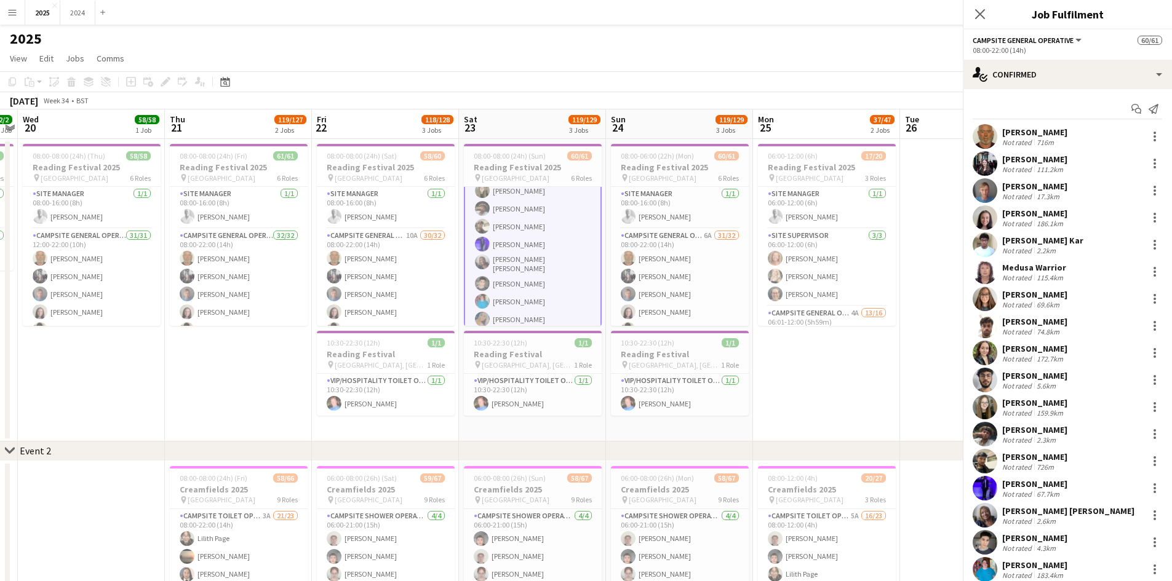
scroll to position [248, 0]
click at [1041, 518] on div "2.6km" at bounding box center [1046, 521] width 24 height 9
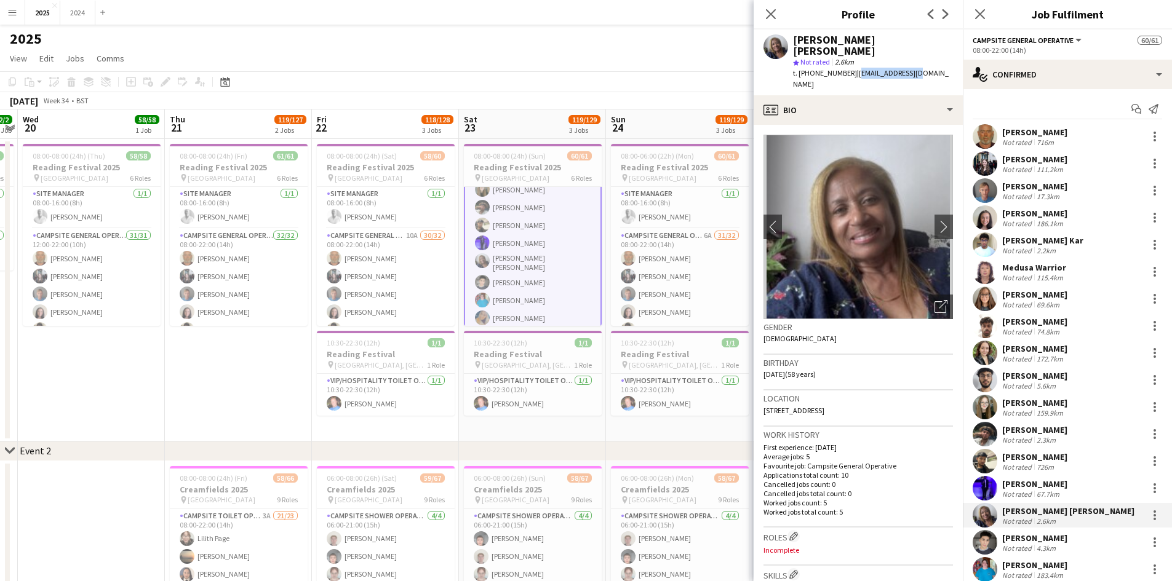
drag, startPoint x: 909, startPoint y: 63, endPoint x: 851, endPoint y: 57, distance: 58.8
click at [851, 57] on div "[PERSON_NAME] [PERSON_NAME] star Not rated 2.6km t. [PHONE_NUMBER] | [EMAIL_ADD…" at bounding box center [857, 63] width 209 height 66
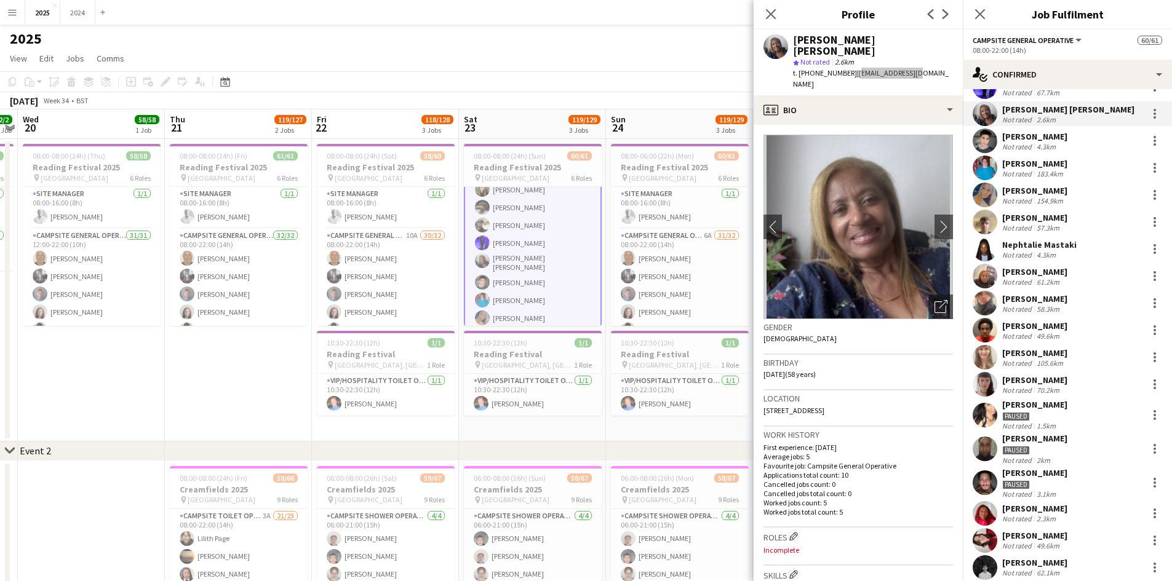
scroll to position [431, 0]
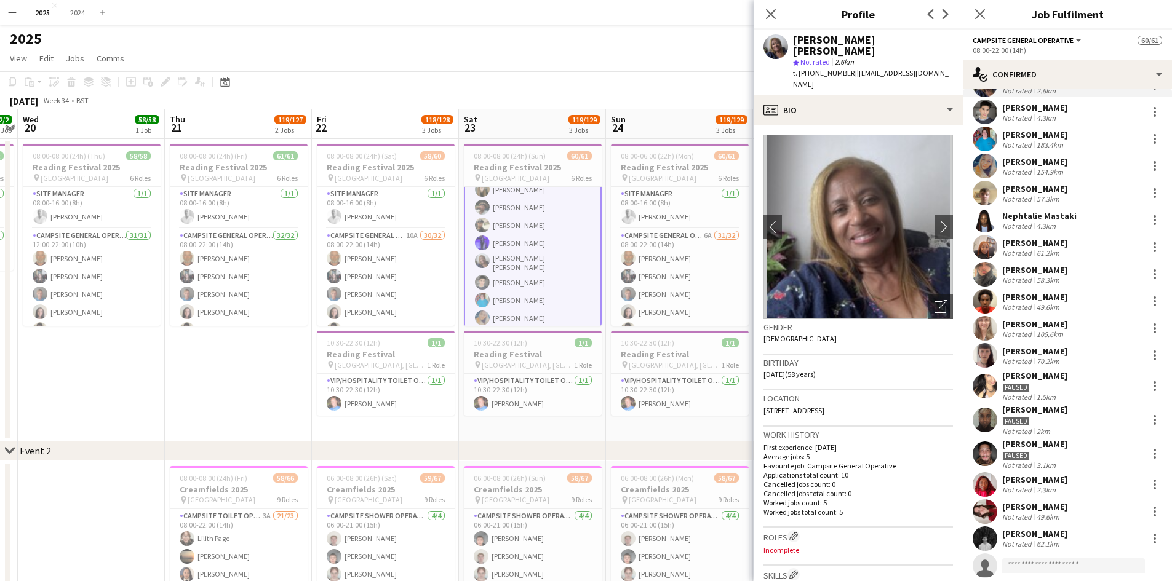
click at [1080, 537] on div "[PERSON_NAME] Not rated 62.1km" at bounding box center [1067, 539] width 209 height 25
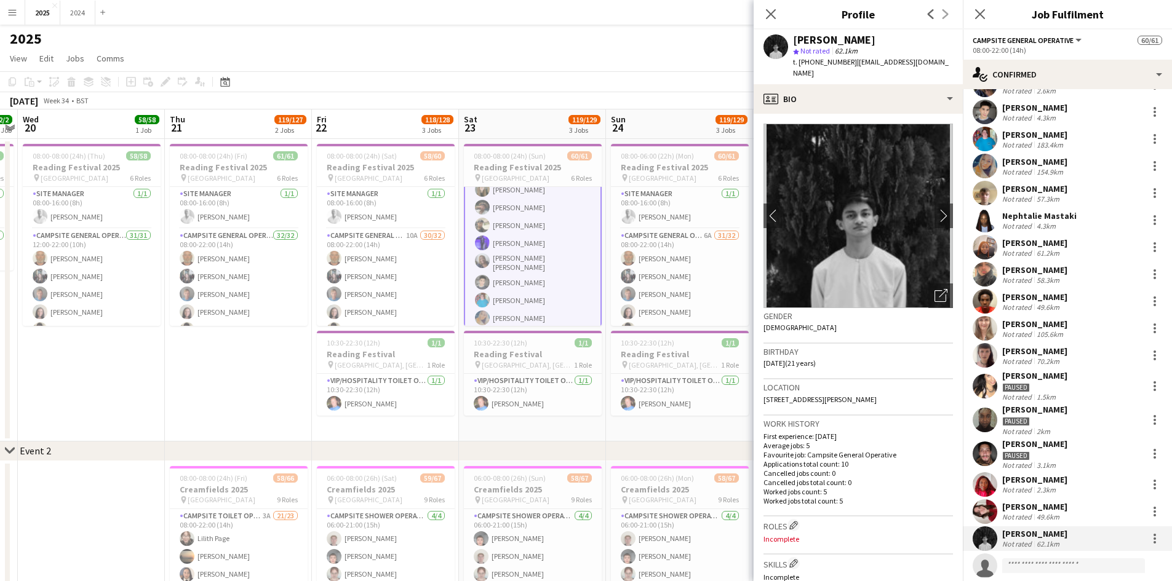
drag, startPoint x: 928, startPoint y: 62, endPoint x: 850, endPoint y: 63, distance: 77.5
click at [850, 63] on div "[PERSON_NAME] star Not rated 62.1km t. [PHONE_NUMBER] | [EMAIL_ADDRESS][DOMAIN_…" at bounding box center [857, 57] width 209 height 55
click at [926, 62] on div "[PERSON_NAME] star Not rated 62.1km t. [PHONE_NUMBER] | [EMAIL_ADDRESS][DOMAIN_…" at bounding box center [857, 57] width 209 height 55
drag, startPoint x: 926, startPoint y: 62, endPoint x: 857, endPoint y: 65, distance: 68.3
click at [857, 65] on div "[PERSON_NAME] star Not rated 62.1km t. [PHONE_NUMBER] | [EMAIL_ADDRESS][DOMAIN_…" at bounding box center [857, 57] width 209 height 55
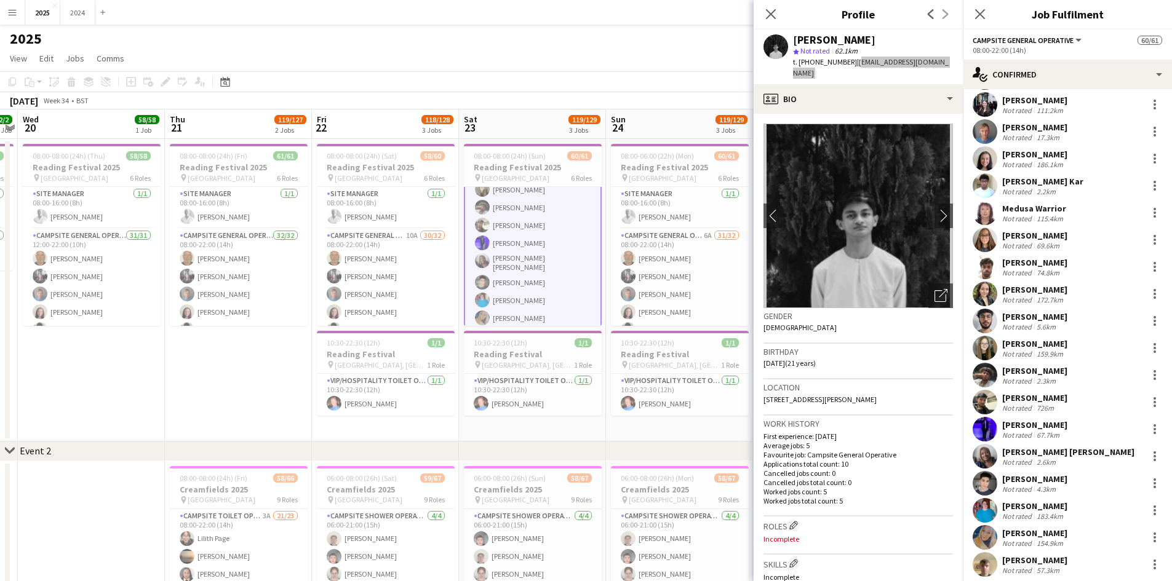
scroll to position [0, 0]
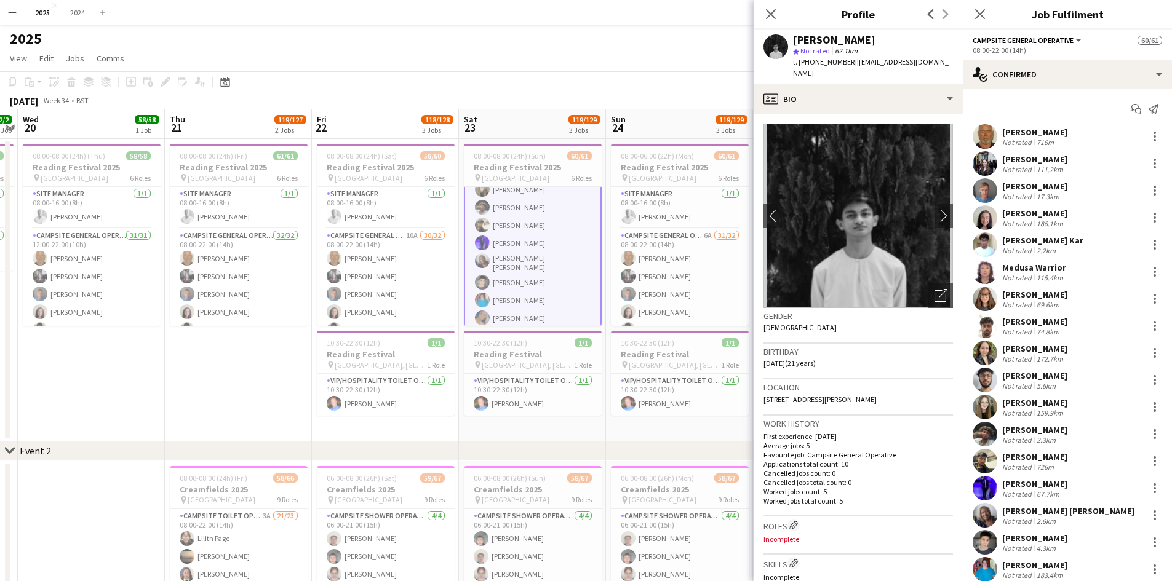
drag, startPoint x: 1050, startPoint y: 171, endPoint x: 1026, endPoint y: 139, distance: 40.0
click at [1050, 171] on div "111.2km" at bounding box center [1049, 169] width 31 height 9
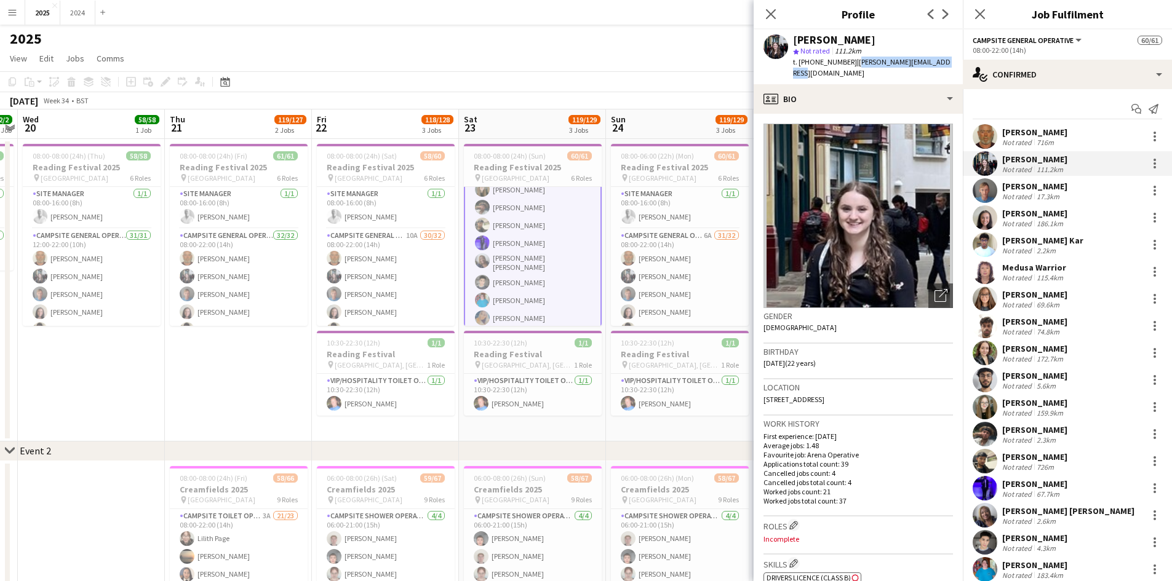
drag, startPoint x: 944, startPoint y: 61, endPoint x: 851, endPoint y: 61, distance: 93.5
click at [851, 61] on div "[PERSON_NAME] star Not rated 111.2km t. [PHONE_NUMBER] | [PERSON_NAME][EMAIL_AD…" at bounding box center [857, 57] width 209 height 55
click at [12, 14] on app-icon "Menu" at bounding box center [12, 12] width 10 height 10
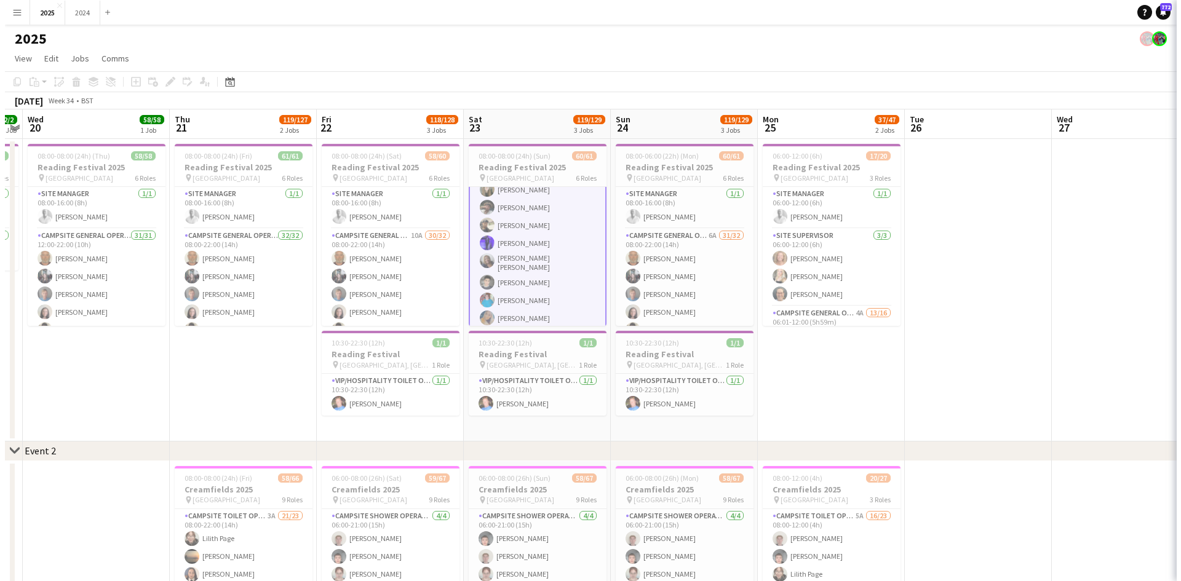
scroll to position [247, 0]
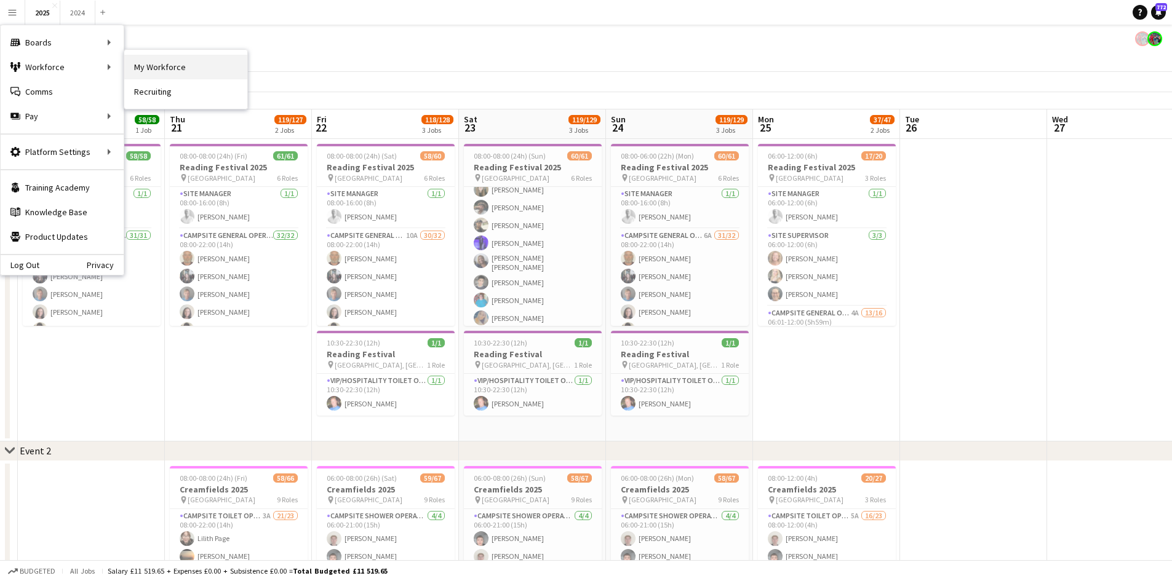
click at [152, 70] on link "My Workforce" at bounding box center [185, 67] width 123 height 25
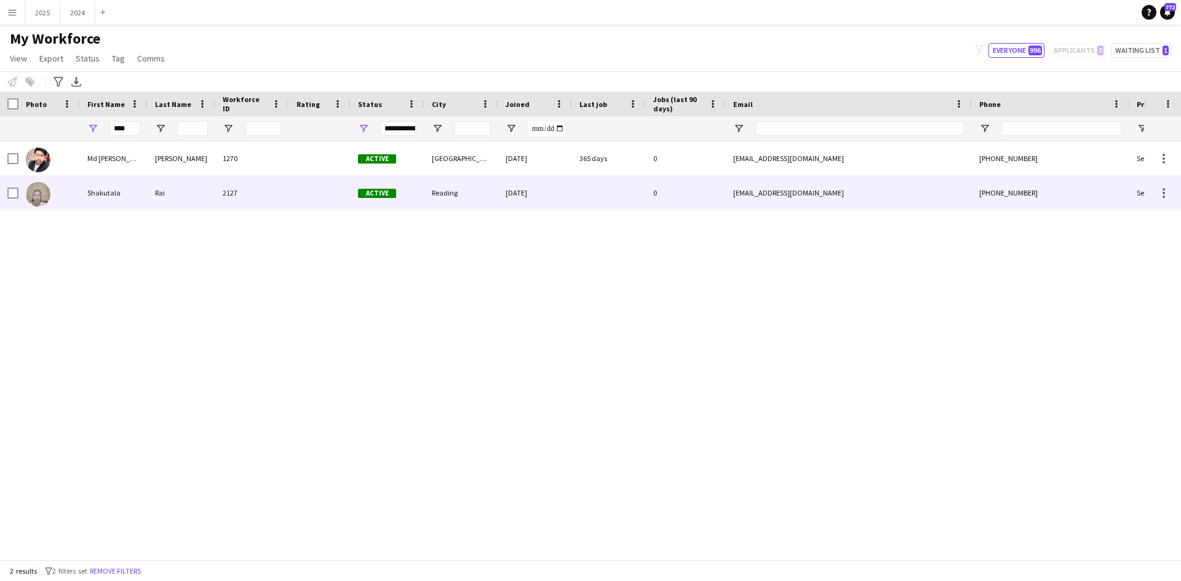
click at [122, 202] on div "Shakutala" at bounding box center [114, 193] width 68 height 34
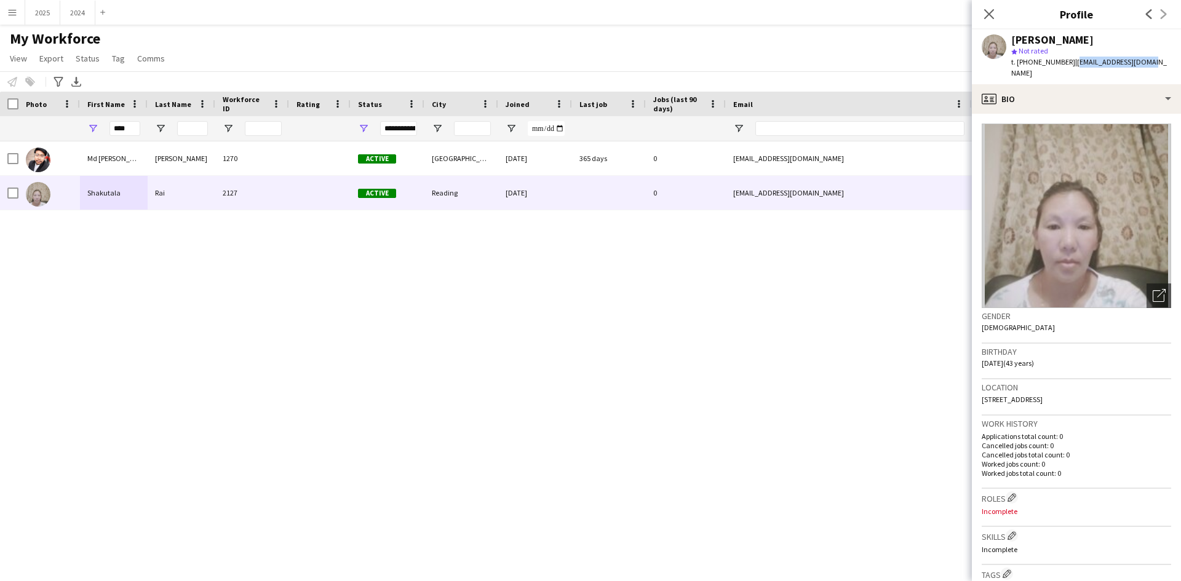
drag, startPoint x: 1145, startPoint y: 64, endPoint x: 1069, endPoint y: 63, distance: 75.7
click at [1069, 63] on div "[PERSON_NAME] star Not rated t. [PHONE_NUMBER] | [EMAIL_ADDRESS][DOMAIN_NAME]" at bounding box center [1076, 57] width 209 height 55
click at [18, 10] on button "Menu" at bounding box center [12, 12] width 25 height 25
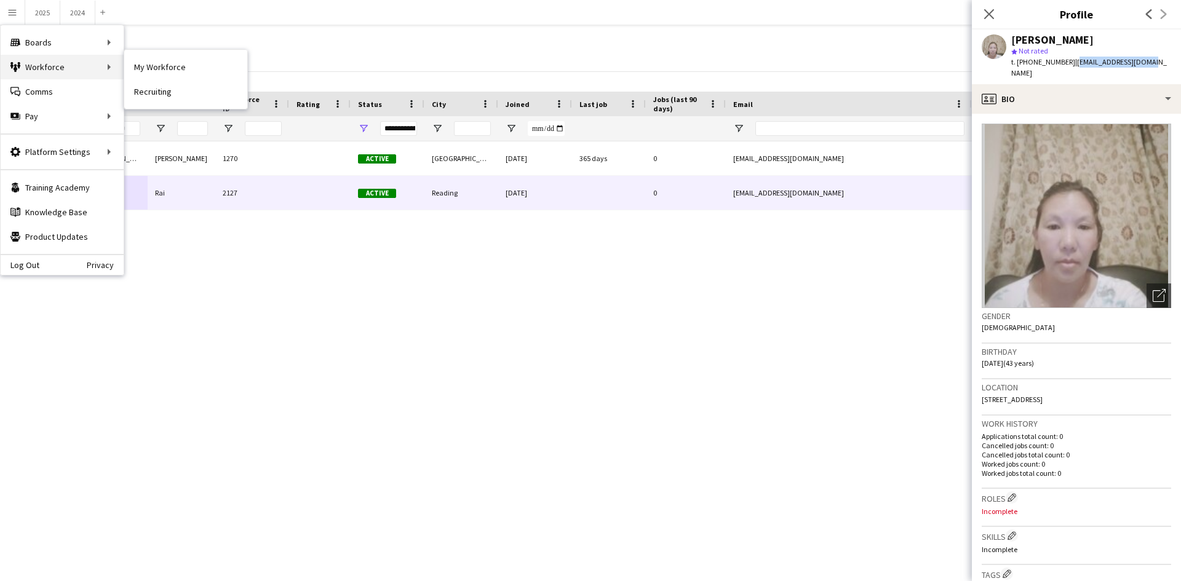
click at [70, 63] on div "Workforce Workforce" at bounding box center [62, 67] width 123 height 25
click at [49, 6] on button "2025 Close" at bounding box center [42, 13] width 35 height 24
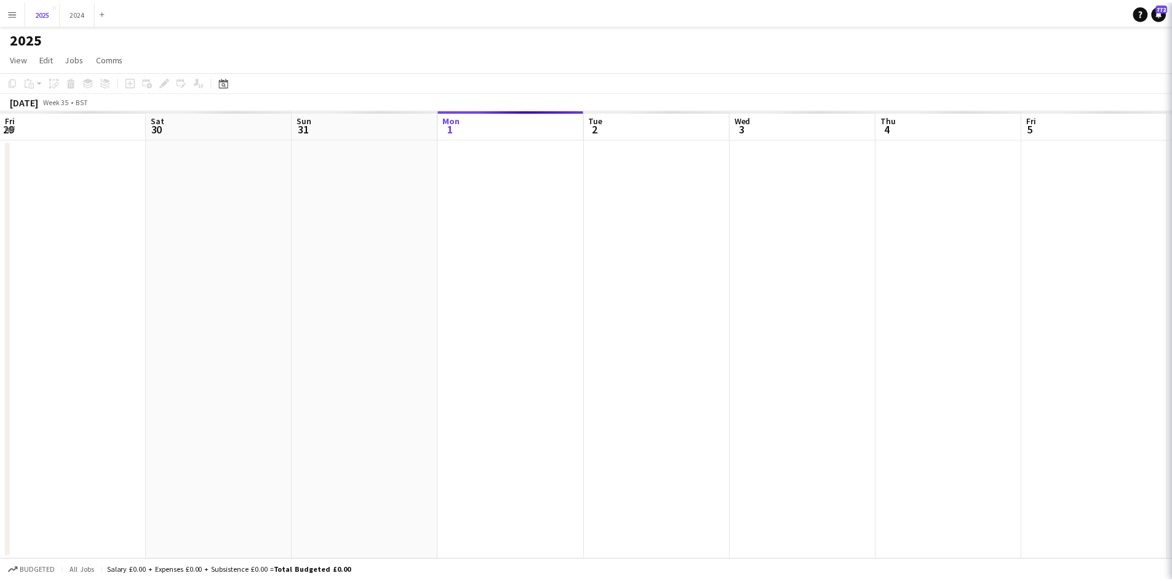
scroll to position [0, 294]
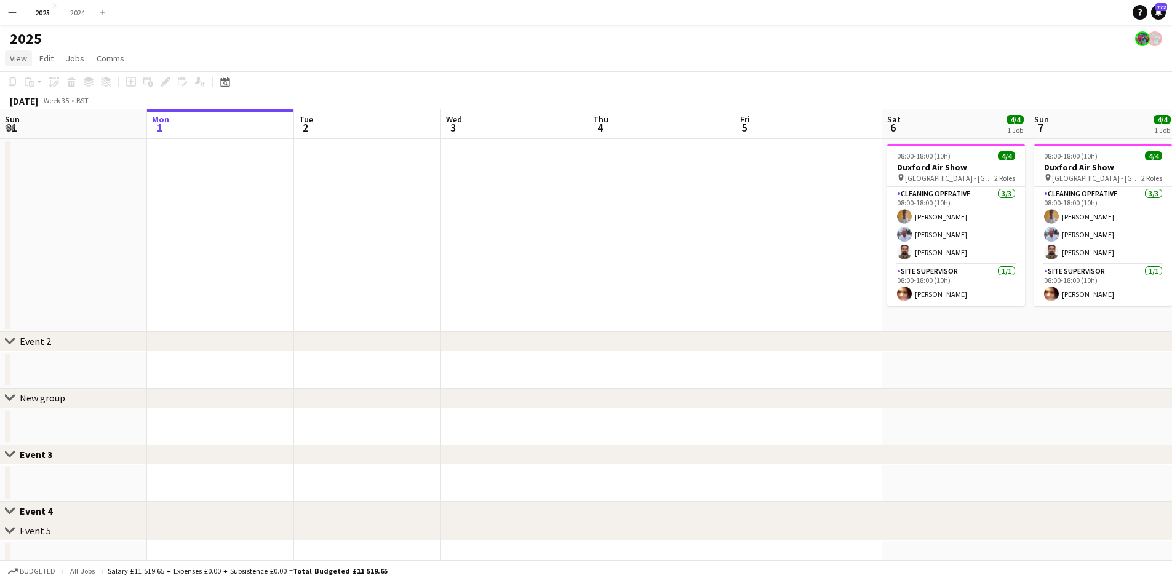
click at [17, 55] on span "View" at bounding box center [18, 58] width 17 height 11
click at [54, 140] on span "Month view" at bounding box center [36, 137] width 42 height 11
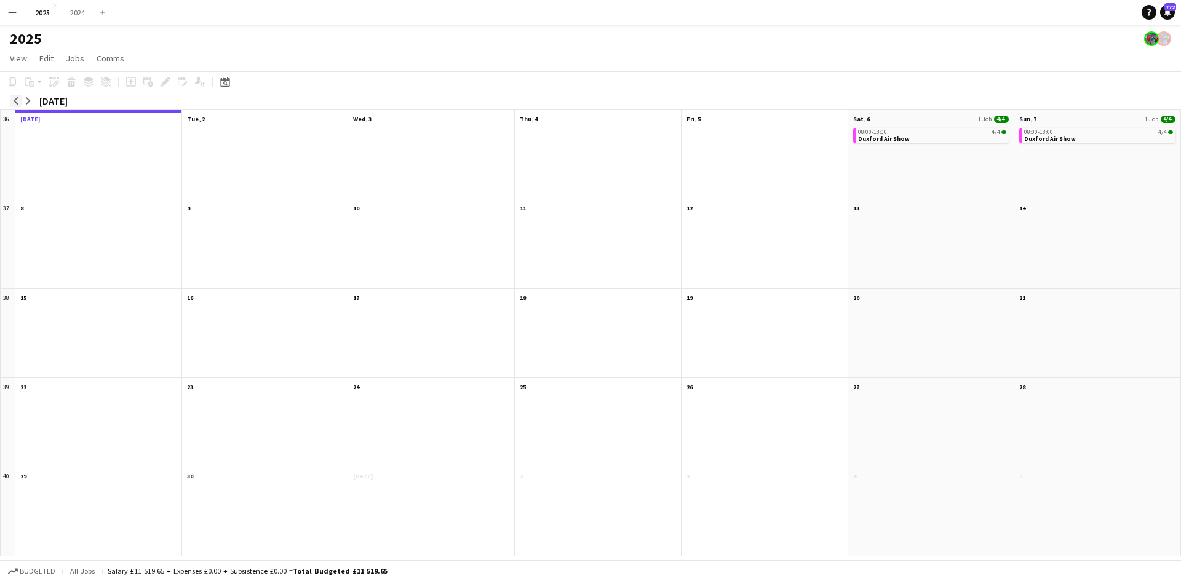
click at [14, 101] on app-icon "arrow-left" at bounding box center [15, 100] width 7 height 7
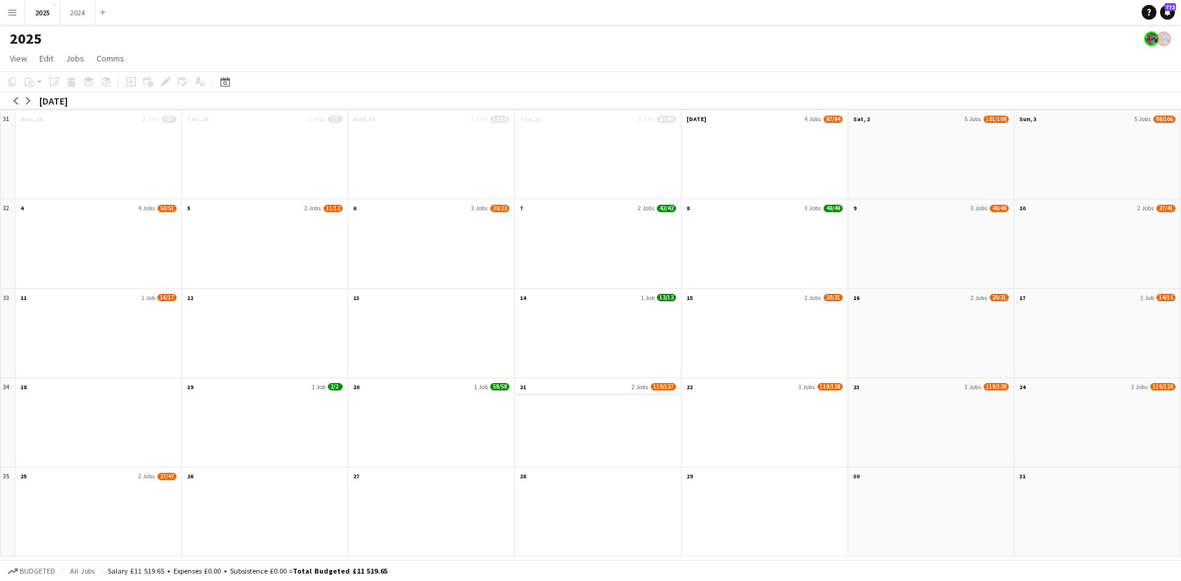
click at [595, 388] on app-month-view-date-header "21 2 Jobs 119/127" at bounding box center [598, 385] width 166 height 15
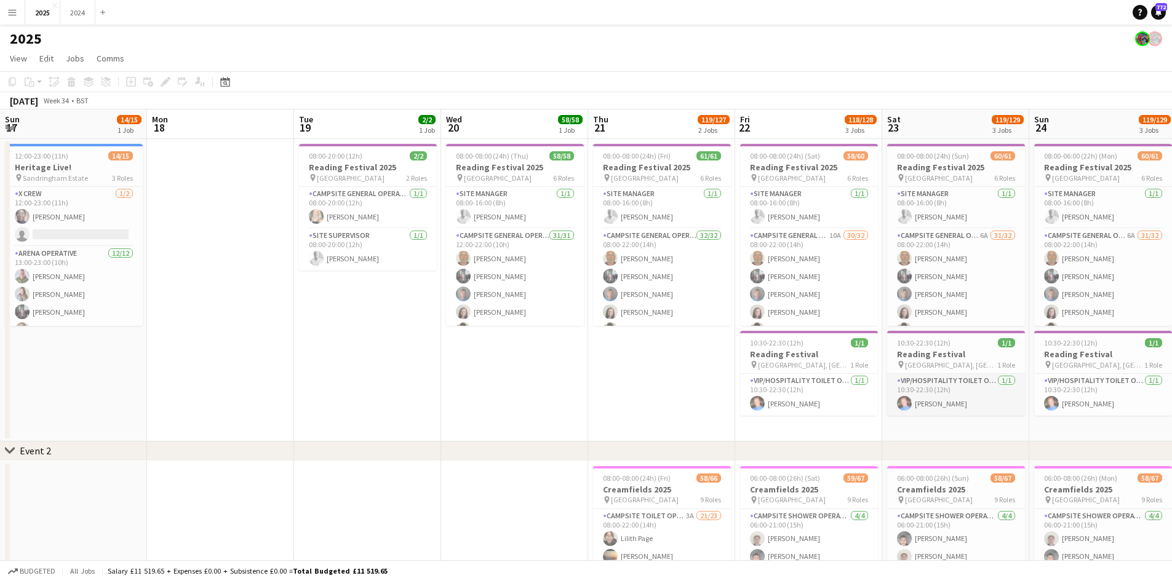
scroll to position [0, 423]
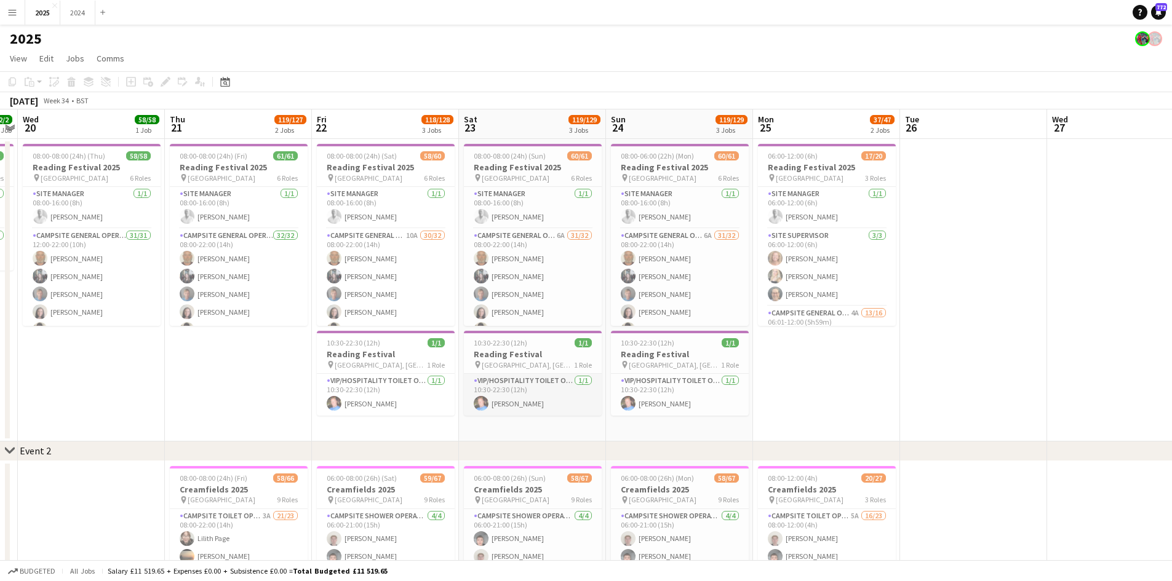
click at [534, 400] on app-card-role "VIP/Hospitality Toilet Operative [DATE] 10:30-22:30 (12h) [PERSON_NAME]" at bounding box center [533, 395] width 138 height 42
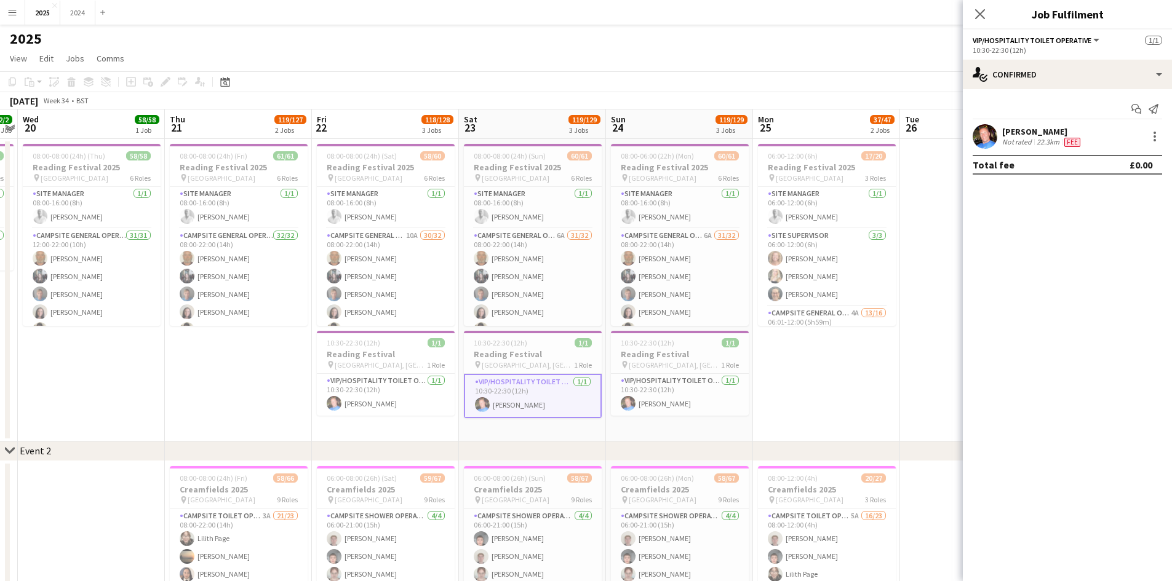
click at [1076, 133] on div "[PERSON_NAME]" at bounding box center [1042, 131] width 81 height 11
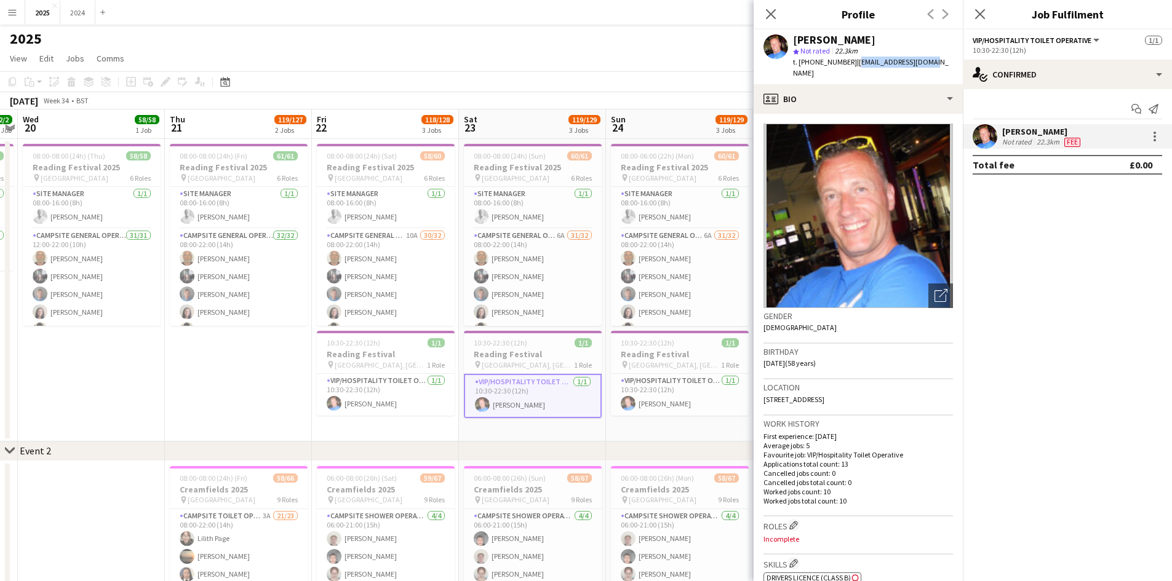
drag, startPoint x: 934, startPoint y: 60, endPoint x: 856, endPoint y: 60, distance: 78.1
click at [856, 60] on div "[PERSON_NAME] star Not rated 22.3km t. [PHONE_NUMBER] | [EMAIL_ADDRESS][DOMAIN_…" at bounding box center [857, 57] width 209 height 55
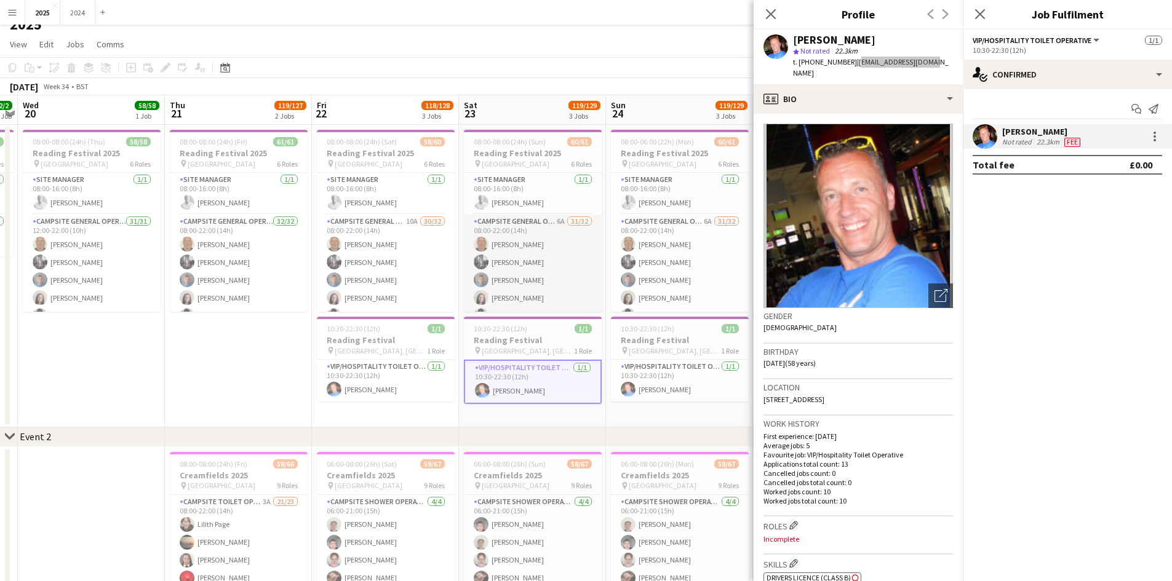
scroll to position [0, 0]
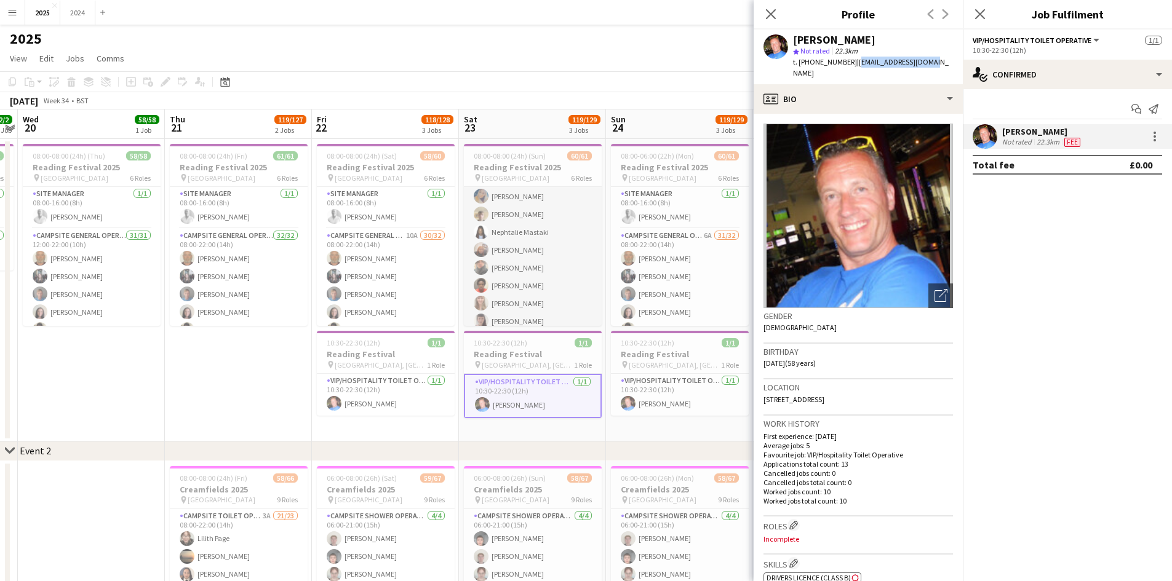
click at [551, 224] on app-card-role "Campsite General Operative 6A 31/32 08:00-22:00 (14h) [PERSON_NAME] [PERSON_NAM…" at bounding box center [533, 159] width 138 height 598
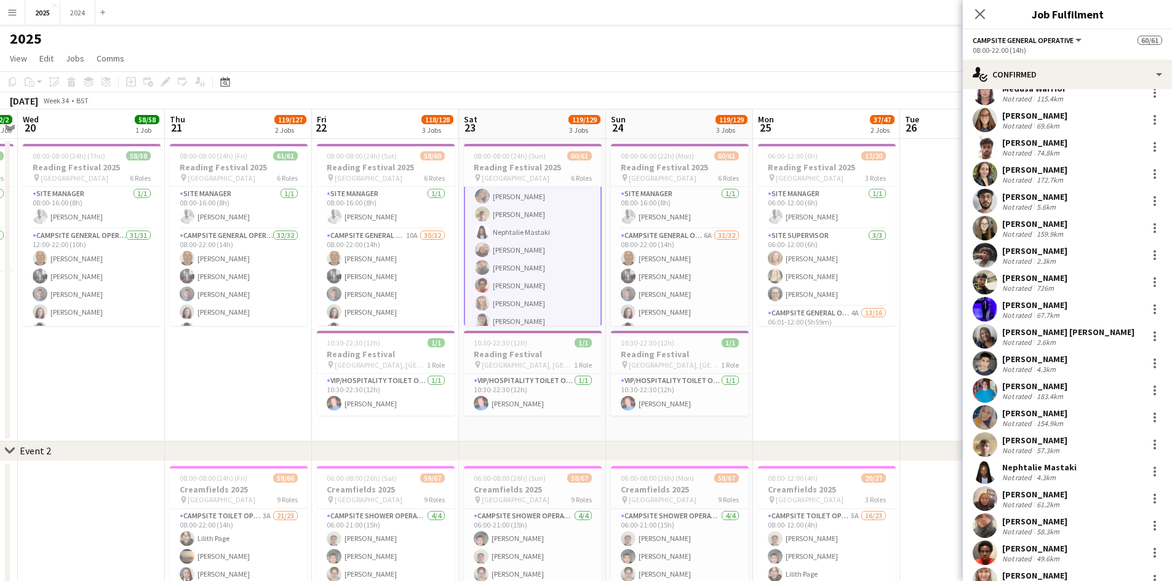
scroll to position [185, 0]
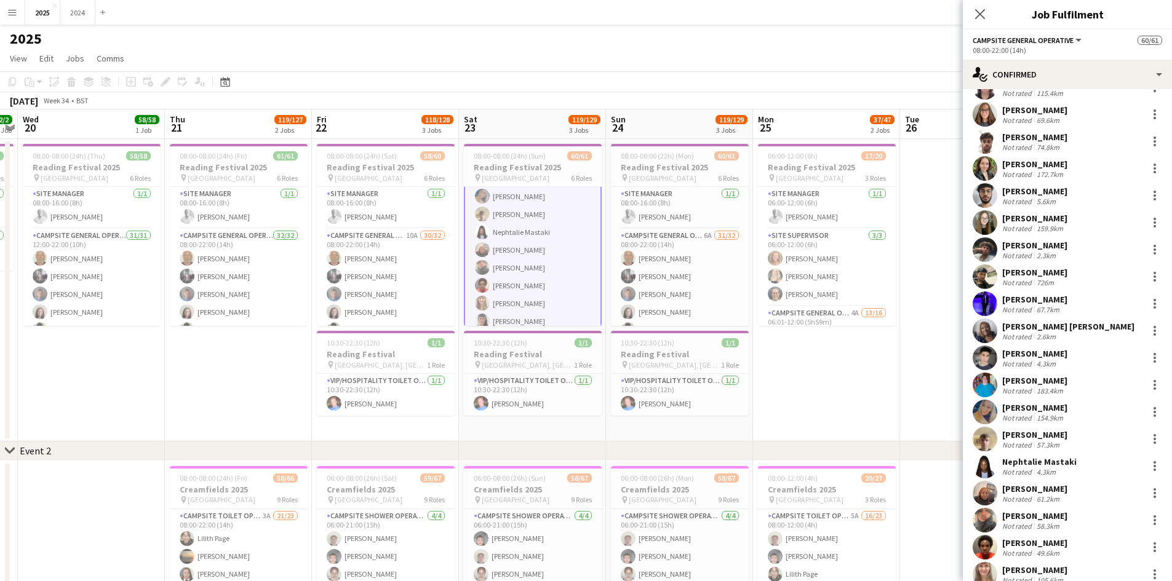
click at [1059, 474] on div "Not rated 4.3km" at bounding box center [1039, 471] width 74 height 9
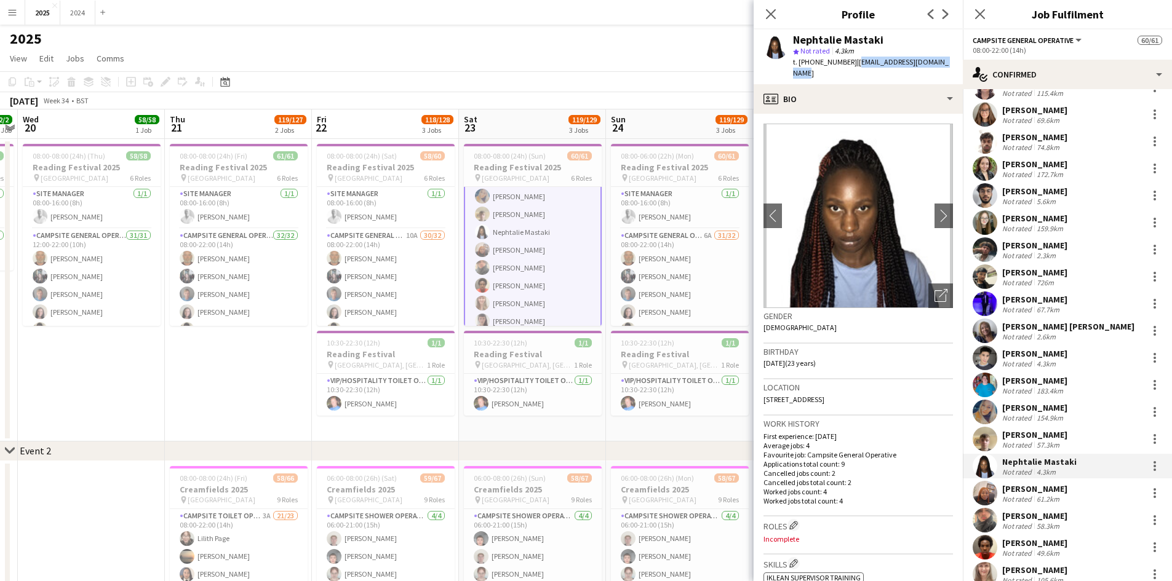
drag, startPoint x: 944, startPoint y: 66, endPoint x: 851, endPoint y: 60, distance: 93.1
click at [851, 60] on div "Nephtalie Mastaki star Not rated 4.3km t. [PHONE_NUMBER] | [EMAIL_ADDRESS][DOMA…" at bounding box center [857, 57] width 209 height 55
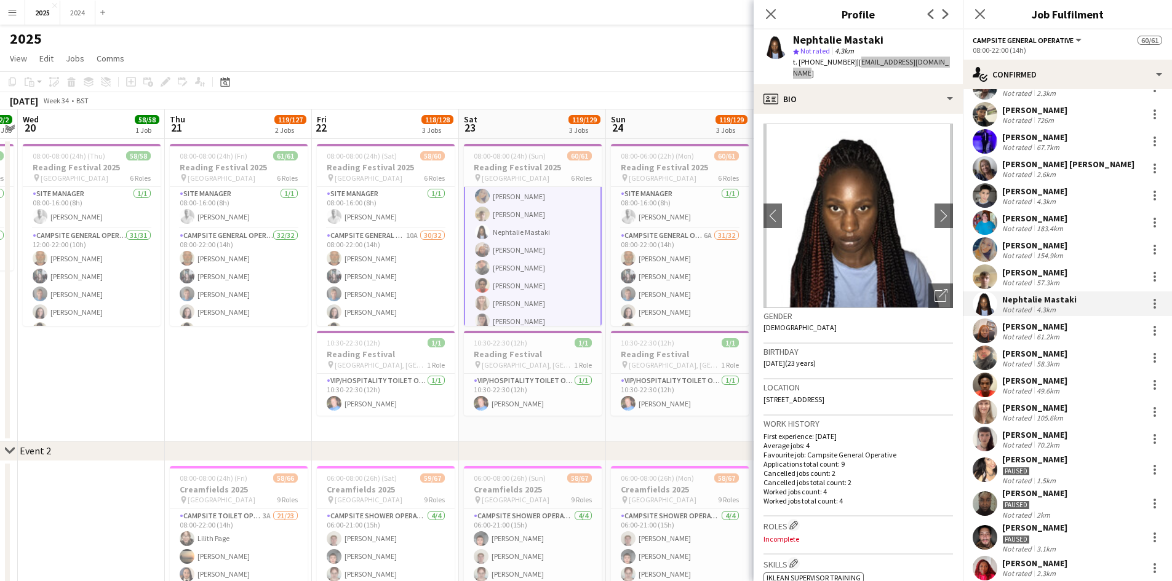
scroll to position [369, 0]
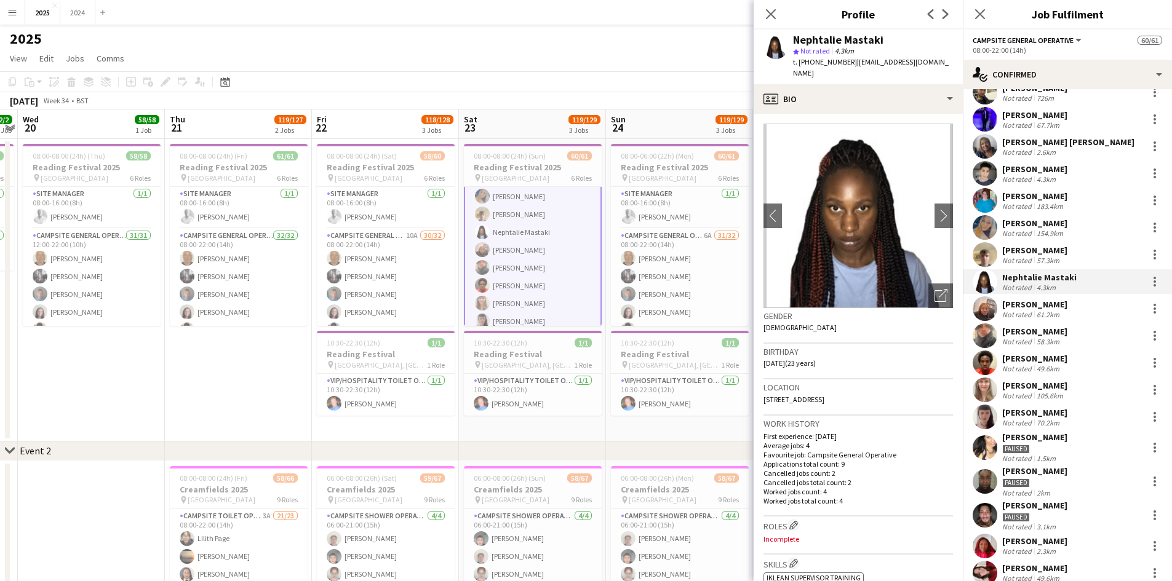
click at [1041, 446] on div "Paused" at bounding box center [1034, 448] width 65 height 11
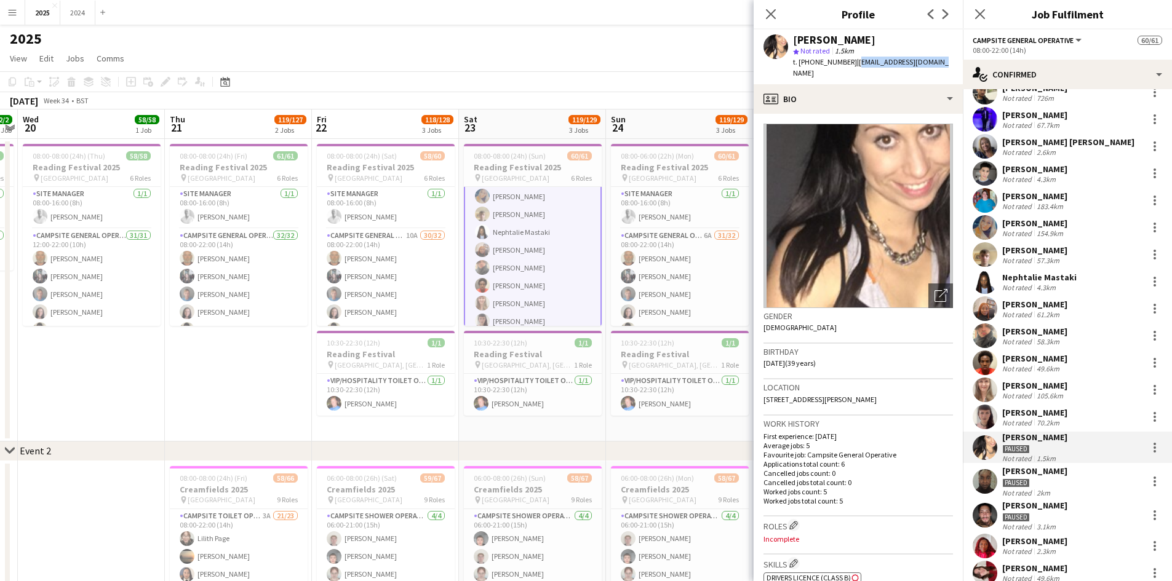
drag, startPoint x: 929, startPoint y: 63, endPoint x: 851, endPoint y: 66, distance: 78.2
click at [851, 66] on div "[PERSON_NAME] star Not rated 1.5km t. [PHONE_NUMBER] | [EMAIL_ADDRESS][DOMAIN_N…" at bounding box center [857, 57] width 209 height 55
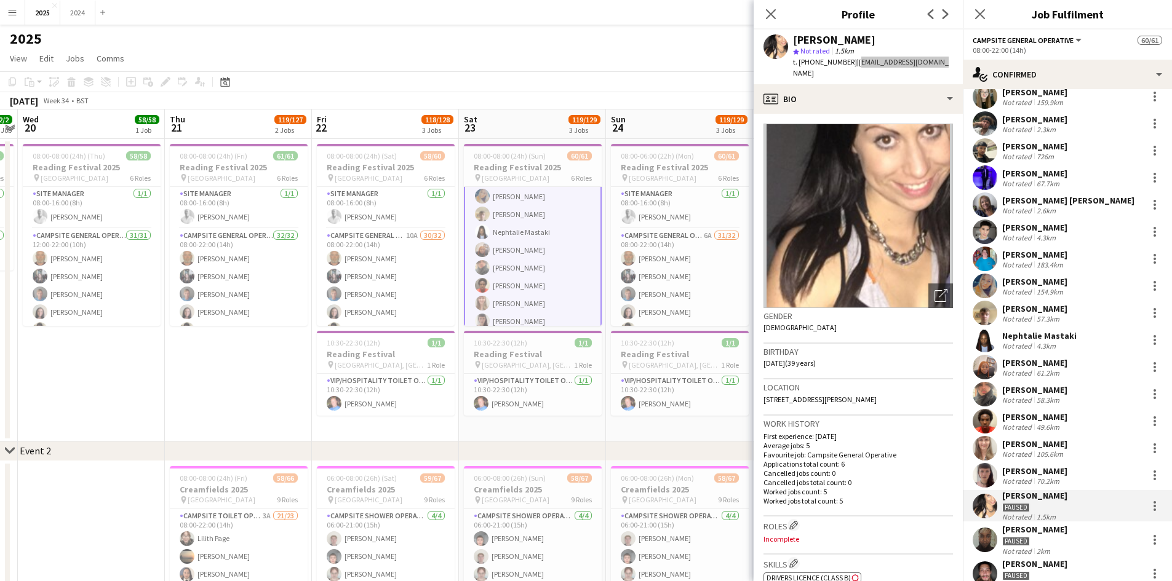
scroll to position [246, 0]
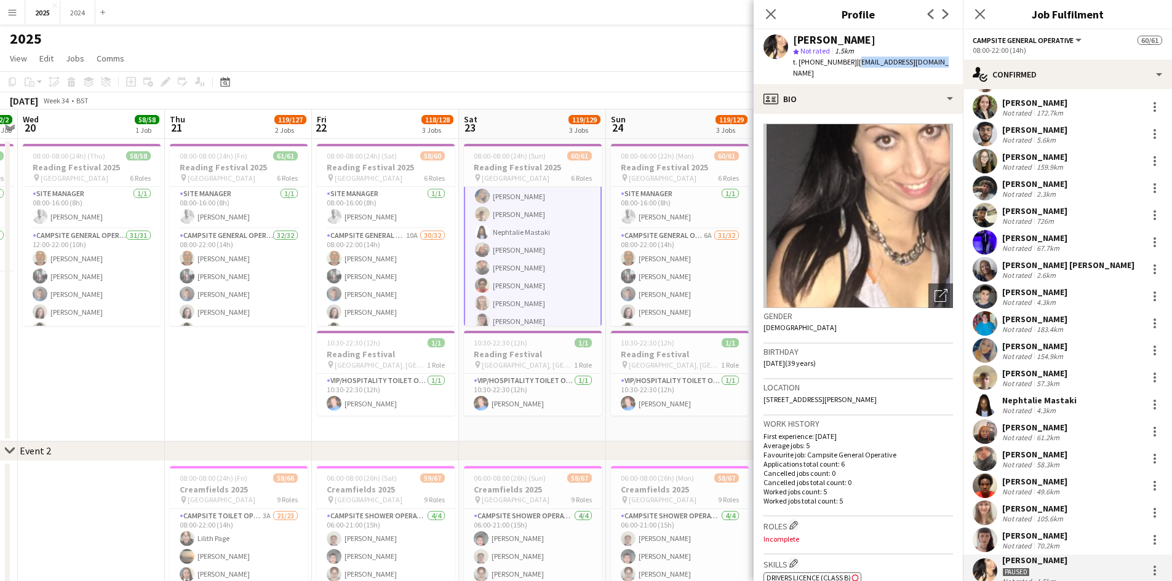
drag, startPoint x: 1060, startPoint y: 185, endPoint x: 1001, endPoint y: 137, distance: 76.1
click at [1060, 185] on div "[PERSON_NAME]" at bounding box center [1034, 183] width 65 height 11
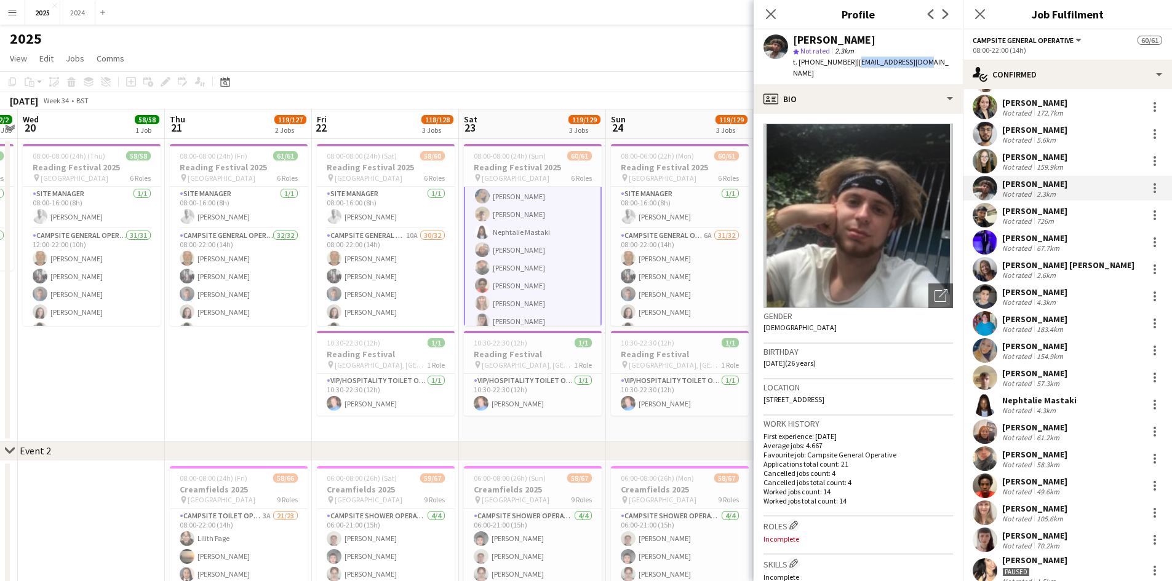
drag, startPoint x: 919, startPoint y: 66, endPoint x: 851, endPoint y: 62, distance: 68.4
click at [851, 62] on div "[PERSON_NAME] star Not rated 2.3km t. [PHONE_NUMBER] | [EMAIL_ADDRESS][DOMAIN_N…" at bounding box center [857, 57] width 209 height 55
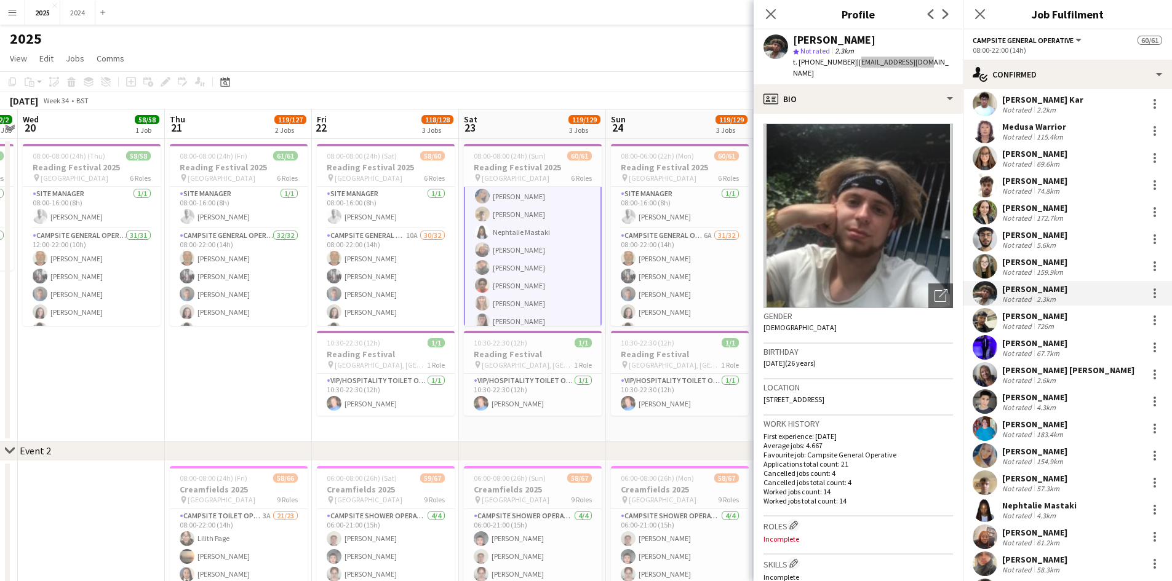
scroll to position [0, 0]
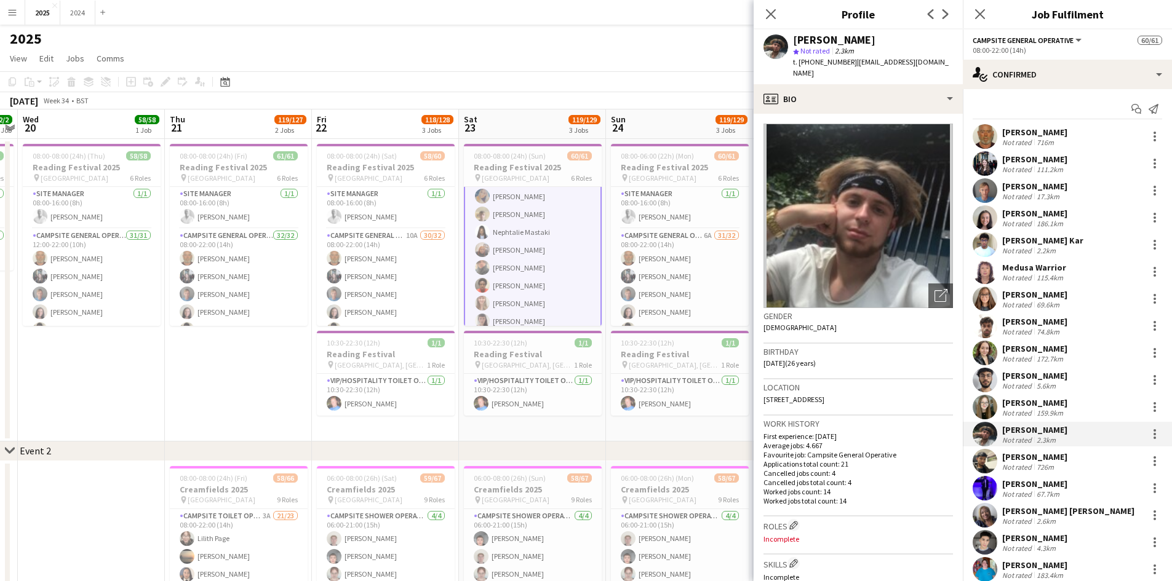
drag, startPoint x: 1070, startPoint y: 130, endPoint x: 1032, endPoint y: 103, distance: 45.9
click at [1070, 130] on div "[PERSON_NAME] Not rated 716m" at bounding box center [1067, 136] width 209 height 25
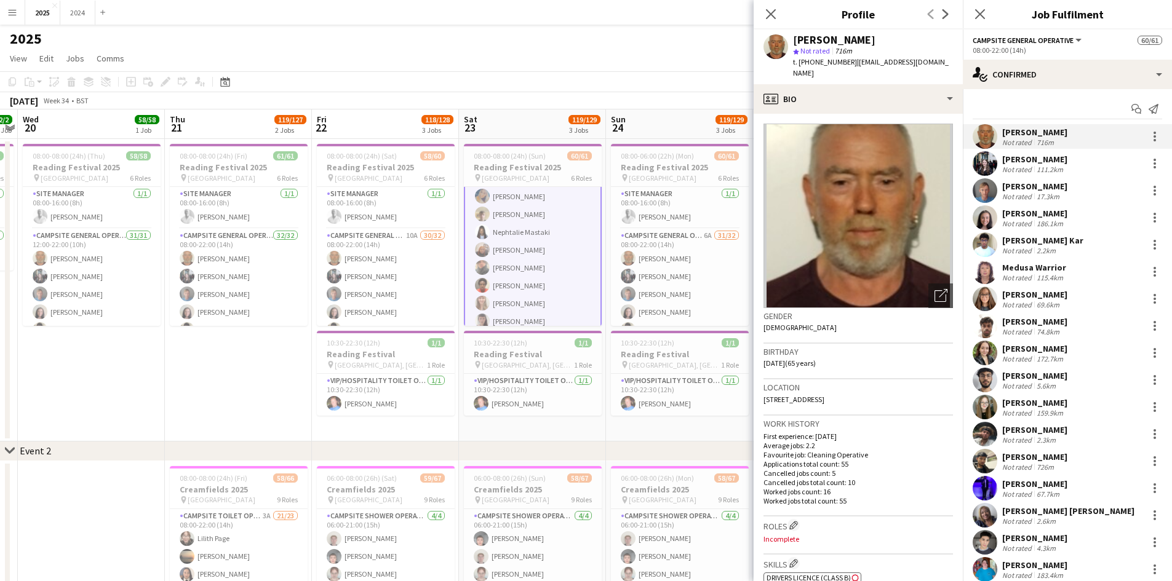
drag, startPoint x: 945, startPoint y: 56, endPoint x: 868, endPoint y: 60, distance: 76.4
click at [868, 60] on app-profile-header "[PERSON_NAME] star Not rated 716m t. [PHONE_NUMBER] | [EMAIL_ADDRESS][DOMAIN_NA…" at bounding box center [857, 57] width 209 height 55
click at [924, 60] on span "| [EMAIL_ADDRESS][DOMAIN_NAME]" at bounding box center [871, 67] width 156 height 20
drag, startPoint x: 937, startPoint y: 62, endPoint x: 857, endPoint y: 67, distance: 80.7
click at [857, 67] on div "[PERSON_NAME] star Not rated 716m t. [PHONE_NUMBER] | [EMAIL_ADDRESS][DOMAIN_NA…" at bounding box center [857, 57] width 209 height 55
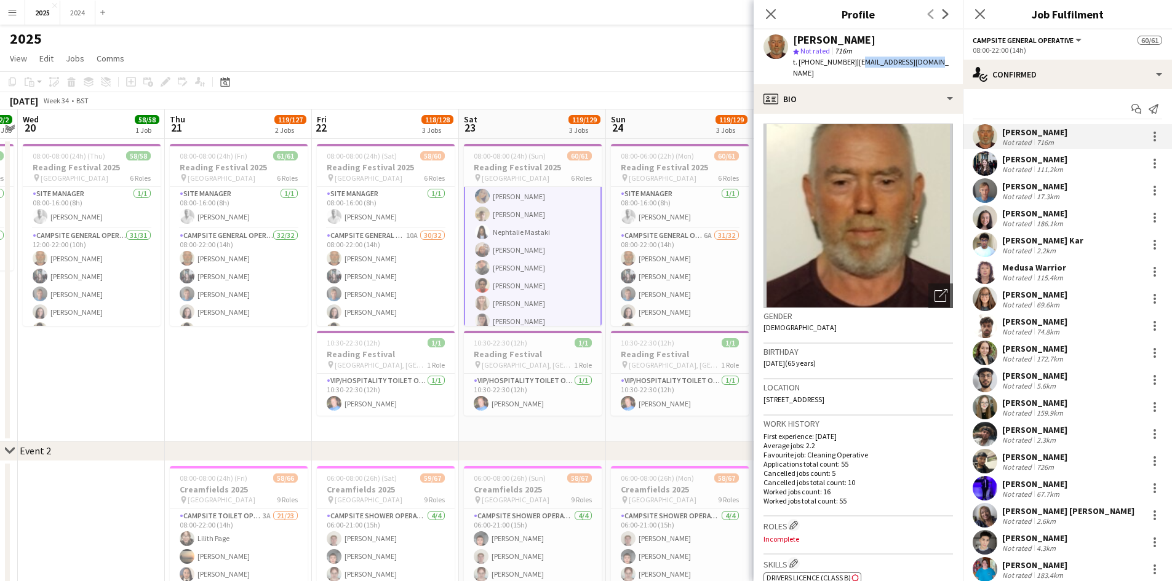
click at [857, 67] on div "t. [PHONE_NUMBER] | [EMAIL_ADDRESS][DOMAIN_NAME]" at bounding box center [873, 68] width 160 height 22
drag, startPoint x: 931, startPoint y: 63, endPoint x: 854, endPoint y: 64, distance: 76.9
click at [854, 64] on span "| [EMAIL_ADDRESS][DOMAIN_NAME]" at bounding box center [871, 67] width 156 height 20
drag, startPoint x: 1089, startPoint y: 382, endPoint x: 907, endPoint y: 258, distance: 220.4
click at [1089, 382] on div "[PERSON_NAME] Not rated 5.6km" at bounding box center [1067, 380] width 209 height 25
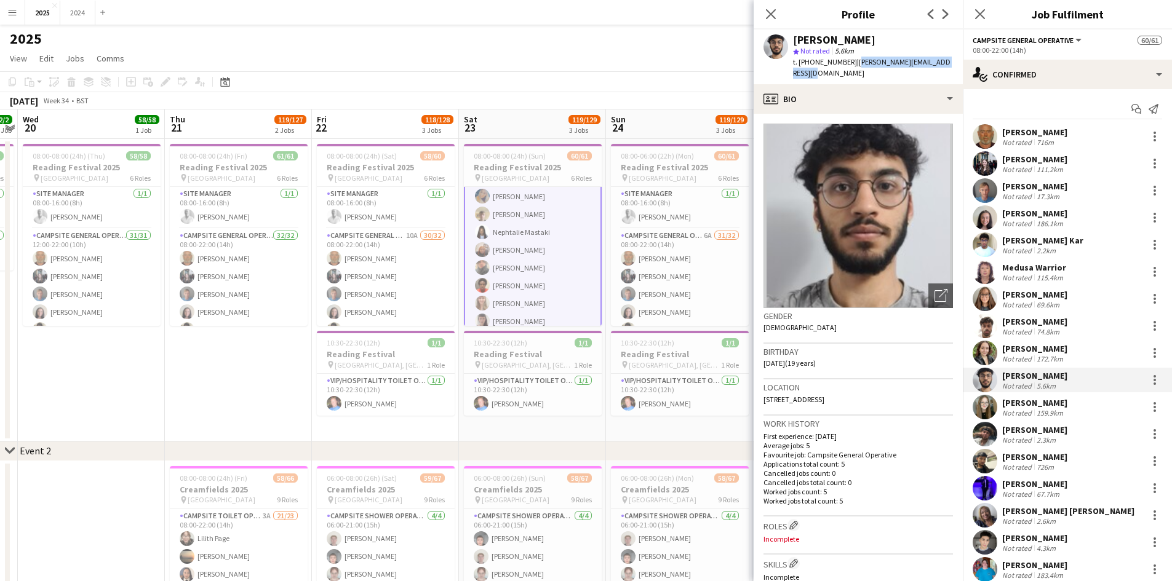
drag, startPoint x: 952, startPoint y: 60, endPoint x: 852, endPoint y: 60, distance: 100.3
click at [852, 60] on div "[PERSON_NAME] star Not rated 5.6km t. [PHONE_NUMBER] | [PERSON_NAME][EMAIL_ADDR…" at bounding box center [857, 57] width 209 height 55
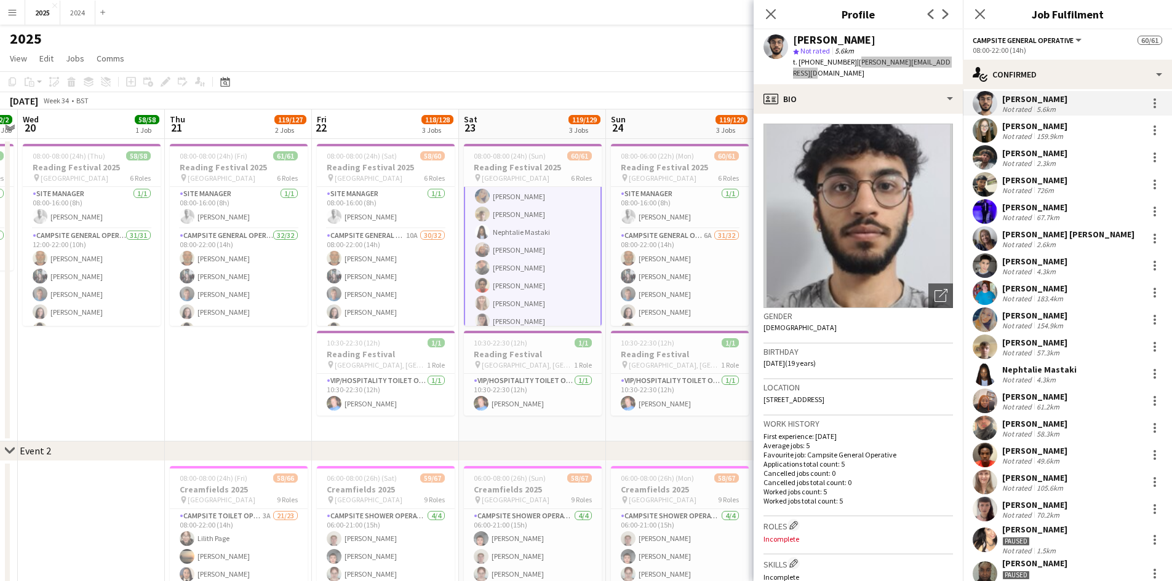
scroll to position [308, 0]
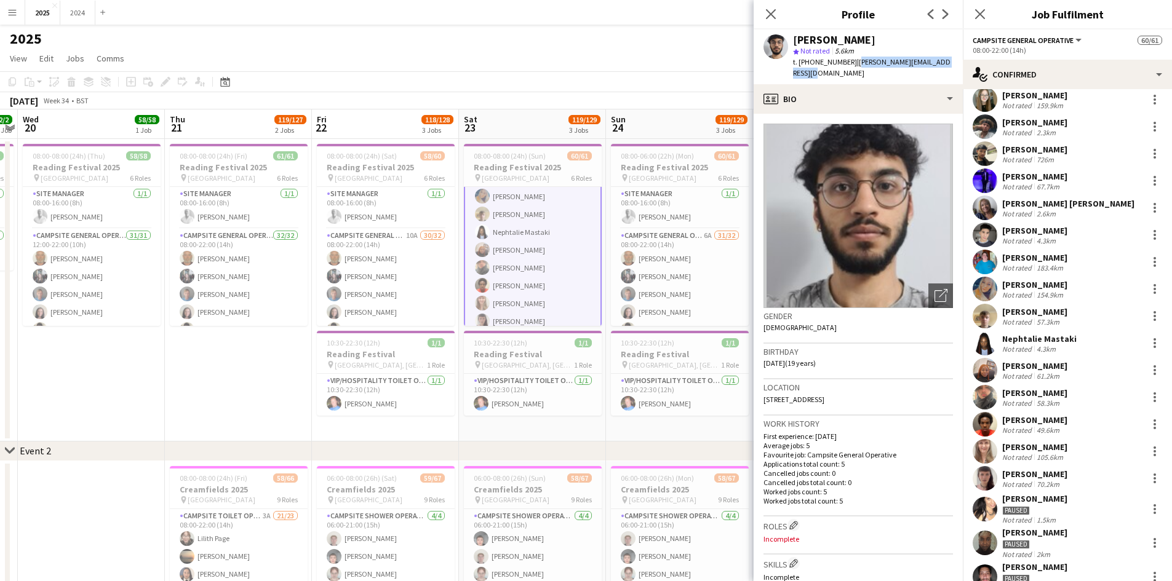
click at [1057, 484] on div "70.2km" at bounding box center [1048, 484] width 28 height 9
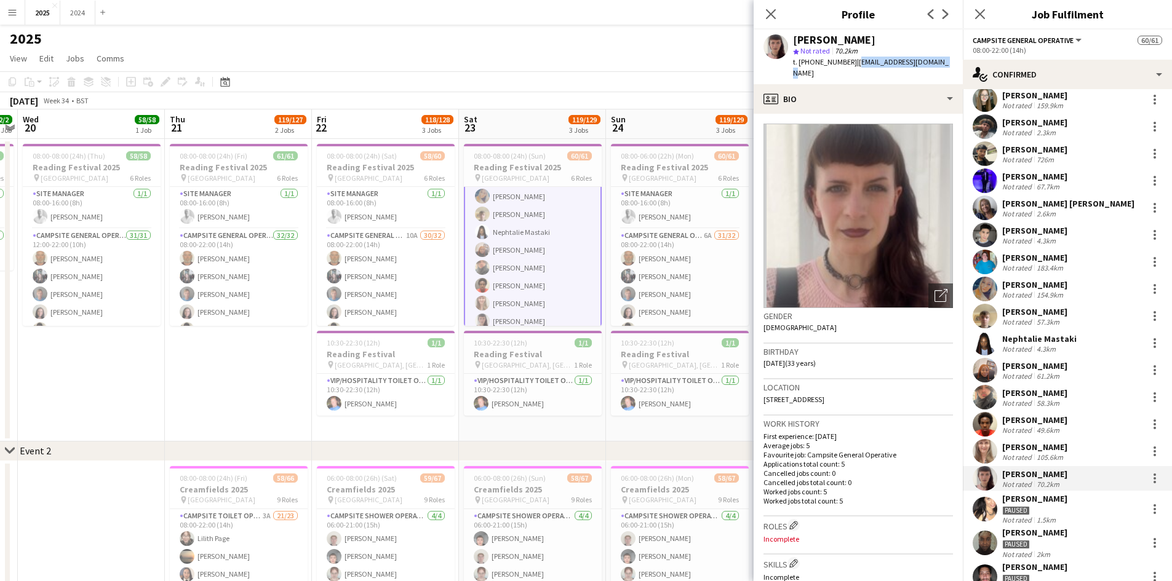
drag, startPoint x: 935, startPoint y: 59, endPoint x: 851, endPoint y: 66, distance: 84.6
click at [851, 66] on div "[PERSON_NAME] star Not rated 70.2km t. [PHONE_NUMBER] | [EMAIL_ADDRESS][DOMAIN_…" at bounding box center [857, 57] width 209 height 55
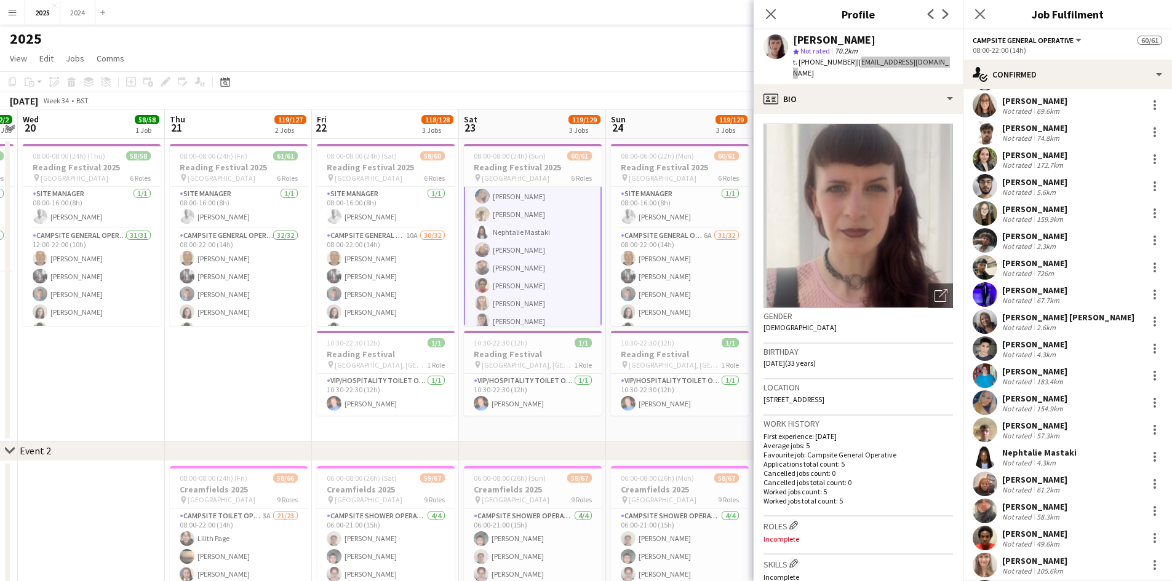
scroll to position [123, 0]
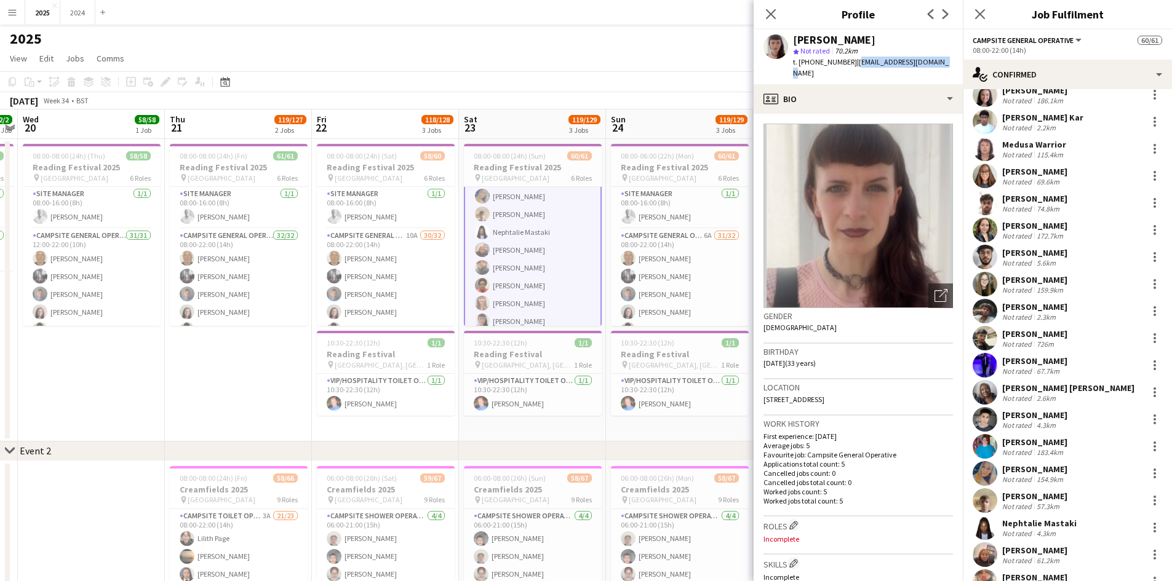
click at [1057, 172] on div "[PERSON_NAME]" at bounding box center [1034, 171] width 65 height 11
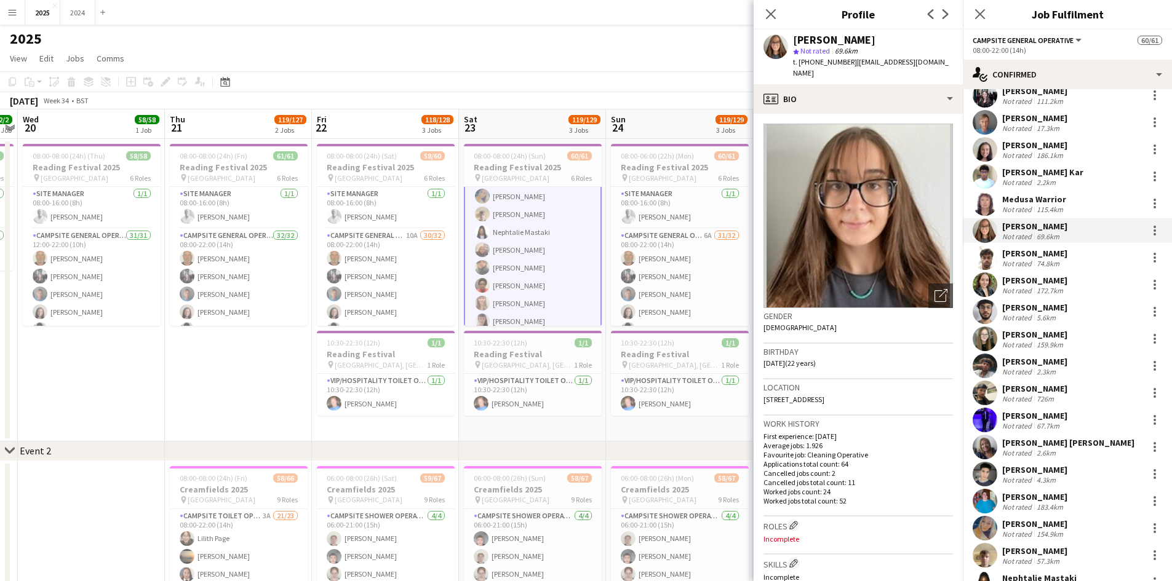
scroll to position [0, 0]
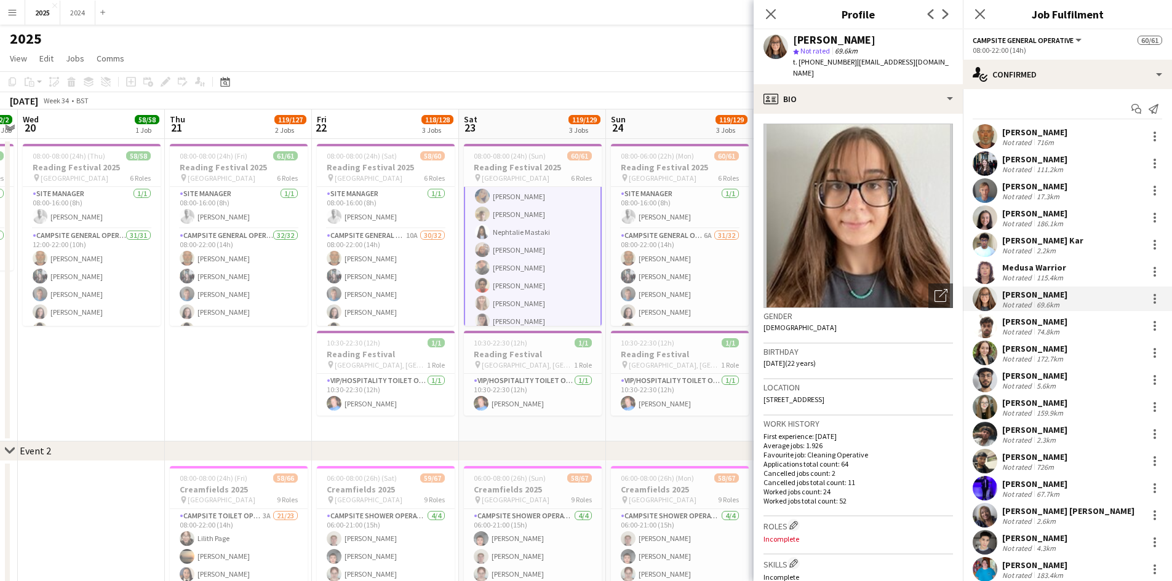
click at [1064, 217] on div "[PERSON_NAME]" at bounding box center [1034, 213] width 65 height 11
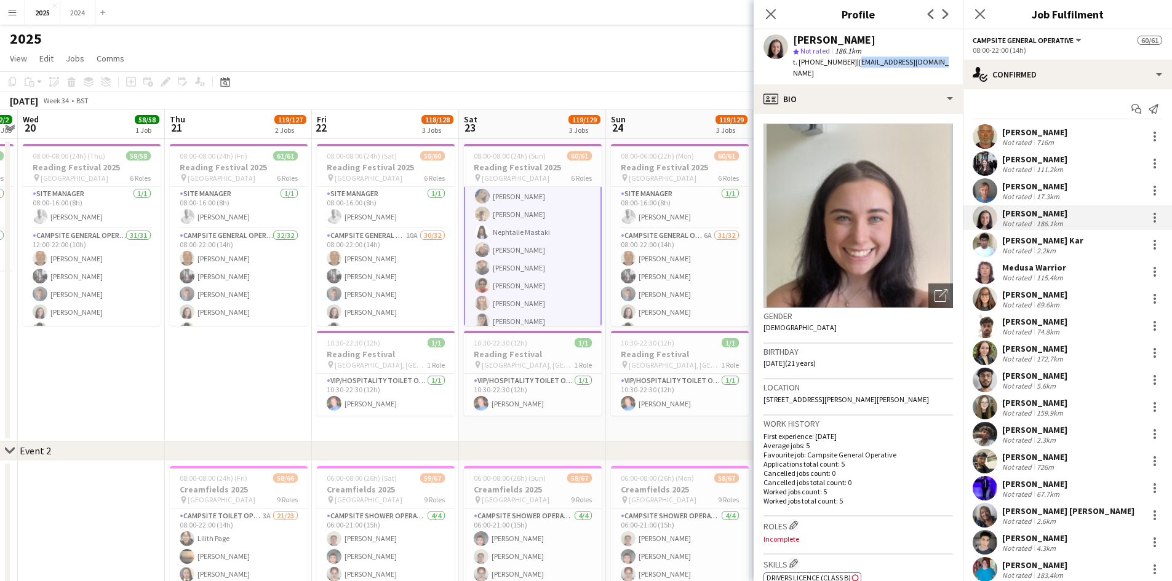
drag, startPoint x: 924, startPoint y: 62, endPoint x: 851, endPoint y: 61, distance: 73.2
click at [851, 61] on div "[PERSON_NAME] star Not rated 186.1km t. [PHONE_NUMBER] | [EMAIL_ADDRESS][DOMAIN…" at bounding box center [857, 57] width 209 height 55
drag, startPoint x: 1055, startPoint y: 410, endPoint x: 959, endPoint y: 310, distance: 139.2
click at [1055, 410] on div "159.9km" at bounding box center [1049, 412] width 31 height 9
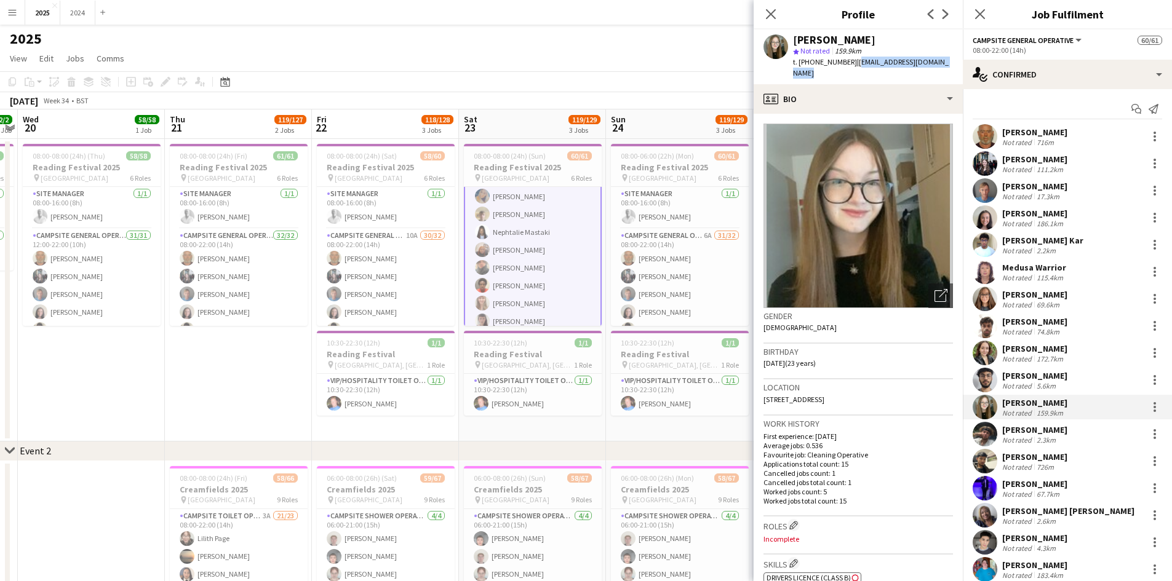
drag, startPoint x: 957, startPoint y: 62, endPoint x: 851, endPoint y: 60, distance: 105.8
click at [851, 60] on app-profile-header "[PERSON_NAME] star Not rated 159.9km t. [PHONE_NUMBER] | [EMAIL_ADDRESS][DOMAIN…" at bounding box center [857, 57] width 209 height 55
click at [1022, 360] on div "Not rated" at bounding box center [1018, 358] width 32 height 9
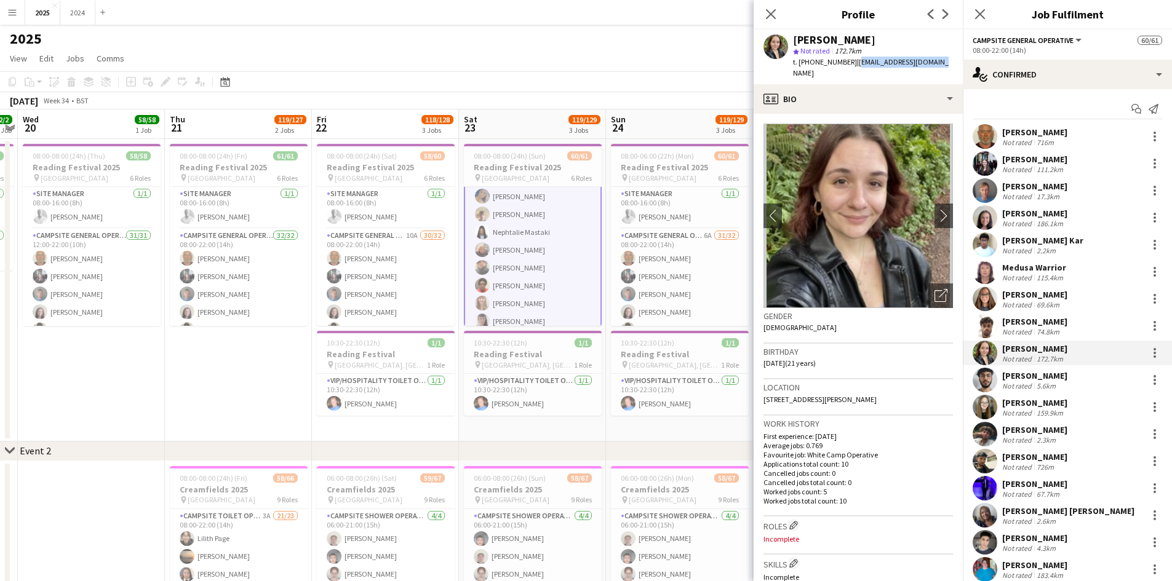
drag, startPoint x: 937, startPoint y: 60, endPoint x: 851, endPoint y: 65, distance: 85.6
click at [851, 65] on div "[PERSON_NAME] star Not rated 172.7km t. [PHONE_NUMBER] | [EMAIL_ADDRESS][DOMAIN…" at bounding box center [857, 57] width 209 height 55
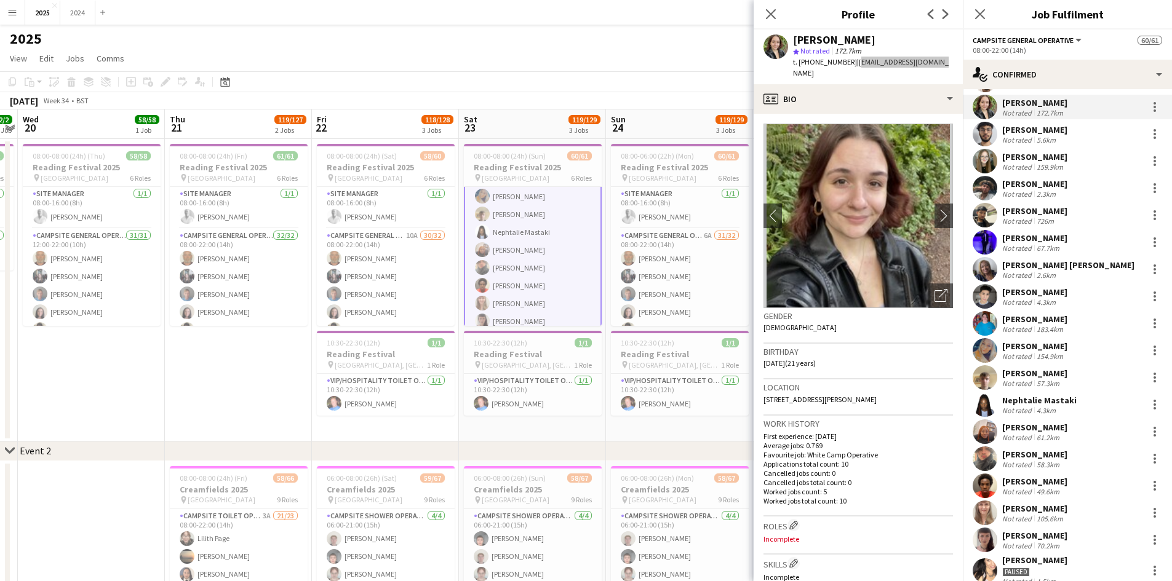
scroll to position [308, 0]
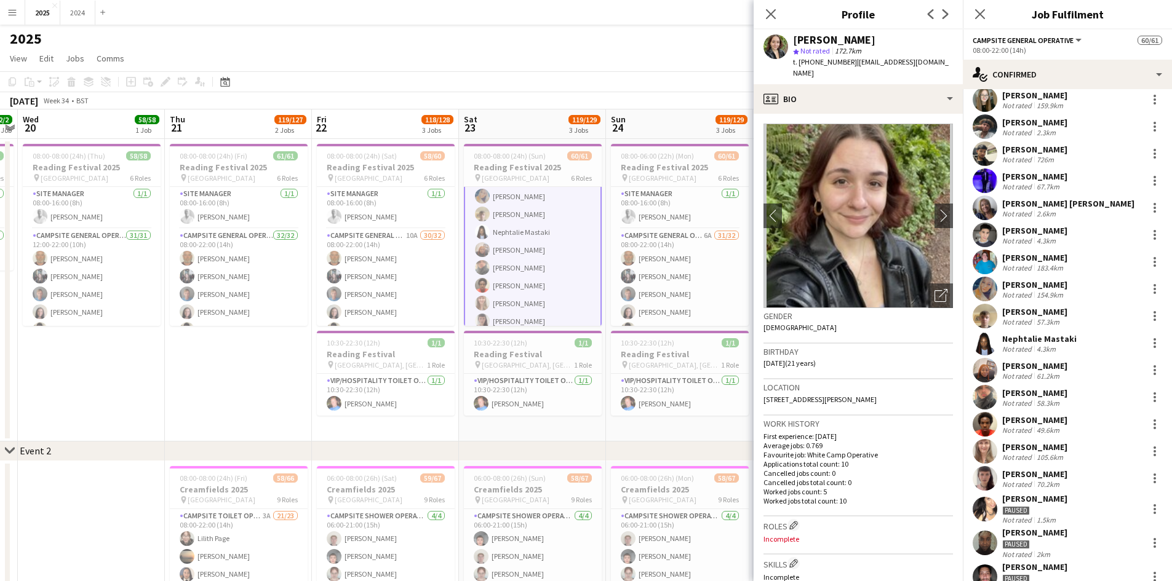
click at [1051, 392] on div "[PERSON_NAME]" at bounding box center [1034, 392] width 65 height 11
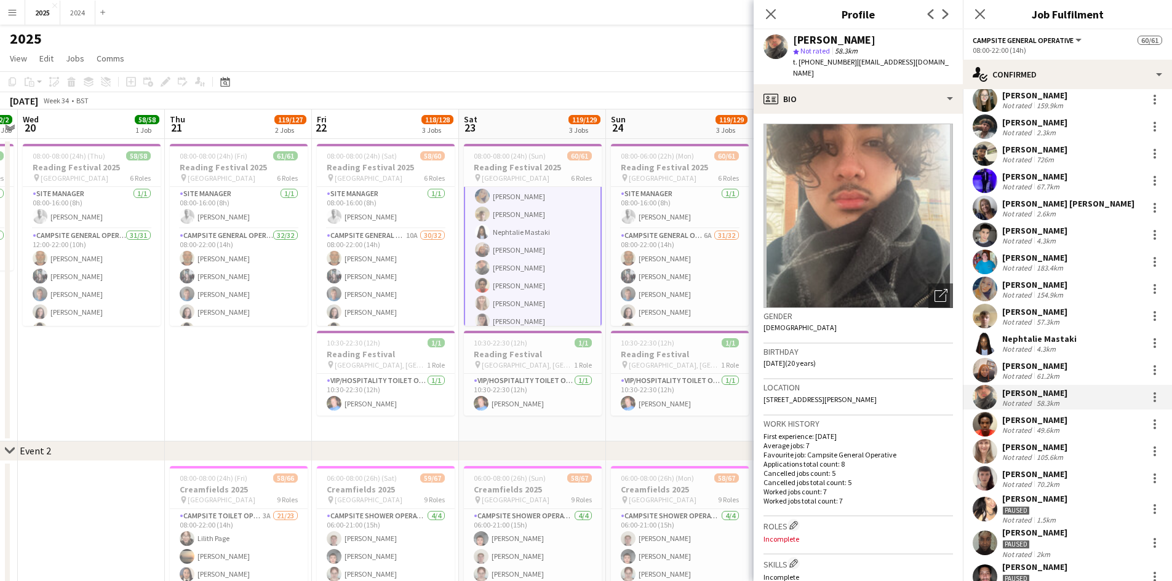
drag, startPoint x: 859, startPoint y: 71, endPoint x: 856, endPoint y: 60, distance: 11.7
click at [856, 60] on div "t. [PHONE_NUMBER] | [EMAIL_ADDRESS][DOMAIN_NAME]" at bounding box center [873, 68] width 160 height 22
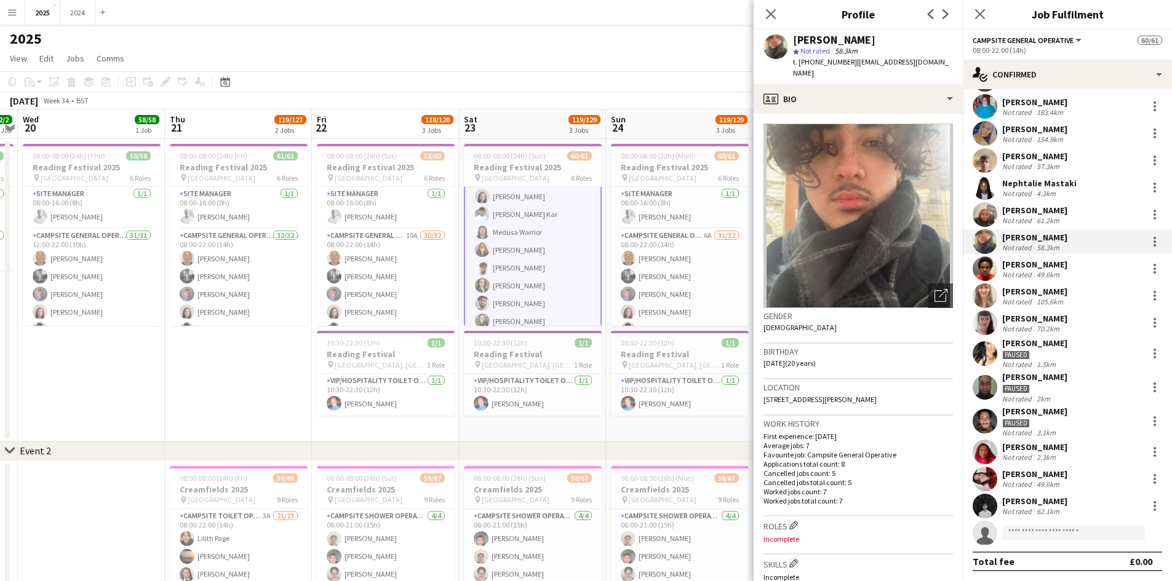
scroll to position [0, 0]
drag, startPoint x: 531, startPoint y: 222, endPoint x: 557, endPoint y: 221, distance: 26.5
click at [531, 222] on app-card-role "Campsite General Operative 6A 31/32 08:00-22:00 (14h) [PERSON_NAME] [PERSON_NAM…" at bounding box center [533, 221] width 138 height 601
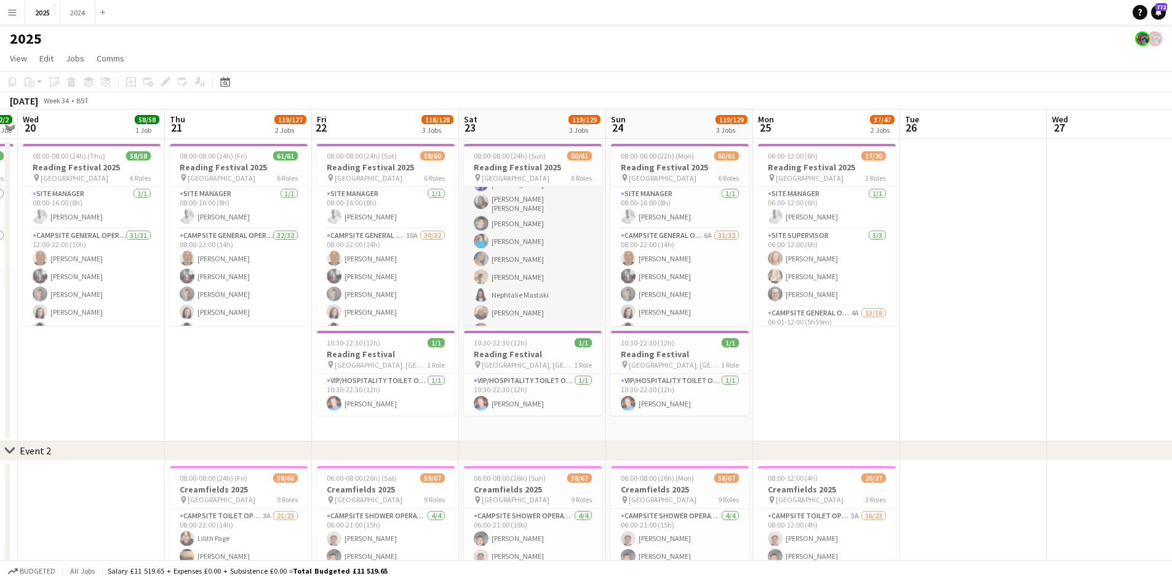
click at [496, 224] on app-card-role "Campsite General Operative 6A 31/32 08:00-22:00 (14h) [PERSON_NAME] [PERSON_NAM…" at bounding box center [533, 222] width 138 height 598
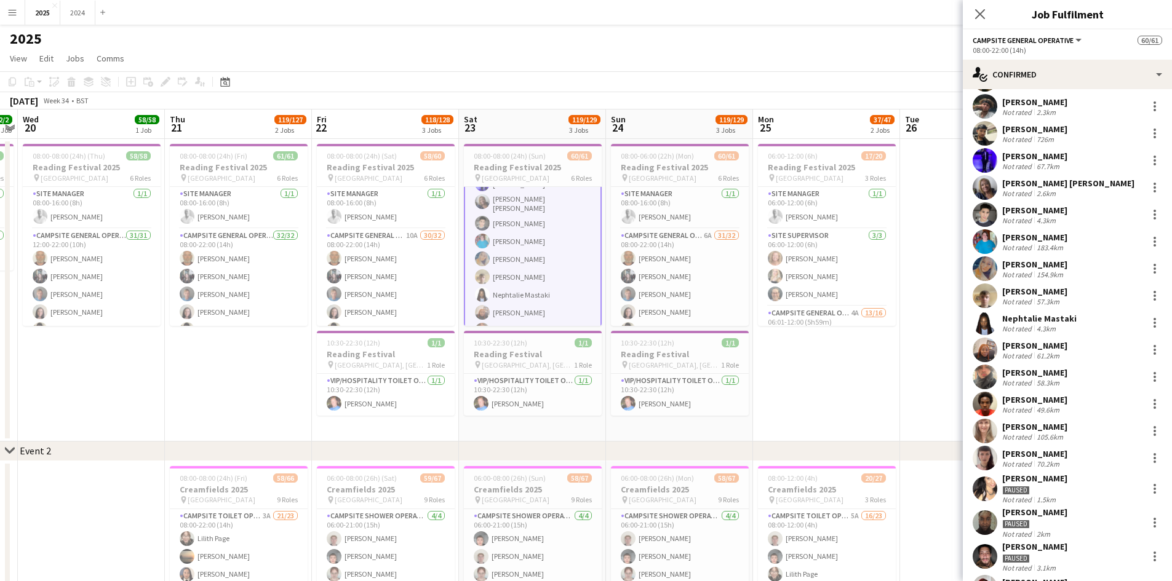
scroll to position [308, 0]
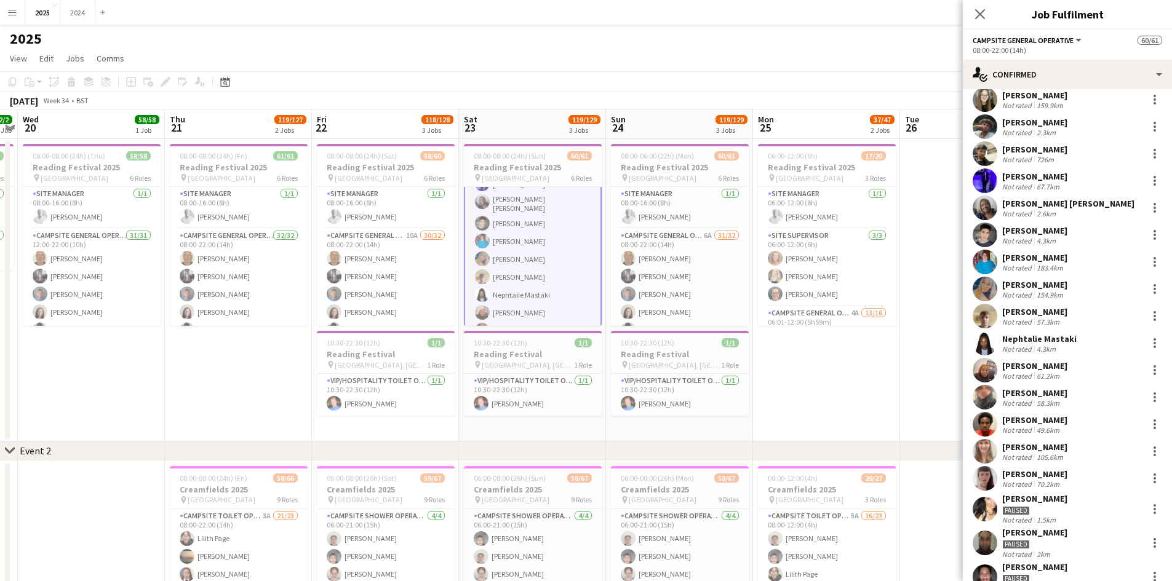
click at [1062, 229] on div "[PERSON_NAME] Not rated 4.3km" at bounding box center [1067, 235] width 209 height 25
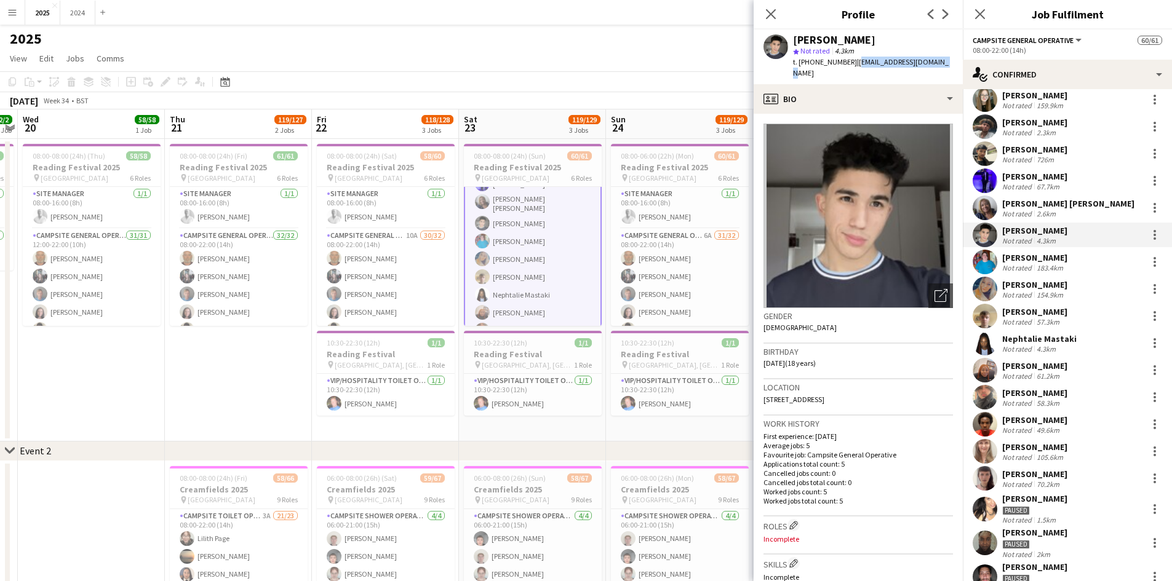
drag, startPoint x: 939, startPoint y: 61, endPoint x: 852, endPoint y: 60, distance: 86.1
click at [852, 60] on div "[PERSON_NAME] star Not rated 4.3km t. [PHONE_NUMBER] | [EMAIL_ADDRESS][DOMAIN_N…" at bounding box center [857, 57] width 209 height 55
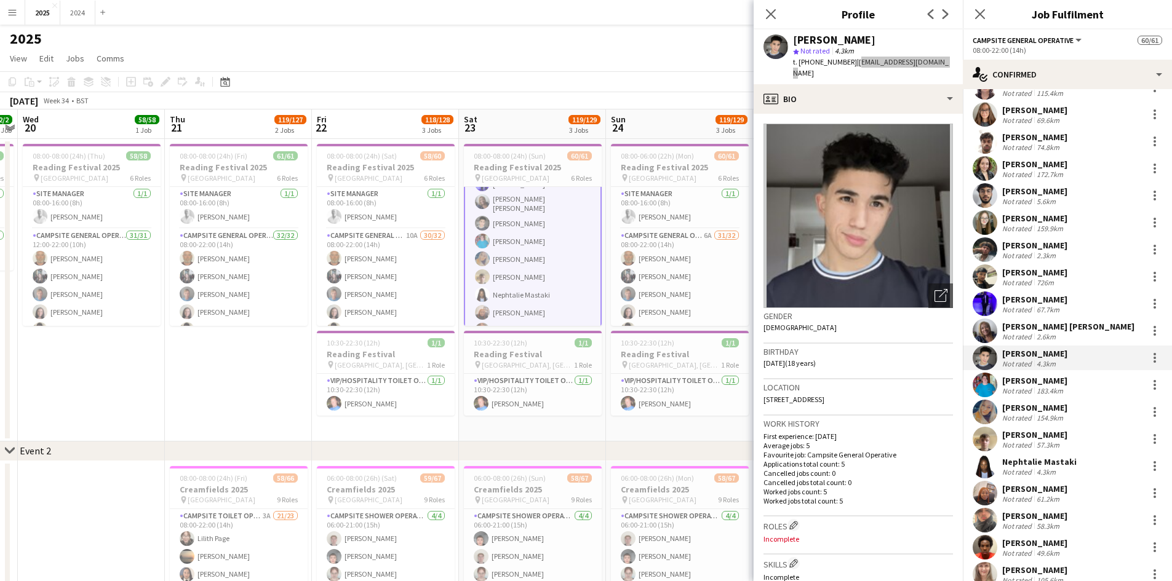
scroll to position [123, 0]
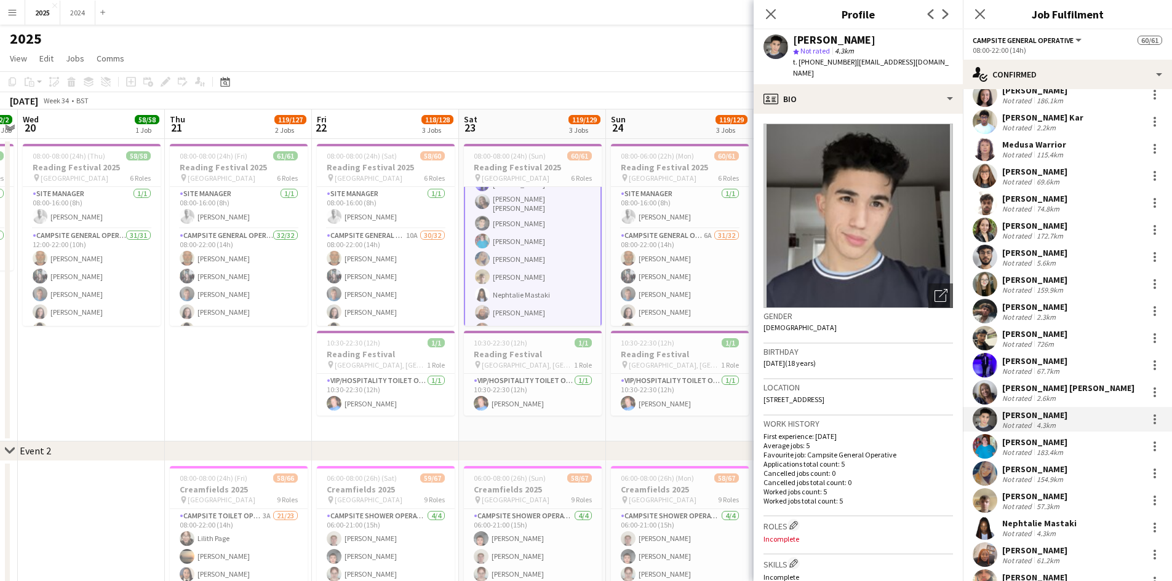
click at [1051, 179] on div "69.6km" at bounding box center [1048, 181] width 28 height 9
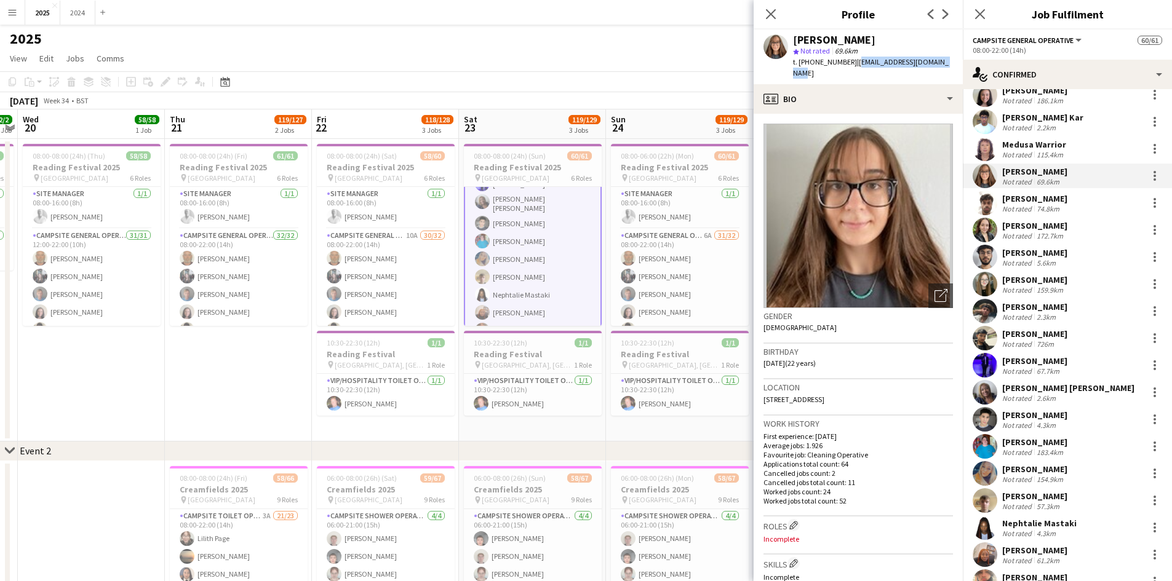
drag, startPoint x: 945, startPoint y: 62, endPoint x: 854, endPoint y: 65, distance: 90.5
click at [854, 65] on div "[PERSON_NAME] star Not rated 69.6km t. [PHONE_NUMBER] | [EMAIL_ADDRESS][DOMAIN_…" at bounding box center [857, 57] width 209 height 55
click at [1055, 117] on div "[PERSON_NAME] Kar" at bounding box center [1042, 117] width 81 height 11
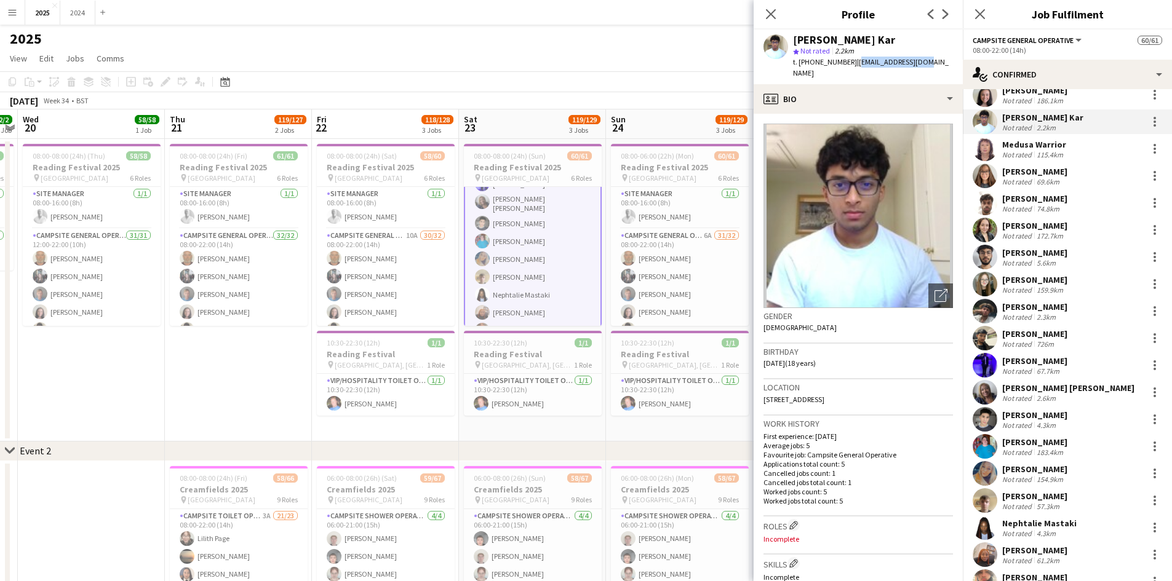
drag, startPoint x: 921, startPoint y: 62, endPoint x: 856, endPoint y: 65, distance: 64.6
click at [856, 65] on div "[PERSON_NAME] Kar star Not rated 2.2km t. [PHONE_NUMBER] | [EMAIL_ADDRESS][DOMA…" at bounding box center [857, 57] width 209 height 55
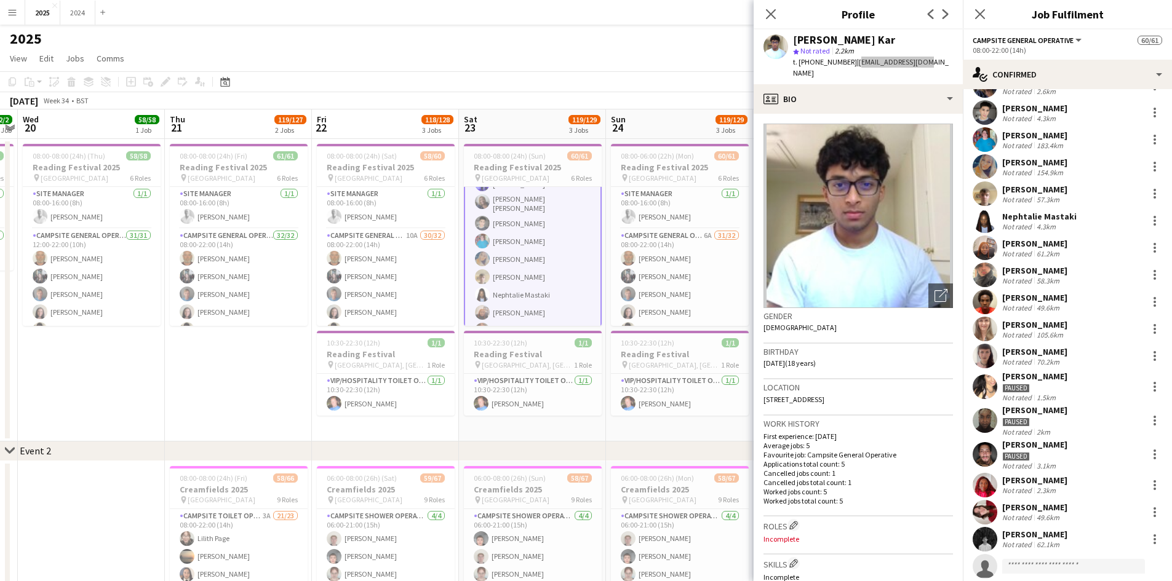
scroll to position [431, 0]
click at [1076, 483] on div "[PERSON_NAME] Not rated 2.3km" at bounding box center [1067, 484] width 209 height 25
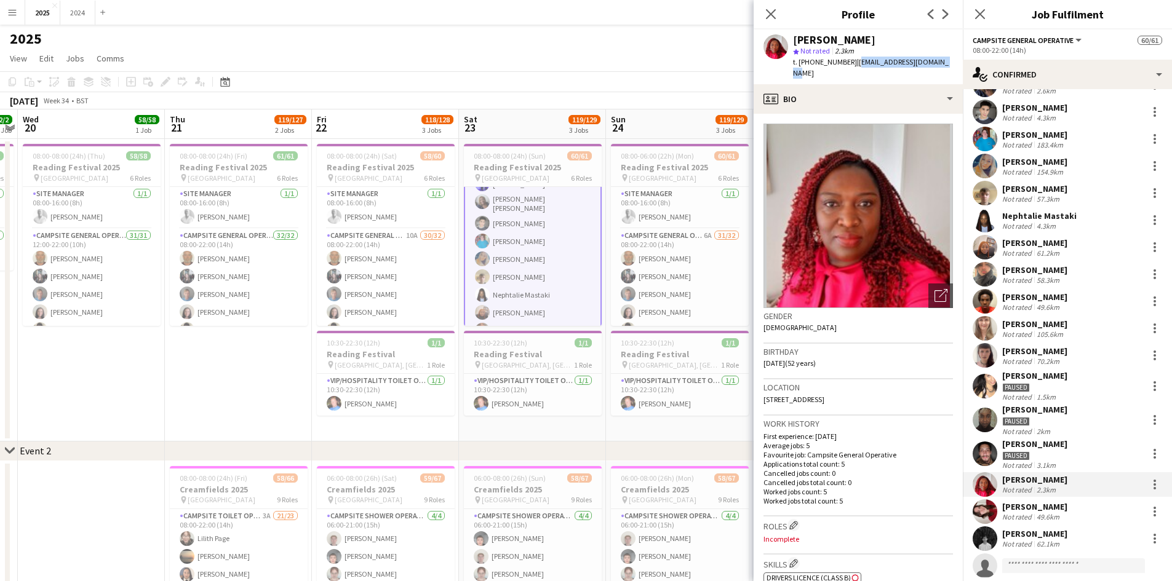
drag, startPoint x: 944, startPoint y: 63, endPoint x: 851, endPoint y: 62, distance: 92.3
click at [851, 62] on app-profile-header "[PERSON_NAME] star Not rated 2.3km t. [PHONE_NUMBER] | [EMAIL_ADDRESS][DOMAIN_N…" at bounding box center [857, 57] width 209 height 55
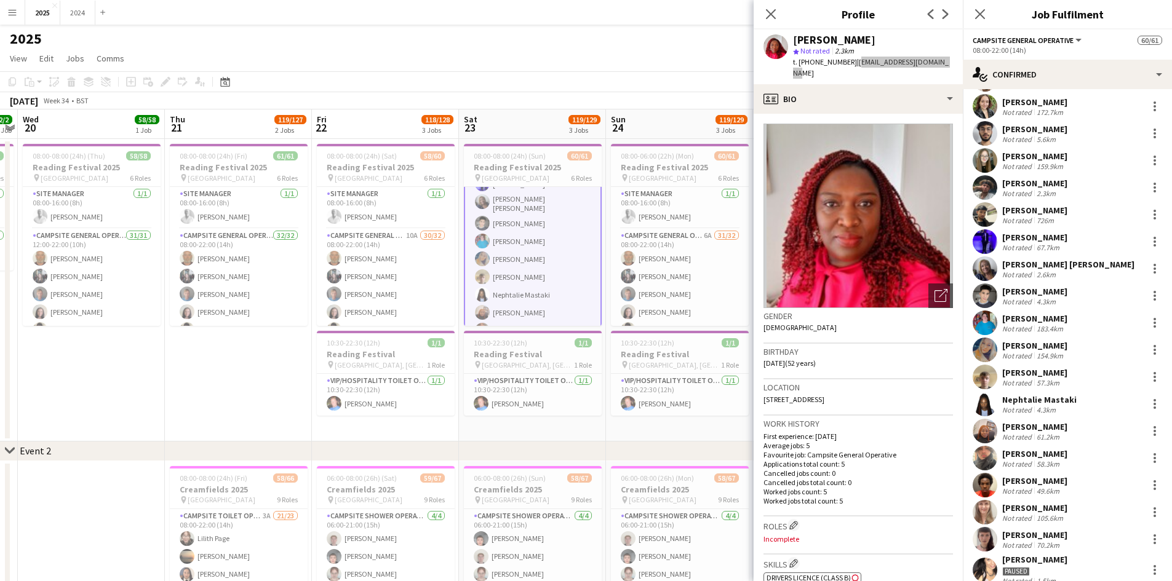
scroll to position [246, 0]
click at [1063, 244] on div "[PERSON_NAME] Not rated 67.7km" at bounding box center [1067, 242] width 209 height 25
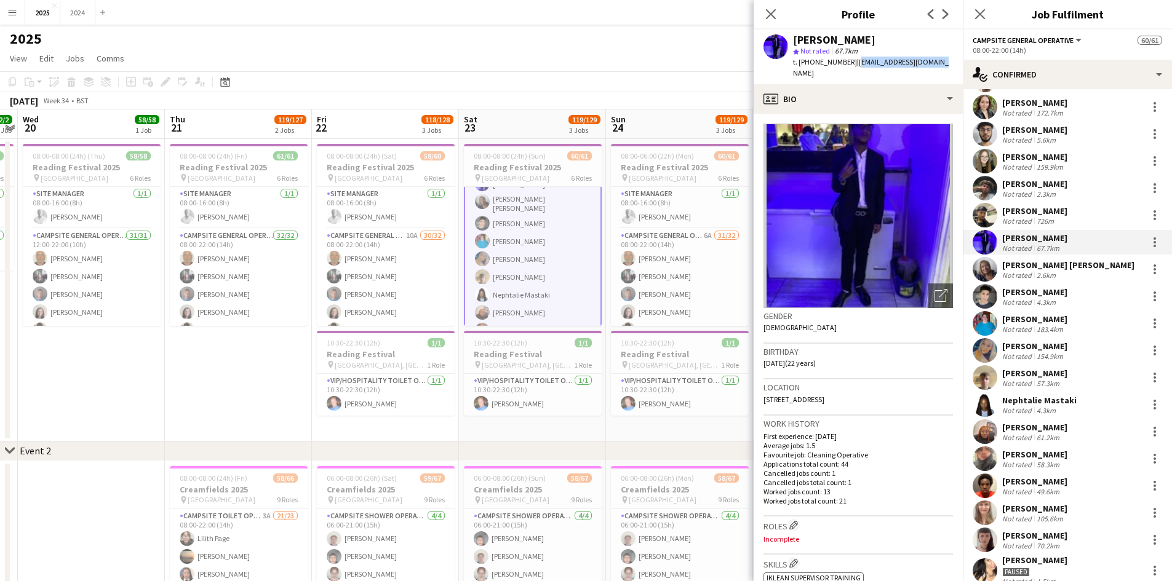
drag, startPoint x: 939, startPoint y: 60, endPoint x: 852, endPoint y: 66, distance: 86.9
click at [852, 66] on div "[PERSON_NAME] star Not rated 67.7km t. [PHONE_NUMBER] | [EMAIL_ADDRESS][DOMAIN_…" at bounding box center [857, 57] width 209 height 55
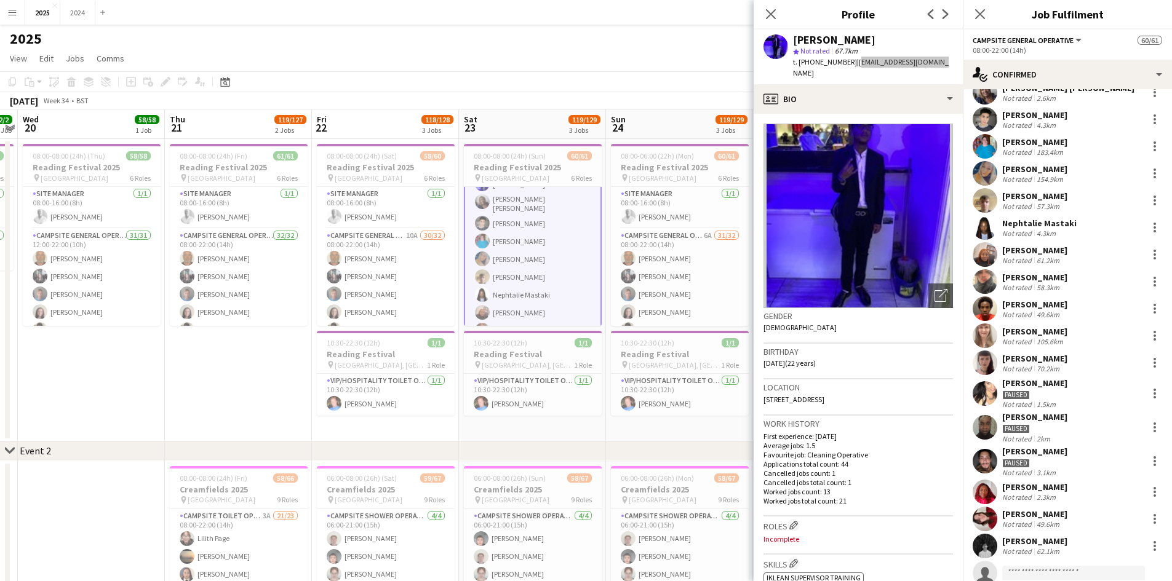
scroll to position [431, 0]
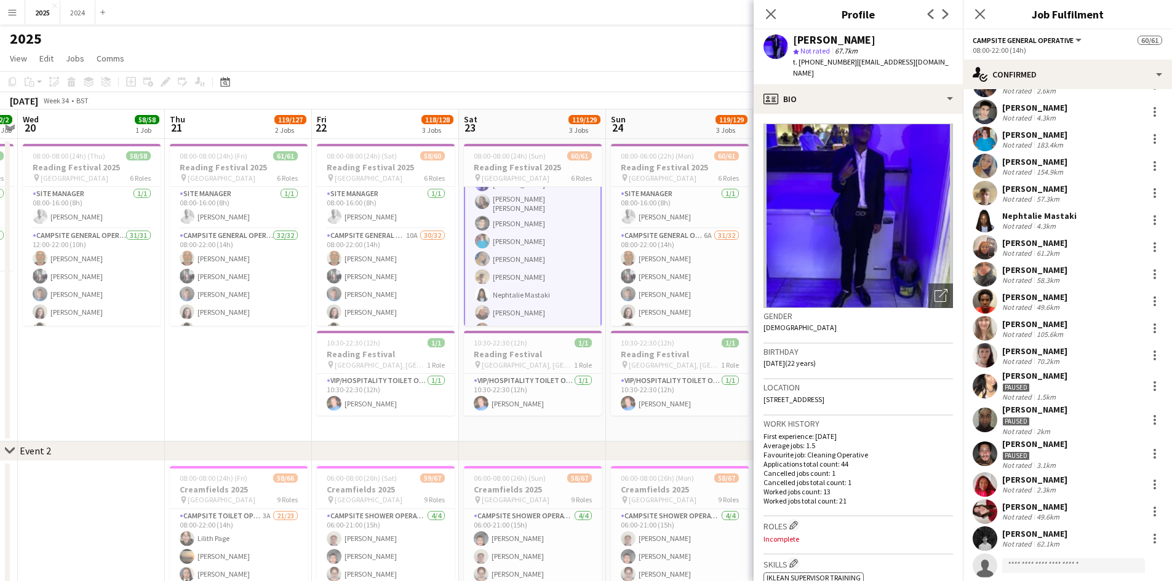
click at [1057, 506] on div "[PERSON_NAME]" at bounding box center [1034, 506] width 65 height 11
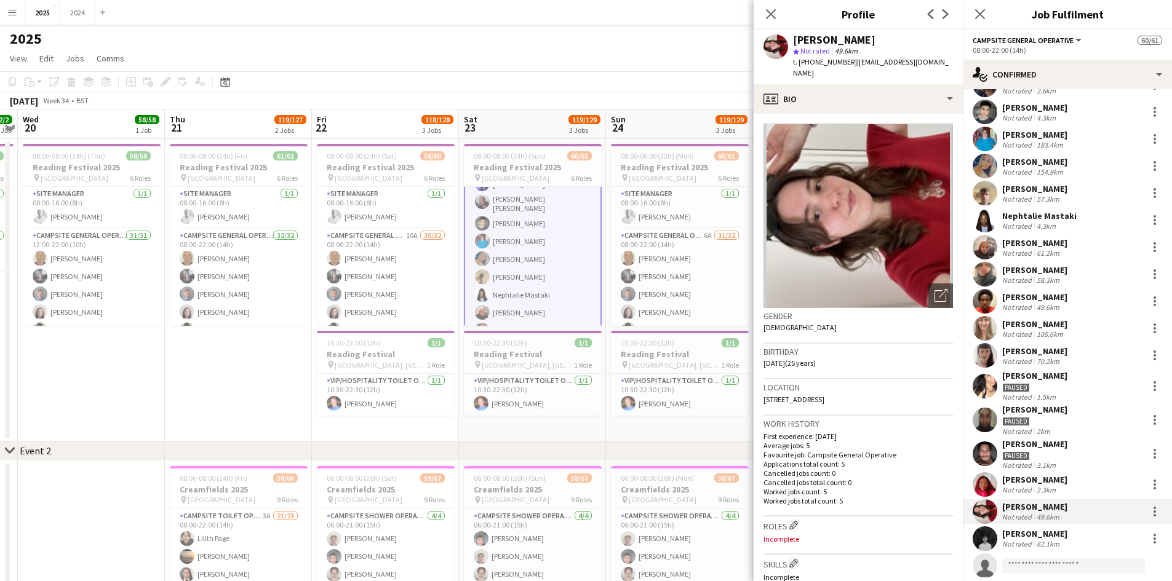
drag, startPoint x: 950, startPoint y: 63, endPoint x: 852, endPoint y: 65, distance: 98.4
click at [852, 65] on div "[PERSON_NAME] star Not rated 49.6km t. [PHONE_NUMBER] | [EMAIL_ADDRESS][DOMAIN_…" at bounding box center [857, 57] width 209 height 55
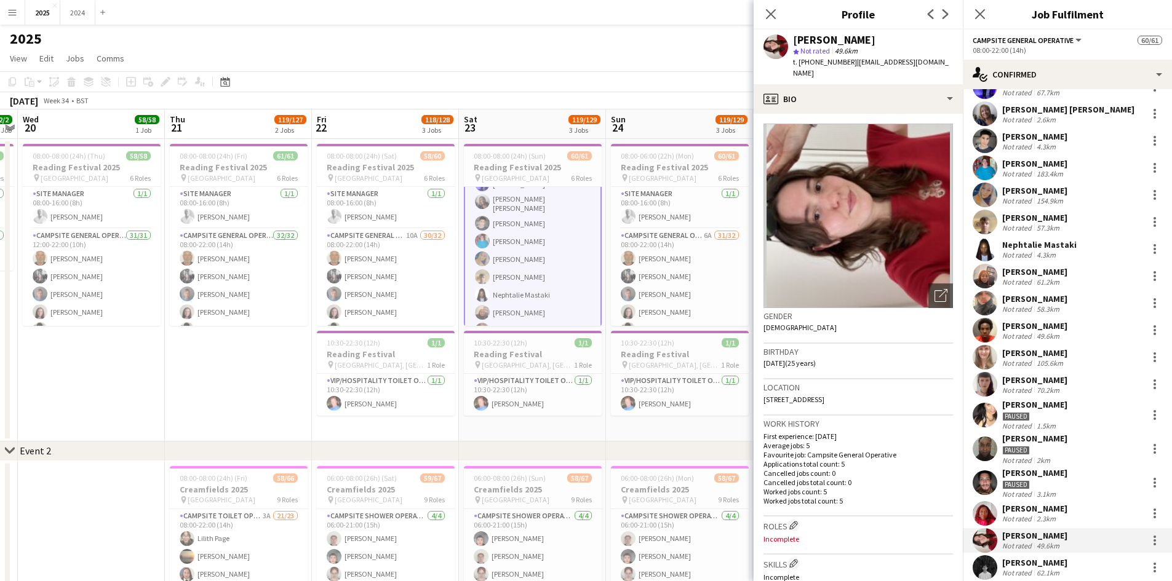
scroll to position [463, 0]
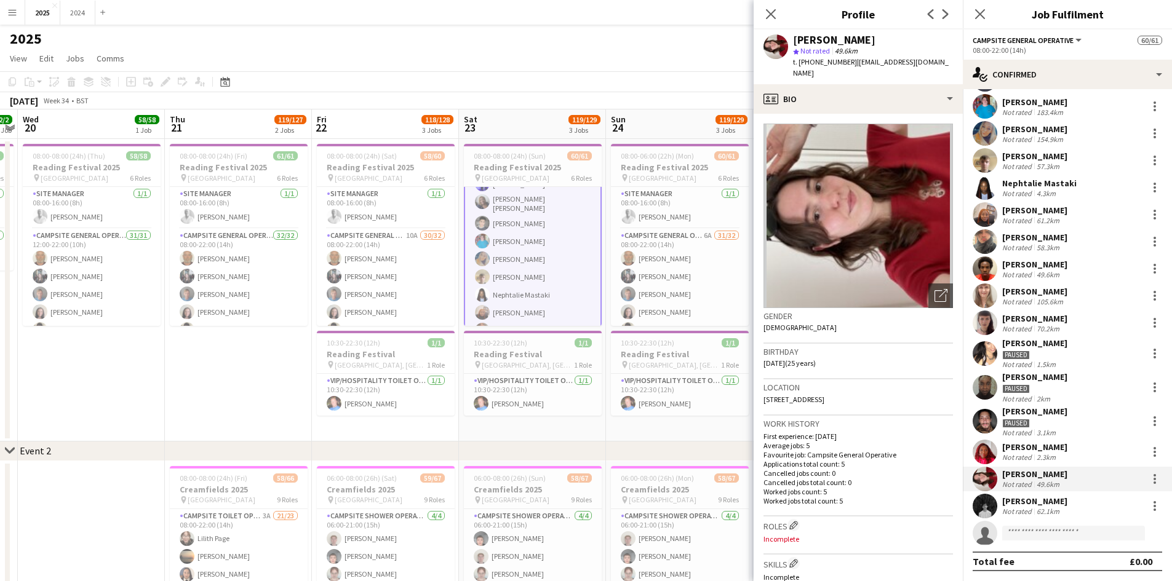
click at [1074, 157] on div "[PERSON_NAME] Not rated 57.3km" at bounding box center [1067, 160] width 209 height 25
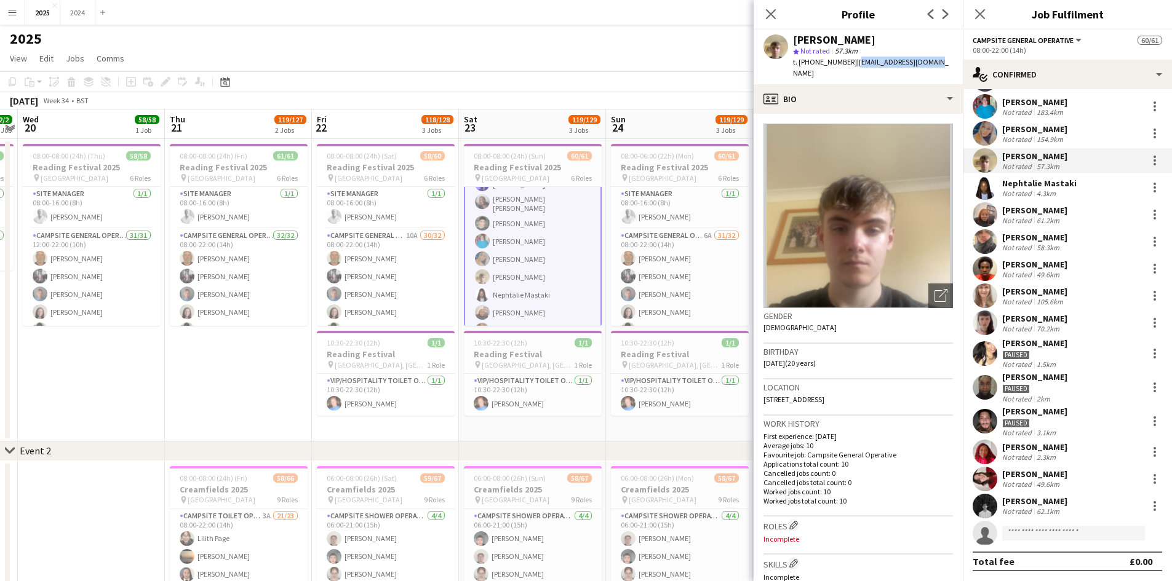
drag, startPoint x: 926, startPoint y: 62, endPoint x: 853, endPoint y: 65, distance: 72.6
click at [853, 65] on div "[PERSON_NAME] star Not rated 57.3km t. [PHONE_NUMBER] | [EMAIL_ADDRESS][DOMAIN_…" at bounding box center [857, 57] width 209 height 55
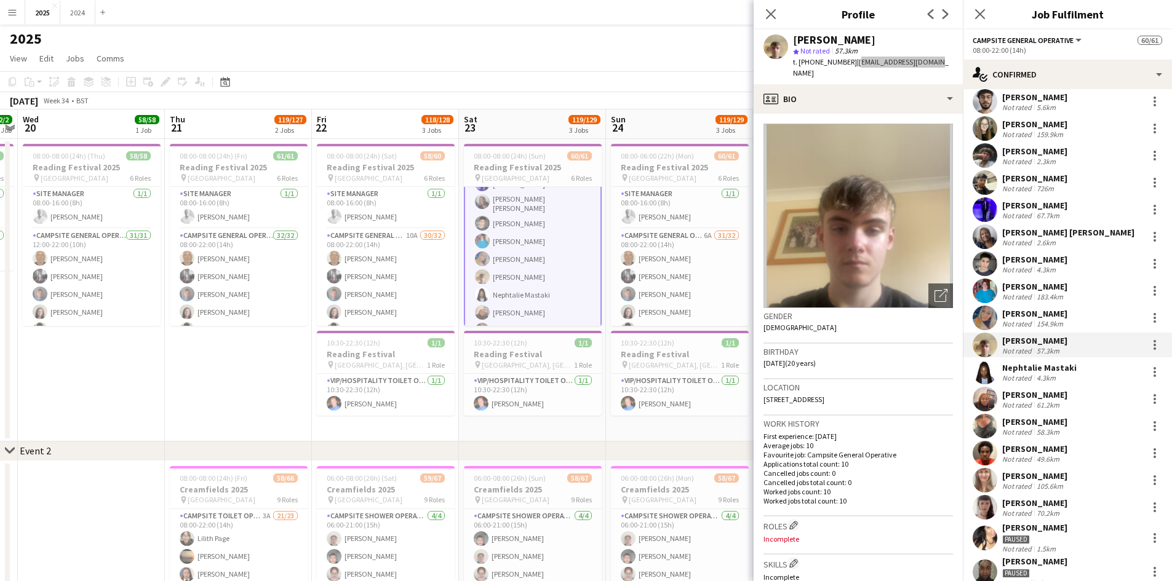
scroll to position [217, 0]
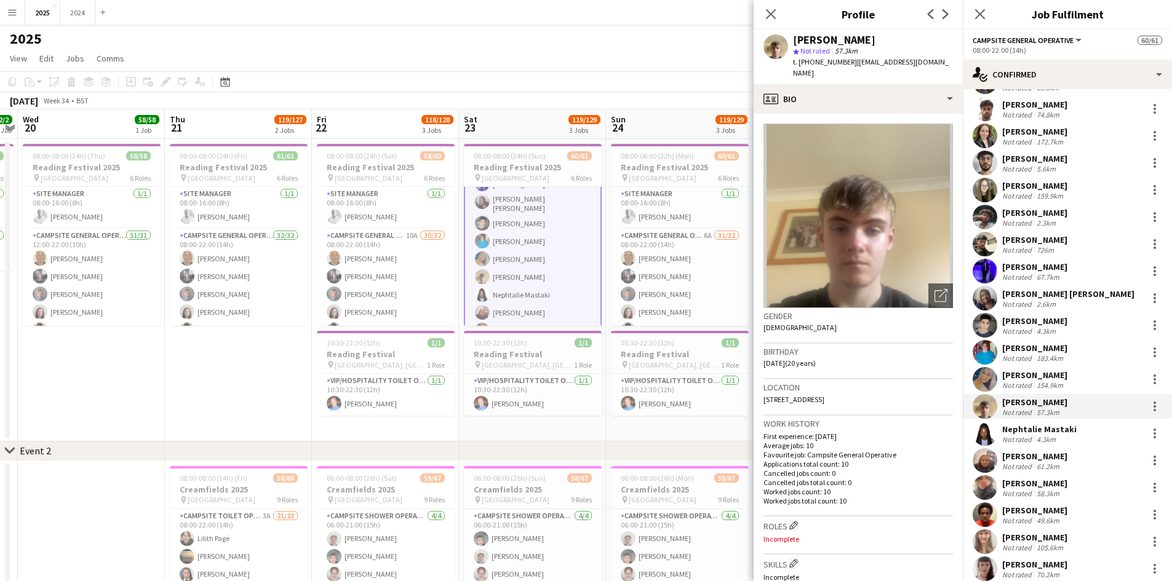
click at [1063, 232] on div "[PERSON_NAME] Not rated 726m" at bounding box center [1067, 244] width 209 height 25
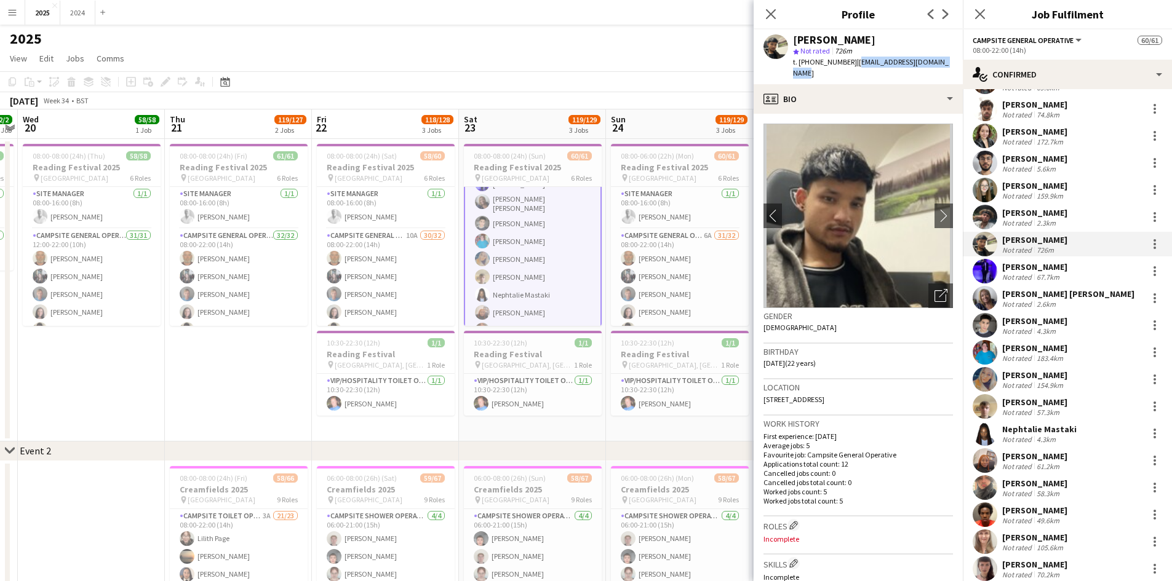
drag, startPoint x: 950, startPoint y: 61, endPoint x: 852, endPoint y: 60, distance: 97.8
click at [852, 60] on div "[PERSON_NAME] star Not rated 726m t. [PHONE_NUMBER] | [EMAIL_ADDRESS][DOMAIN_NA…" at bounding box center [857, 57] width 209 height 55
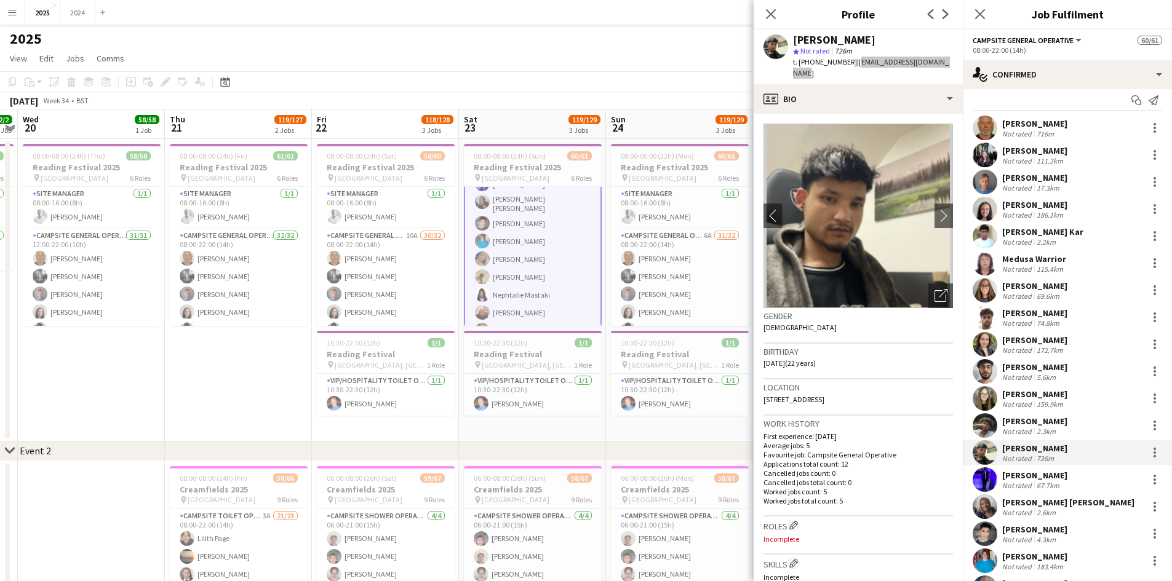
scroll to position [0, 0]
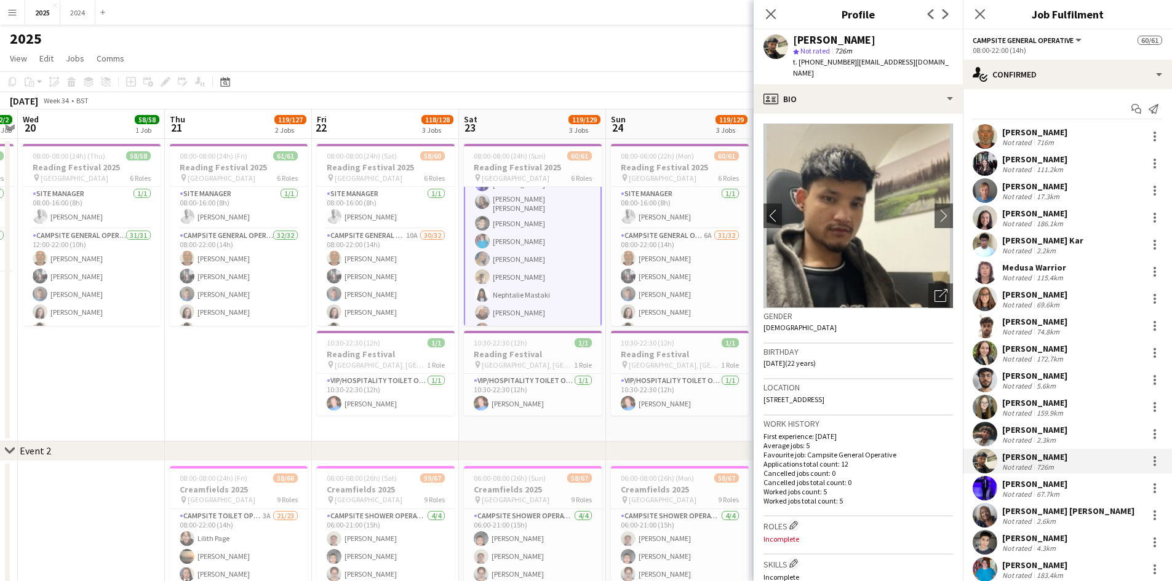
click at [1057, 188] on div "[PERSON_NAME]" at bounding box center [1034, 186] width 65 height 11
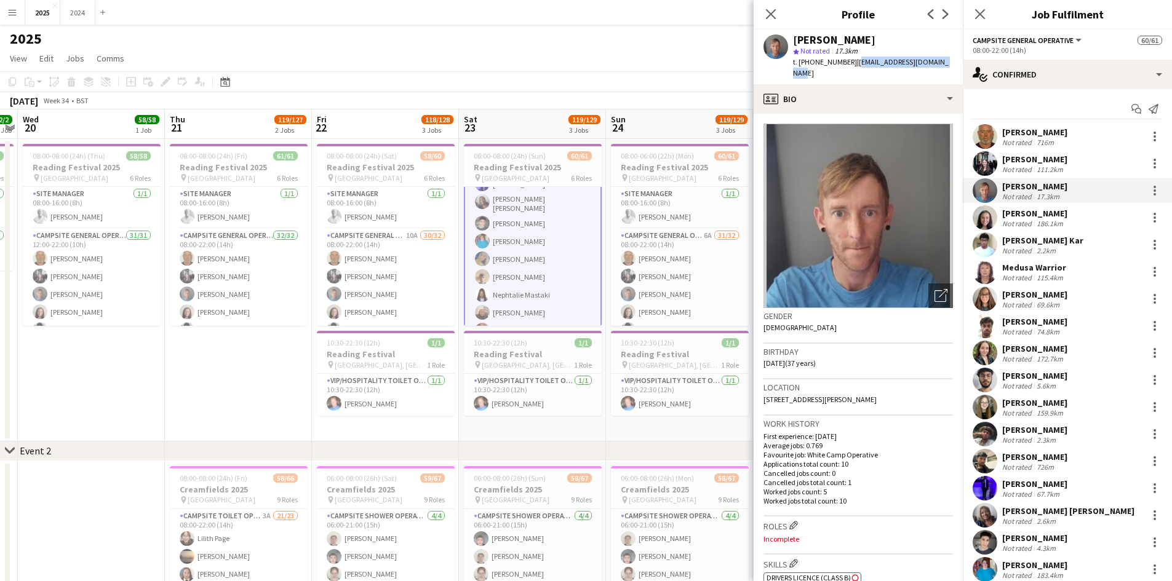
drag, startPoint x: 943, startPoint y: 60, endPoint x: 852, endPoint y: 63, distance: 90.5
click at [852, 63] on div "[PERSON_NAME] star Not rated 17.3km t. [PHONE_NUMBER] | [EMAIL_ADDRESS][DOMAIN_…" at bounding box center [857, 57] width 209 height 55
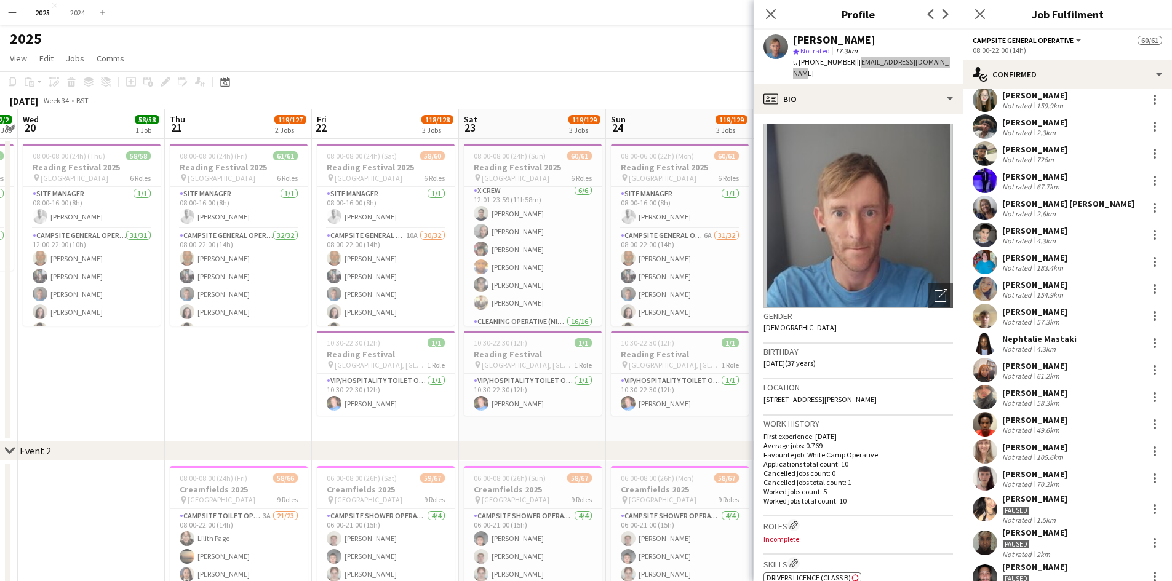
scroll to position [738, 0]
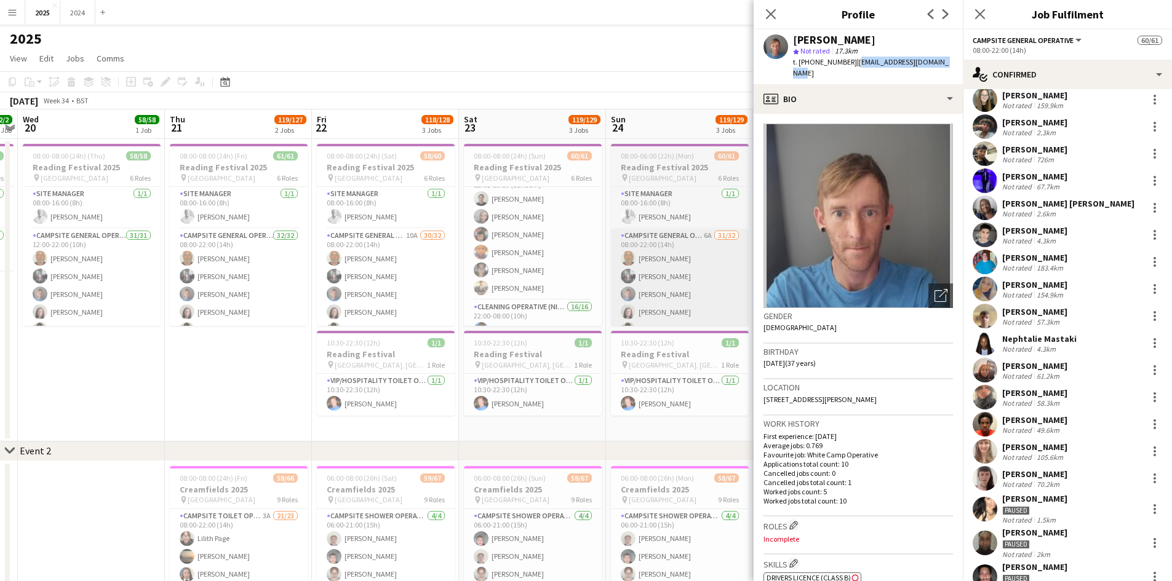
drag, startPoint x: 546, startPoint y: 239, endPoint x: 613, endPoint y: 231, distance: 67.5
click at [546, 239] on app-card-role "X Crew [DATE] 12:01-23:59 (11h58m) [PERSON_NAME] [PERSON_NAME] [PERSON_NAME] Bi…" at bounding box center [533, 234] width 138 height 131
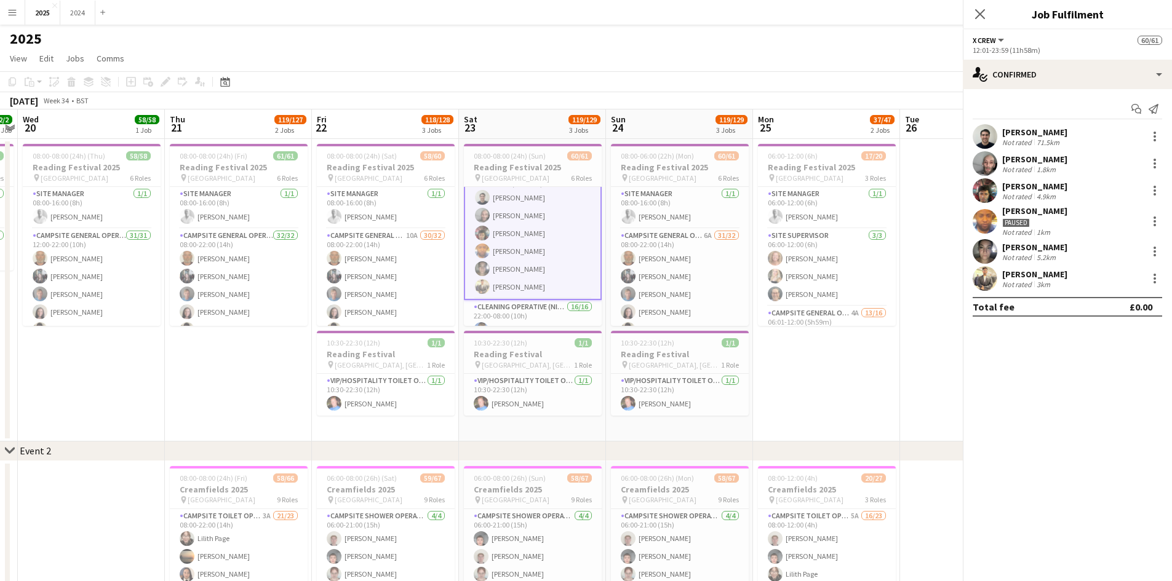
scroll to position [737, 0]
click at [1055, 189] on div "[PERSON_NAME]" at bounding box center [1034, 186] width 65 height 11
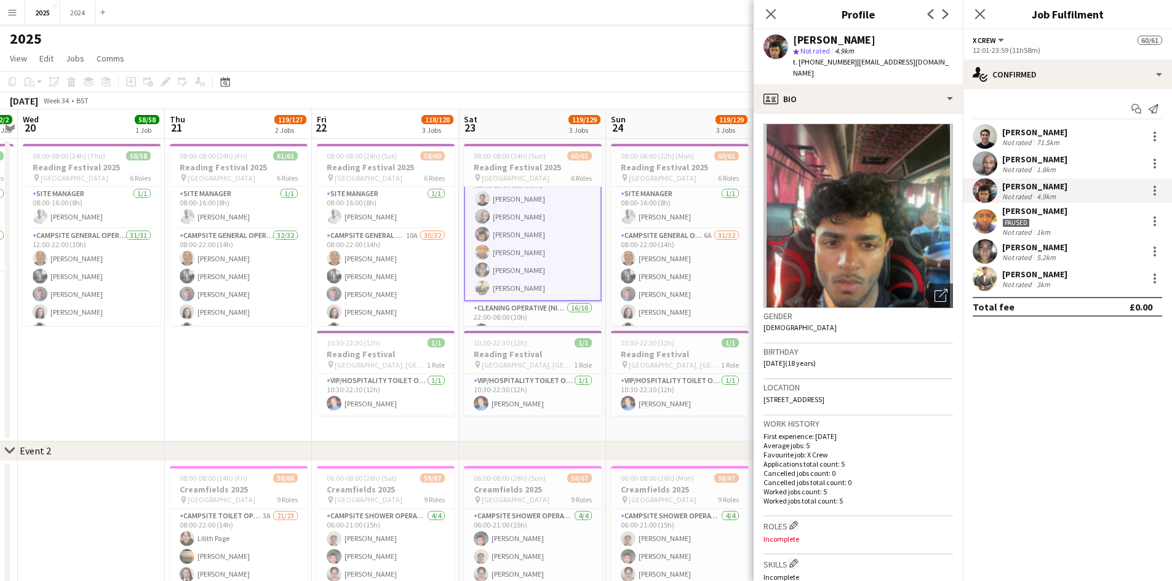
drag, startPoint x: 868, startPoint y: 39, endPoint x: 862, endPoint y: 39, distance: 6.8
click at [862, 39] on div "[PERSON_NAME]" at bounding box center [873, 39] width 160 height 11
drag, startPoint x: 934, startPoint y: 61, endPoint x: 852, endPoint y: 61, distance: 81.2
click at [852, 61] on div "[PERSON_NAME] star Not rated 4.9km t. [PHONE_NUMBER] | [EMAIL_ADDRESS][DOMAIN_N…" at bounding box center [857, 57] width 209 height 55
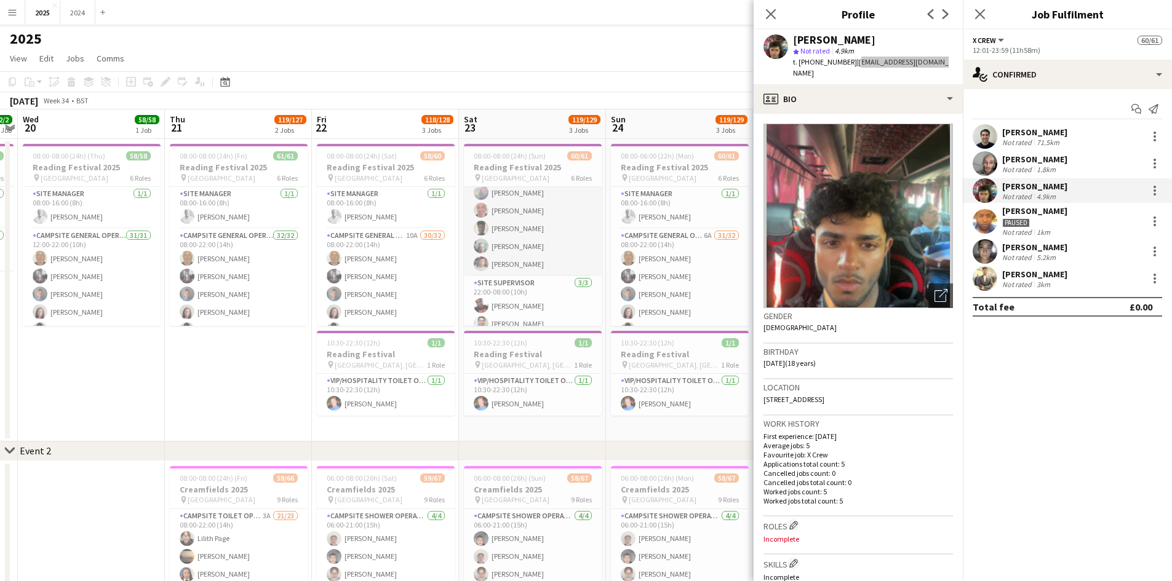
scroll to position [1095, 0]
click at [533, 300] on app-card-role "Site Supervisor [DATE] 22:00-08:00 (10h) [PERSON_NAME] [PERSON_NAME] [PERSON_NA…" at bounding box center [533, 290] width 138 height 77
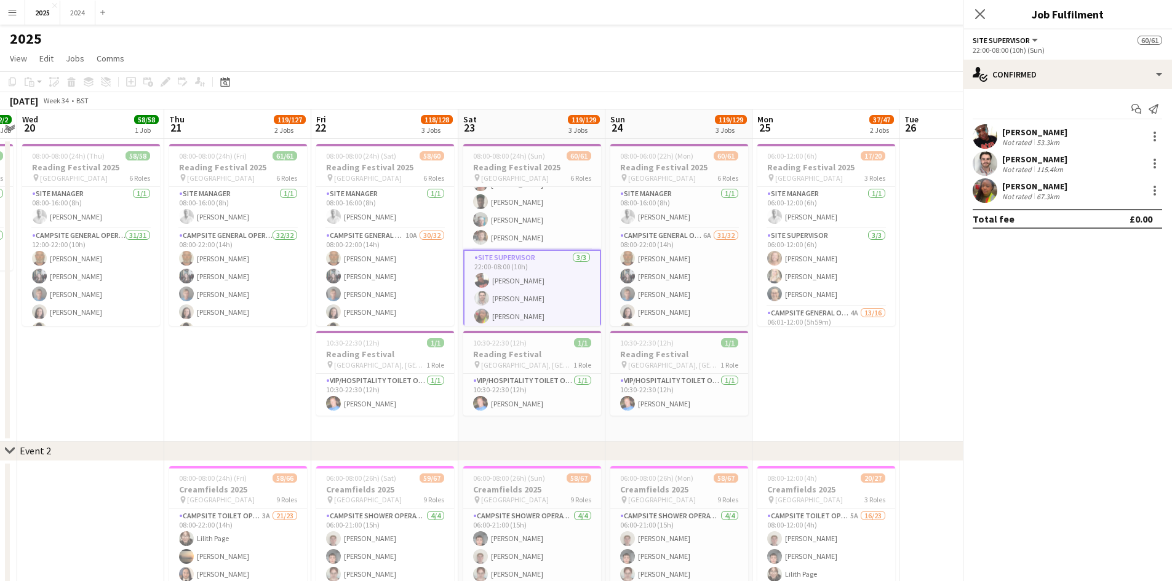
scroll to position [1093, 0]
click at [1063, 161] on div "[PERSON_NAME]" at bounding box center [1034, 159] width 65 height 11
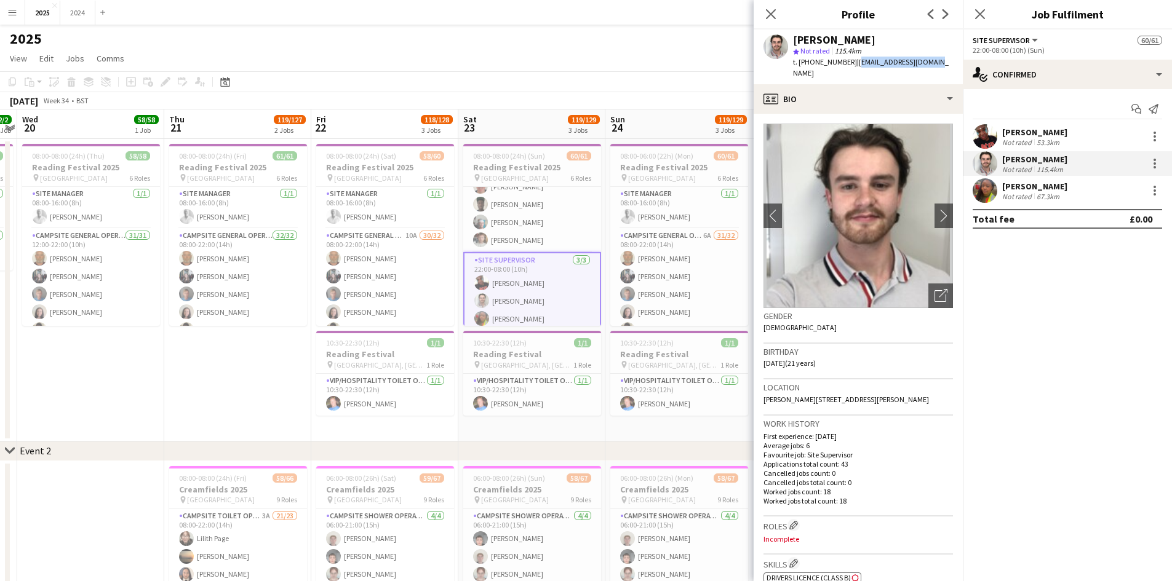
drag, startPoint x: 933, startPoint y: 62, endPoint x: 851, endPoint y: 66, distance: 82.5
click at [851, 66] on div "[PERSON_NAME] star Not rated 115.4km t. [PHONE_NUMBER] | [EMAIL_ADDRESS][DOMAIN…" at bounding box center [857, 57] width 209 height 55
click at [1044, 196] on div "67.3km" at bounding box center [1048, 196] width 28 height 9
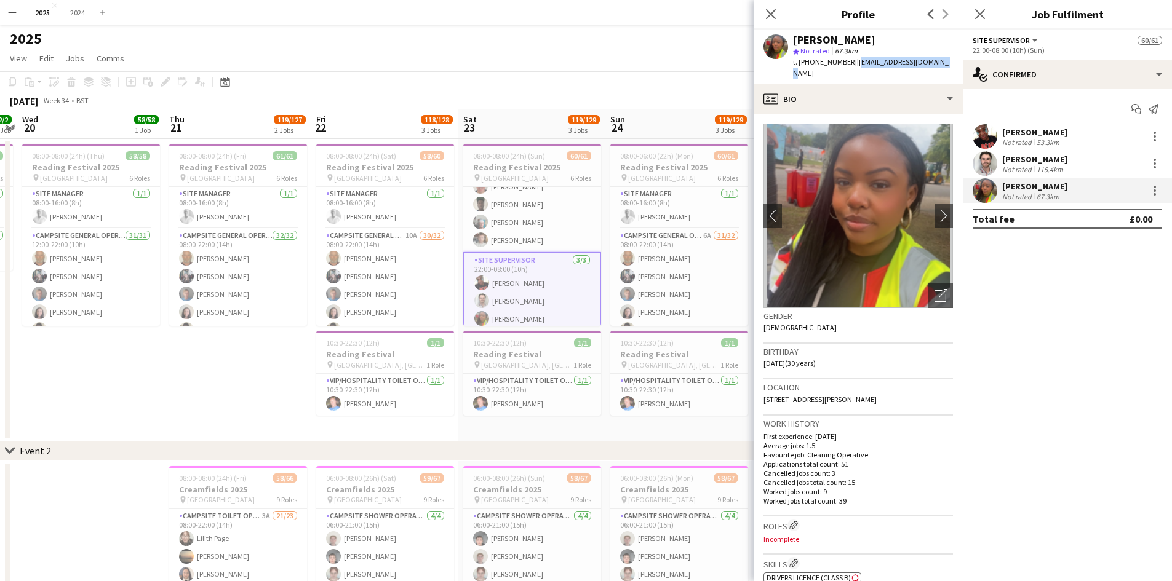
drag, startPoint x: 950, startPoint y: 65, endPoint x: 855, endPoint y: 68, distance: 95.4
click at [855, 68] on div "[PERSON_NAME] star Not rated 67.3km t. [PHONE_NUMBER] | [EMAIL_ADDRESS][DOMAIN_…" at bounding box center [857, 57] width 209 height 55
click at [1052, 133] on div "[PERSON_NAME]" at bounding box center [1034, 132] width 65 height 11
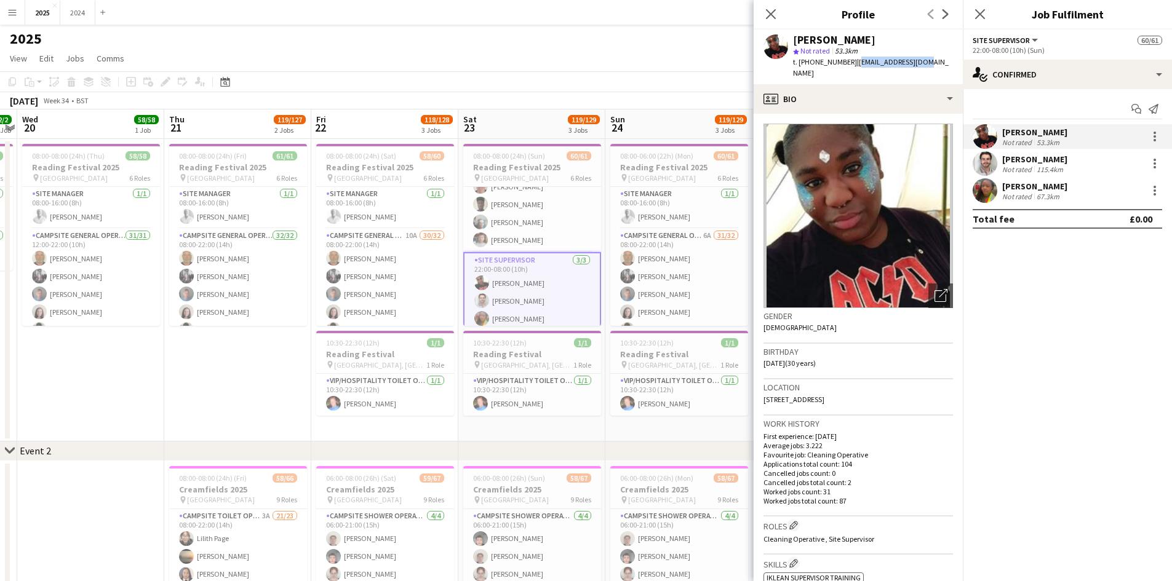
drag, startPoint x: 918, startPoint y: 60, endPoint x: 852, endPoint y: 62, distance: 66.5
click at [852, 62] on div "[PERSON_NAME] star Not rated 53.3km t. [PHONE_NUMBER] | [EMAIL_ADDRESS][DOMAIN_…" at bounding box center [857, 57] width 209 height 55
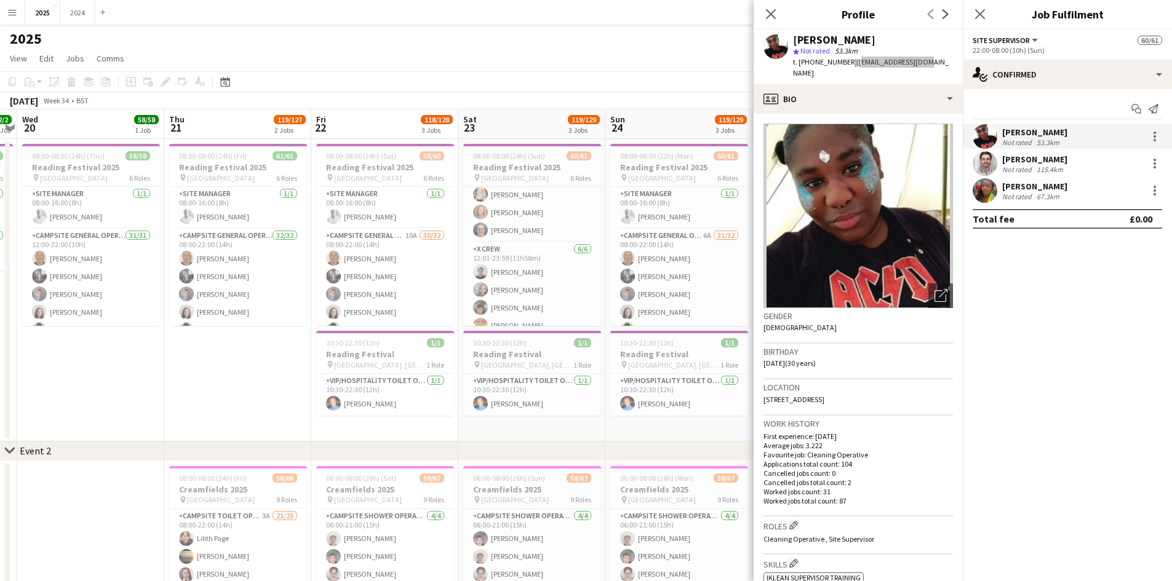
scroll to position [601, 0]
click at [541, 269] on app-card-role "Site Supervisor [DATE] 08:00-22:00 (14h) [PERSON_NAME] [PERSON_NAME] [PERSON_NA…" at bounding box center [532, 264] width 138 height 77
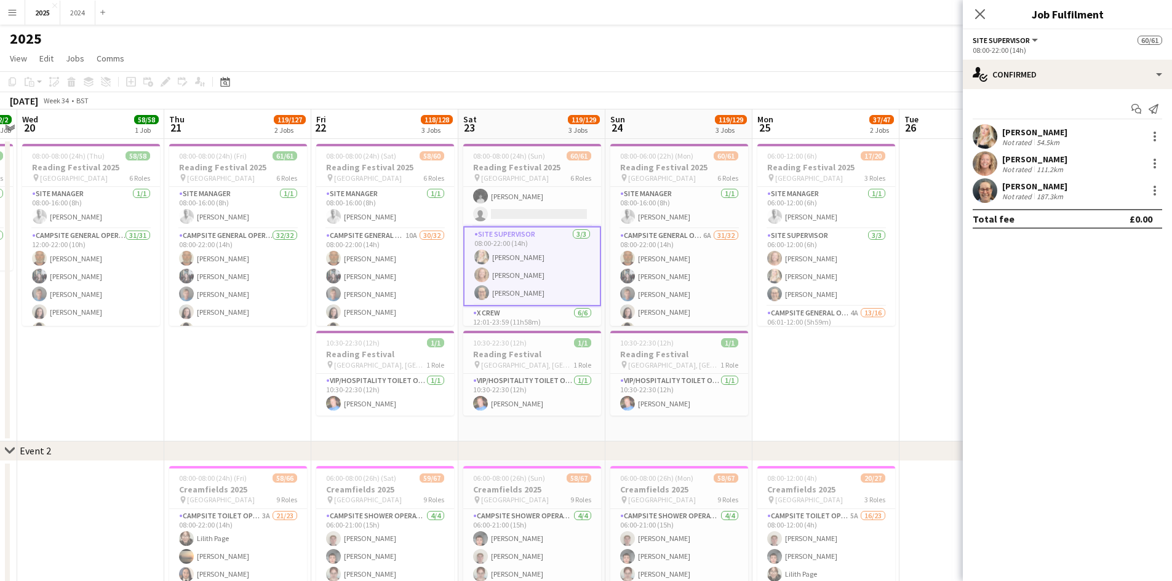
click at [1037, 156] on div "[PERSON_NAME]" at bounding box center [1034, 159] width 65 height 11
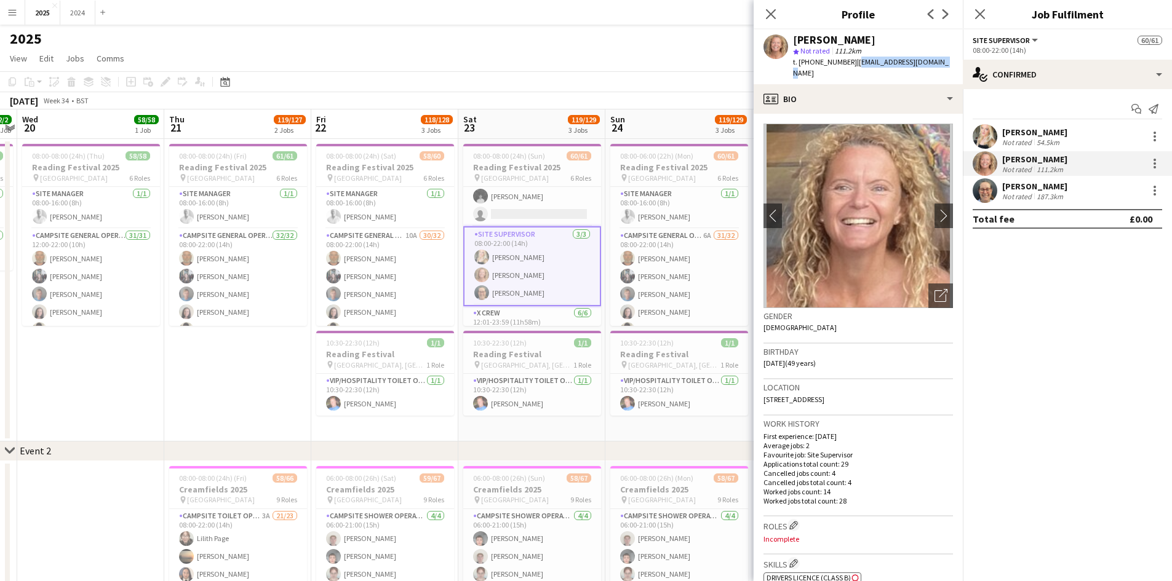
drag, startPoint x: 931, startPoint y: 62, endPoint x: 851, endPoint y: 59, distance: 80.6
click at [851, 59] on div "[PERSON_NAME] star Not rated 111.2km t. [PHONE_NUMBER] | [EMAIL_ADDRESS][DOMAIN…" at bounding box center [857, 57] width 209 height 55
click at [1063, 195] on div "187.3km" at bounding box center [1049, 196] width 31 height 9
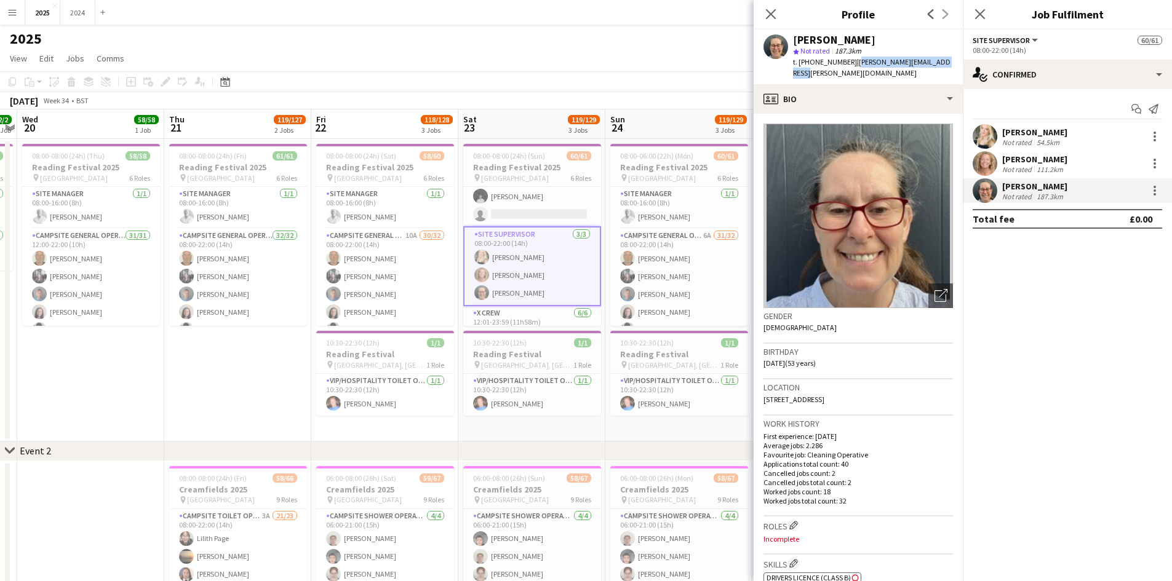
drag, startPoint x: 945, startPoint y: 61, endPoint x: 852, endPoint y: 59, distance: 93.5
click at [852, 59] on div "[PERSON_NAME] star Not rated 187.3km t. [PHONE_NUMBER] | [PERSON_NAME][EMAIL_AD…" at bounding box center [857, 57] width 209 height 55
